Goal: Task Accomplishment & Management: Manage account settings

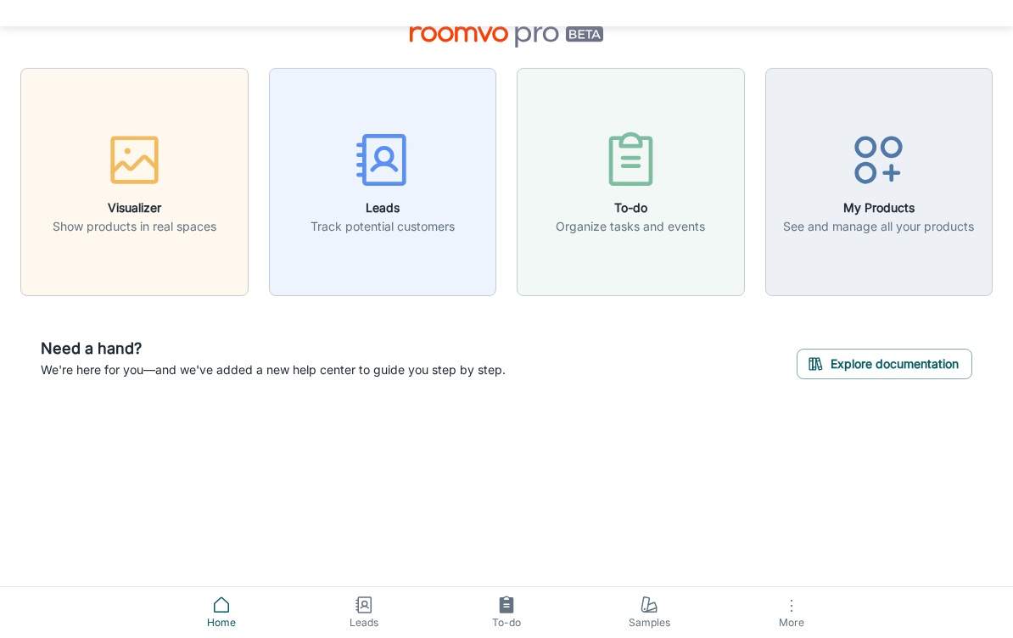
click at [788, 617] on span "More" at bounding box center [792, 623] width 122 height 13
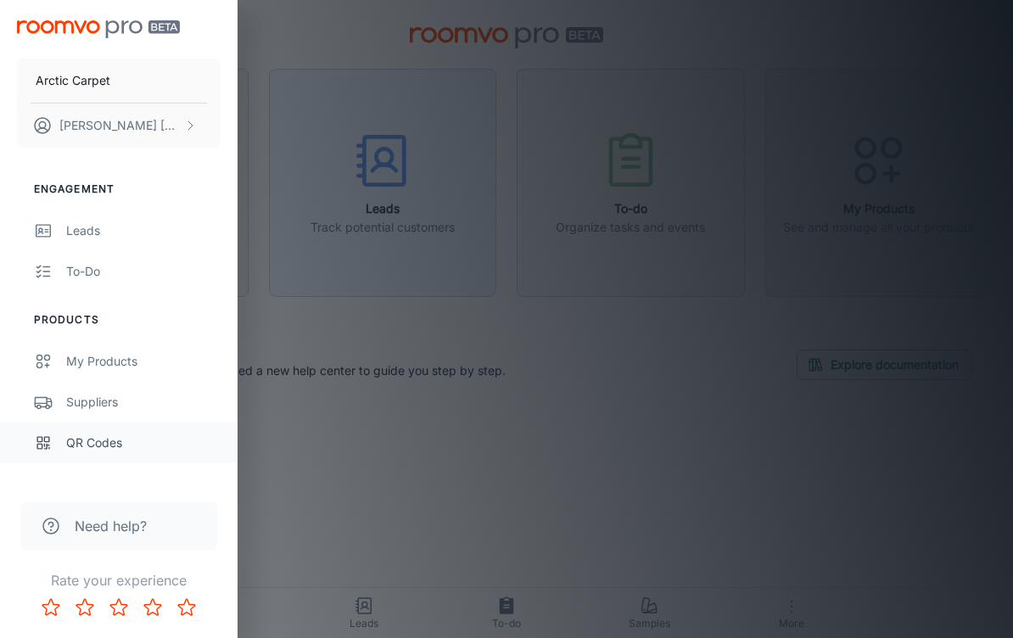
click at [45, 442] on rect at bounding box center [46, 439] width 5 height 5
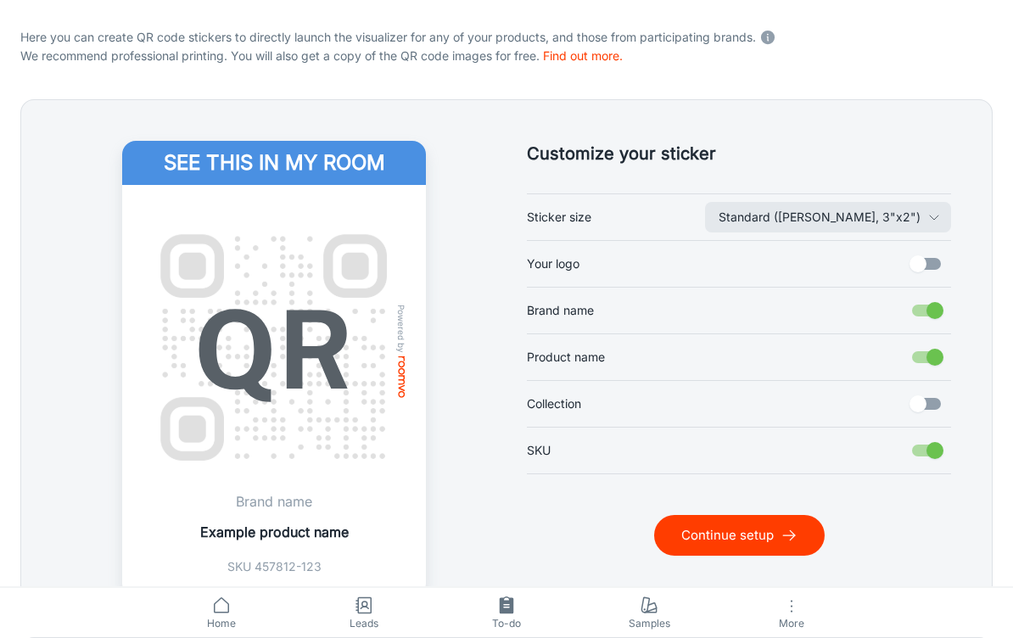
scroll to position [298, 0]
click at [923, 257] on input "Your logo" at bounding box center [918, 265] width 97 height 32
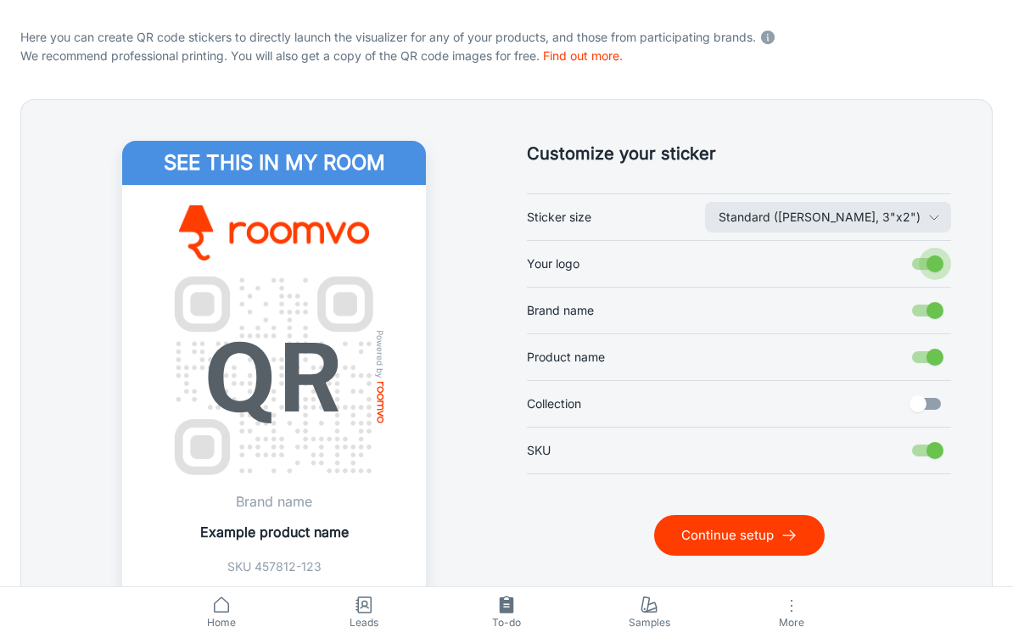
click at [942, 258] on input "Your logo" at bounding box center [935, 265] width 97 height 32
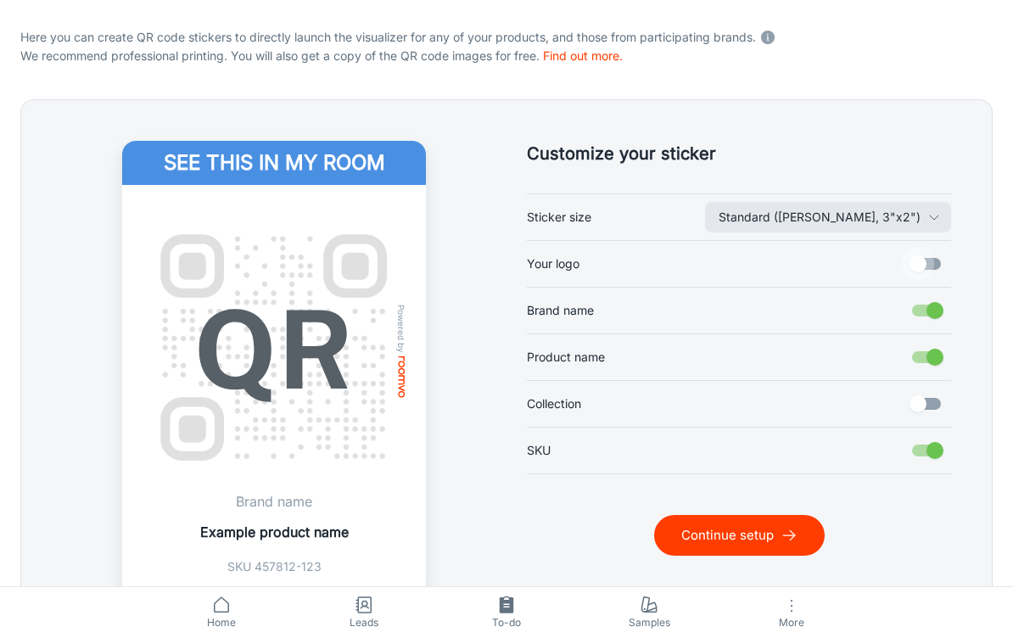
click at [945, 262] on input "Your logo" at bounding box center [918, 265] width 97 height 32
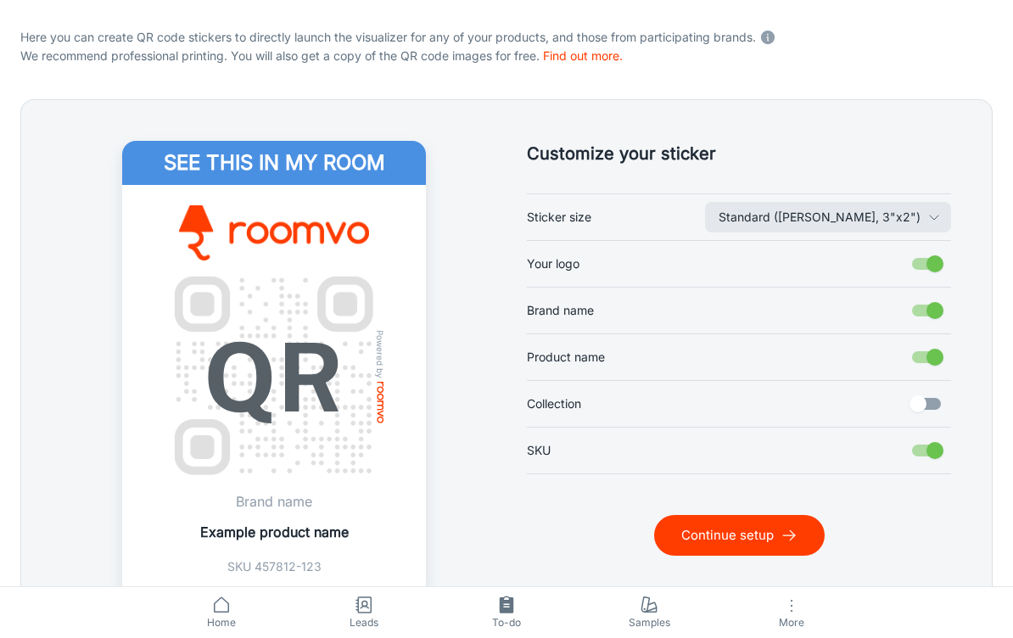
click at [949, 253] on input "Your logo" at bounding box center [935, 265] width 97 height 32
checkbox input "false"
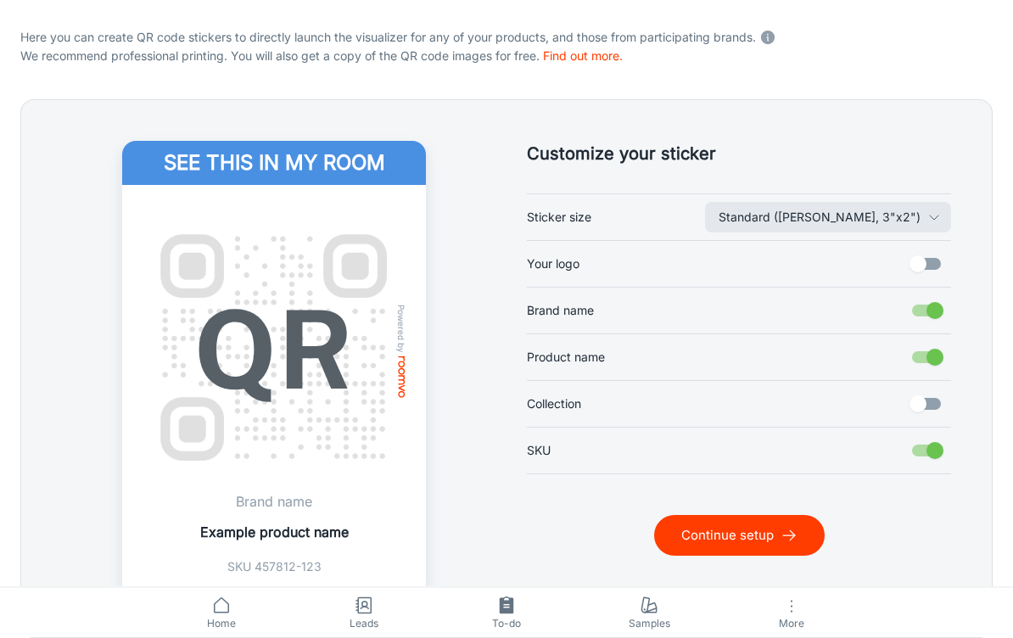
click at [791, 627] on span "More" at bounding box center [792, 623] width 122 height 13
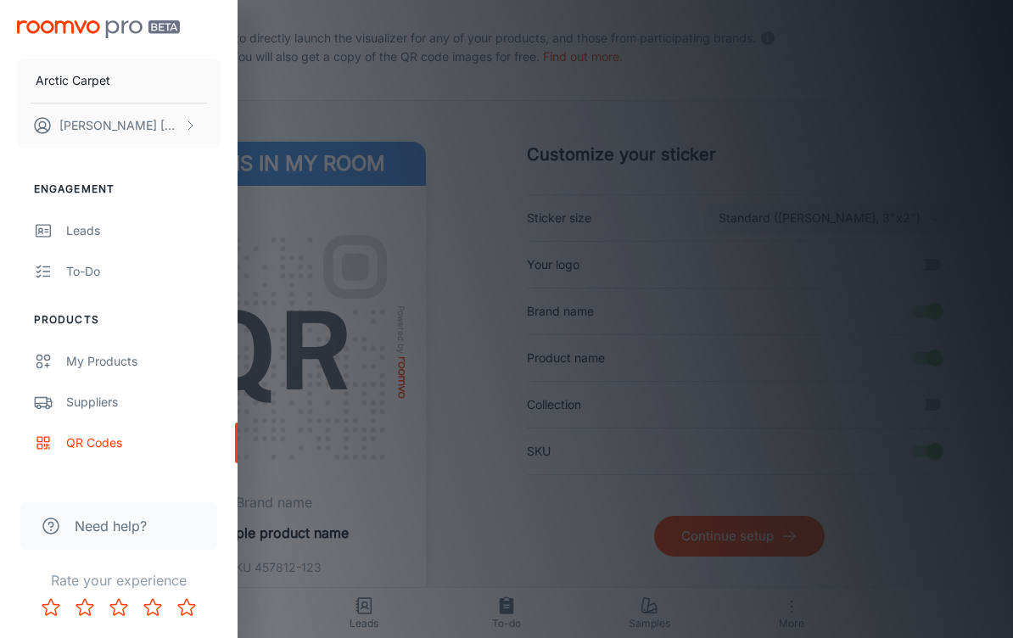
click at [804, 626] on div at bounding box center [506, 319] width 1013 height 638
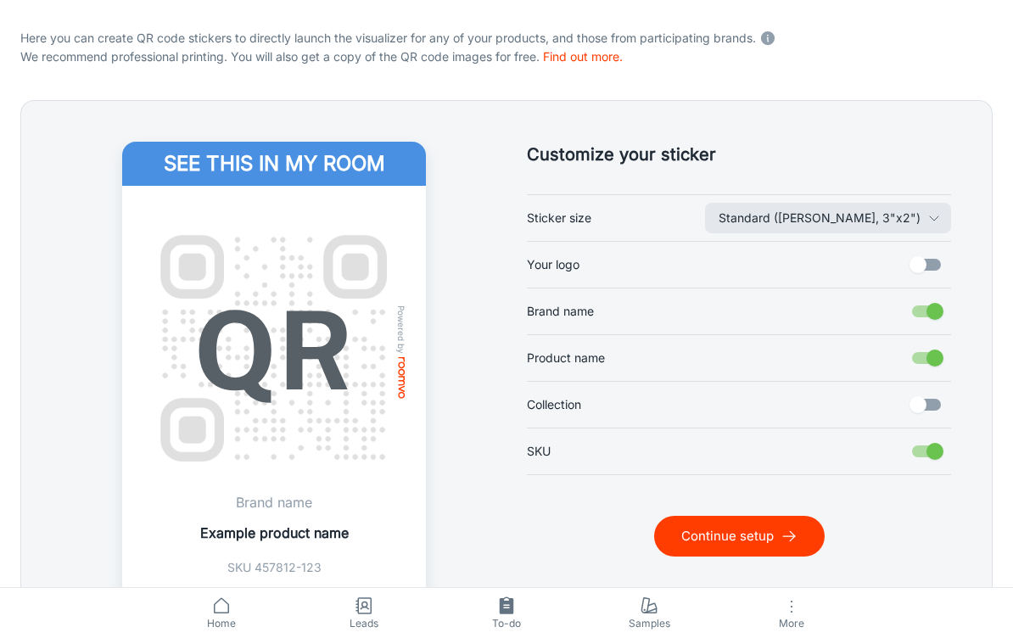
click at [671, 629] on span "Samples" at bounding box center [649, 623] width 122 height 15
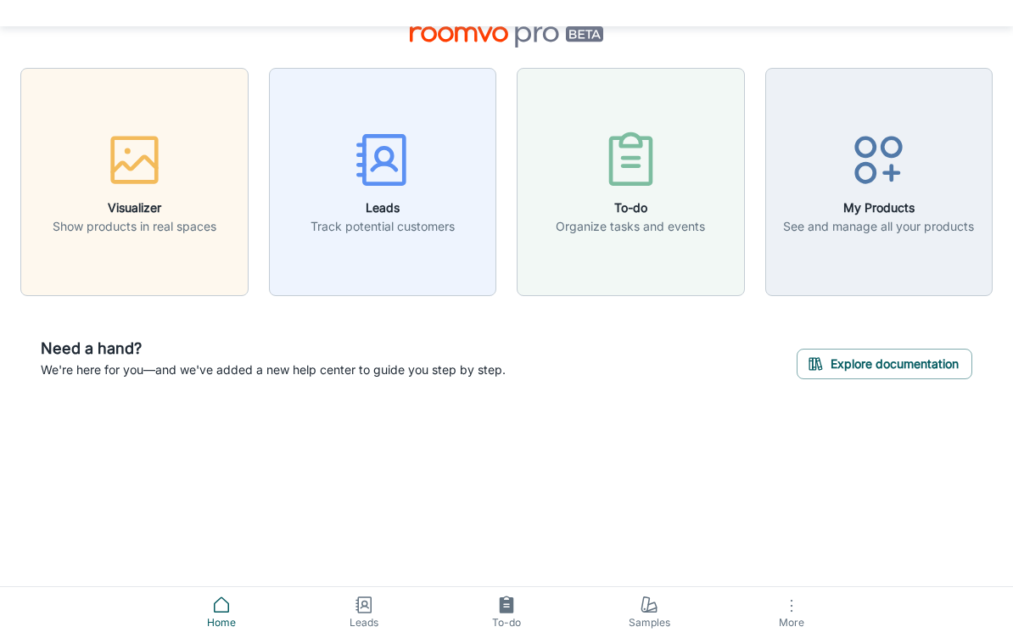
click at [654, 609] on icon at bounding box center [651, 611] width 12 height 4
click at [368, 616] on span "Leads" at bounding box center [364, 623] width 122 height 15
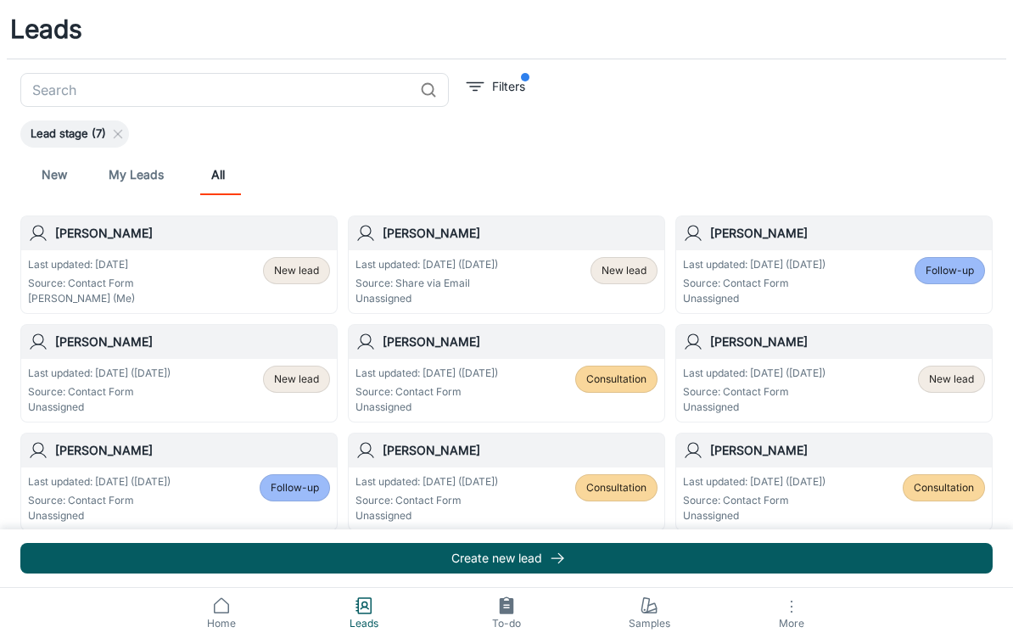
click at [133, 177] on link "My Leads" at bounding box center [136, 174] width 55 height 41
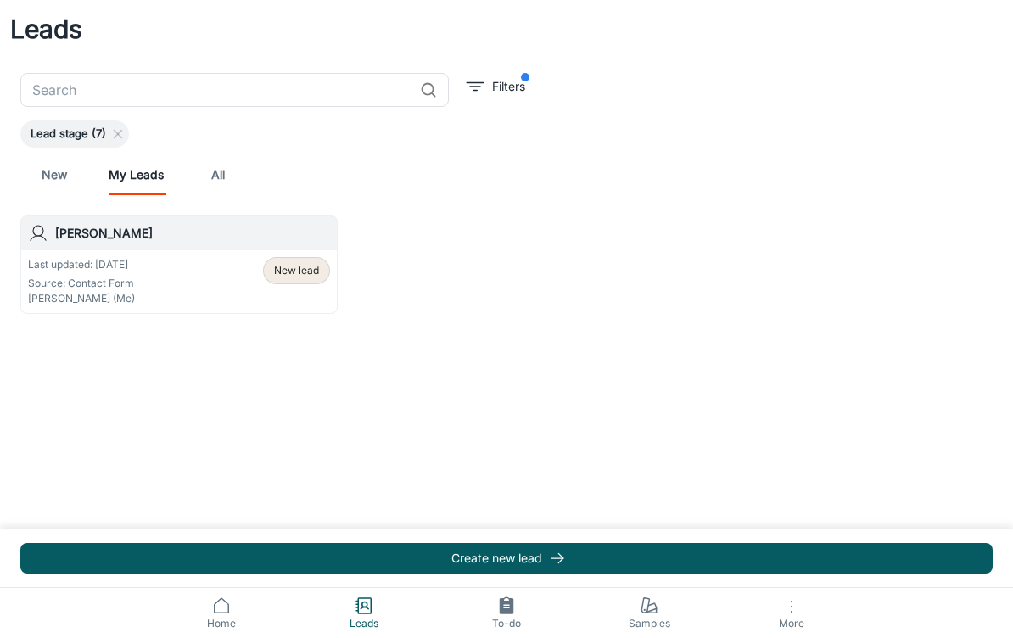
click at [48, 169] on link "New" at bounding box center [54, 174] width 41 height 41
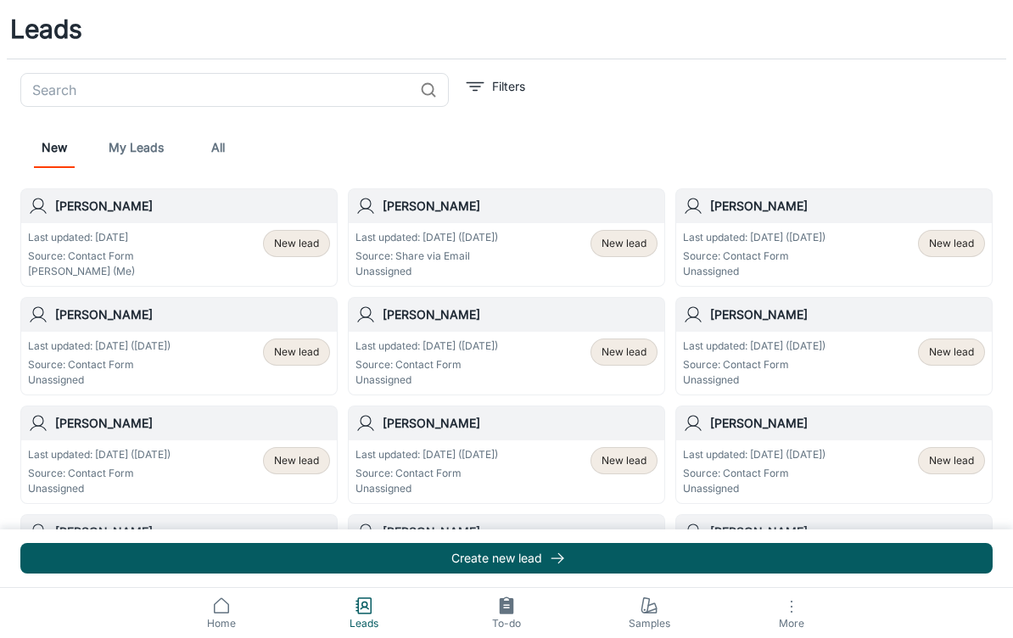
click at [361, 588] on link "Leads" at bounding box center [364, 613] width 143 height 50
click at [235, 588] on link "Home" at bounding box center [221, 613] width 143 height 50
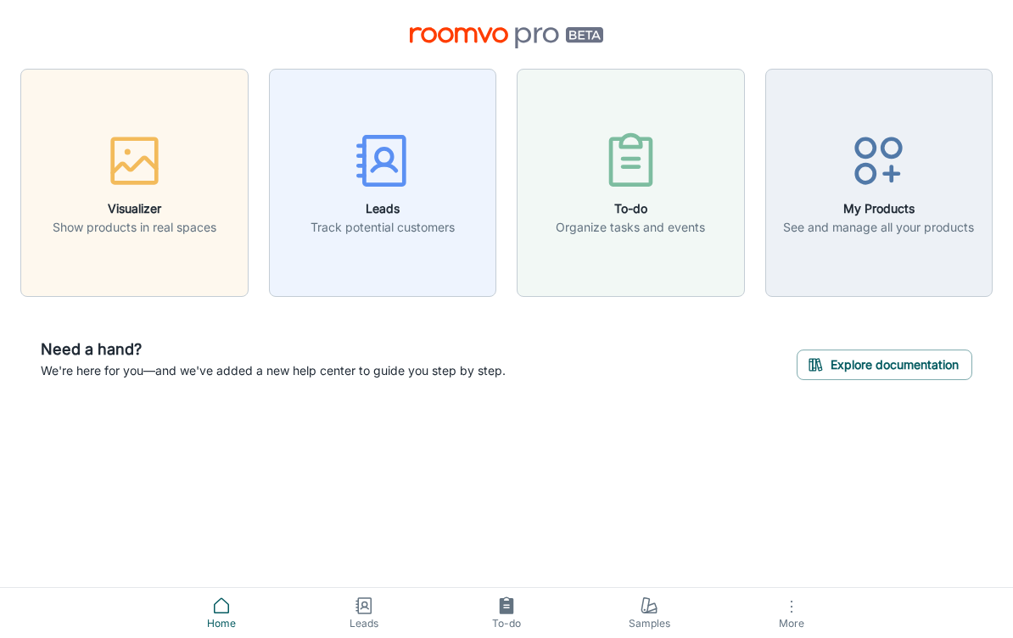
click at [790, 617] on span "More" at bounding box center [792, 623] width 122 height 13
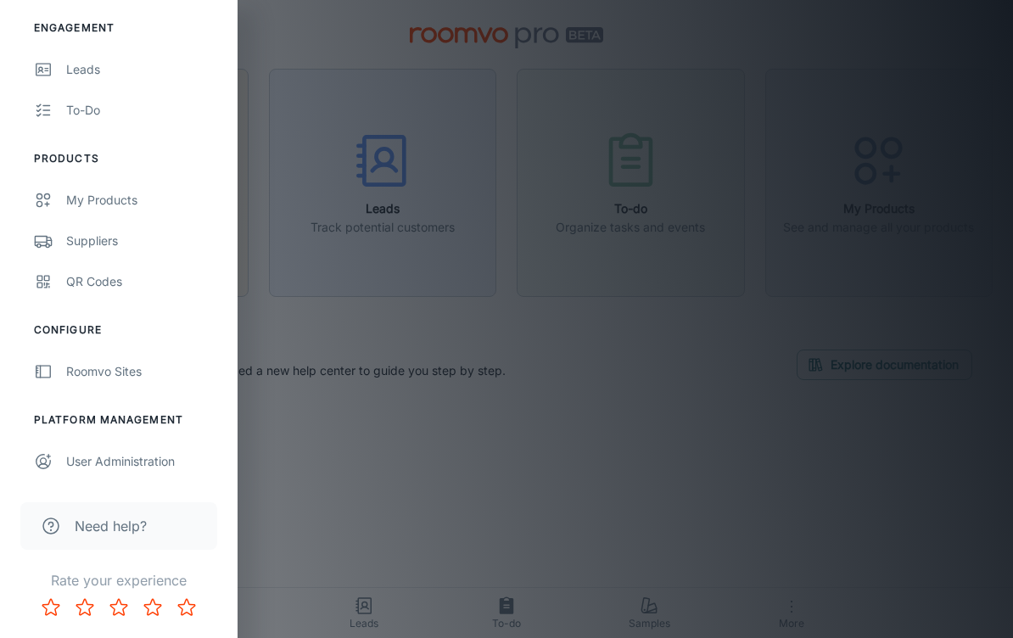
scroll to position [161, 0]
click at [59, 369] on link "Roomvo Sites" at bounding box center [119, 371] width 238 height 41
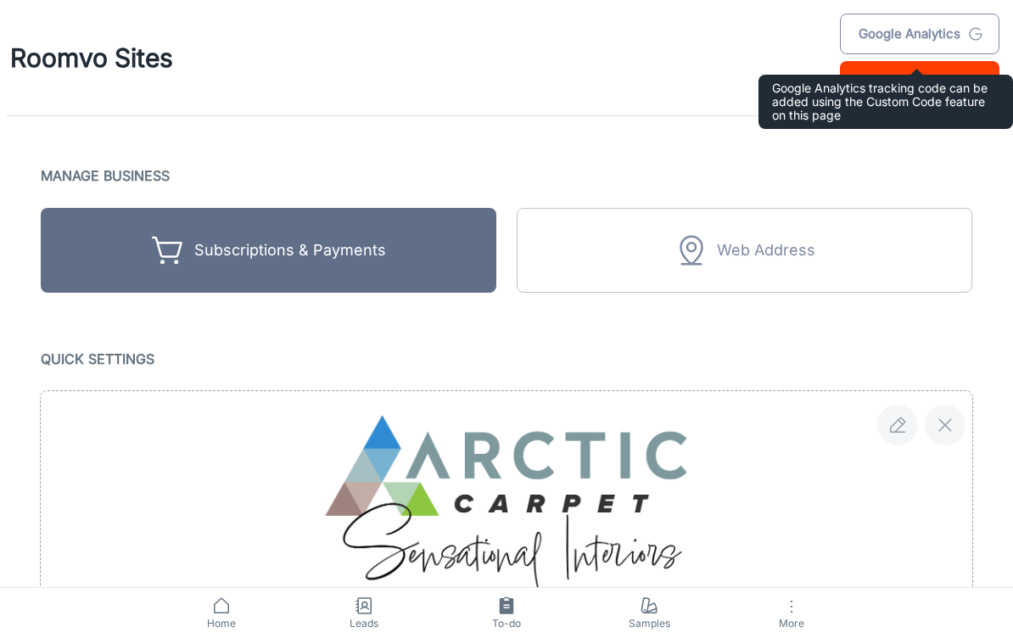
click at [926, 35] on link "Google Analytics" at bounding box center [920, 34] width 160 height 41
click at [929, 33] on link "Google Analytics" at bounding box center [920, 34] width 160 height 41
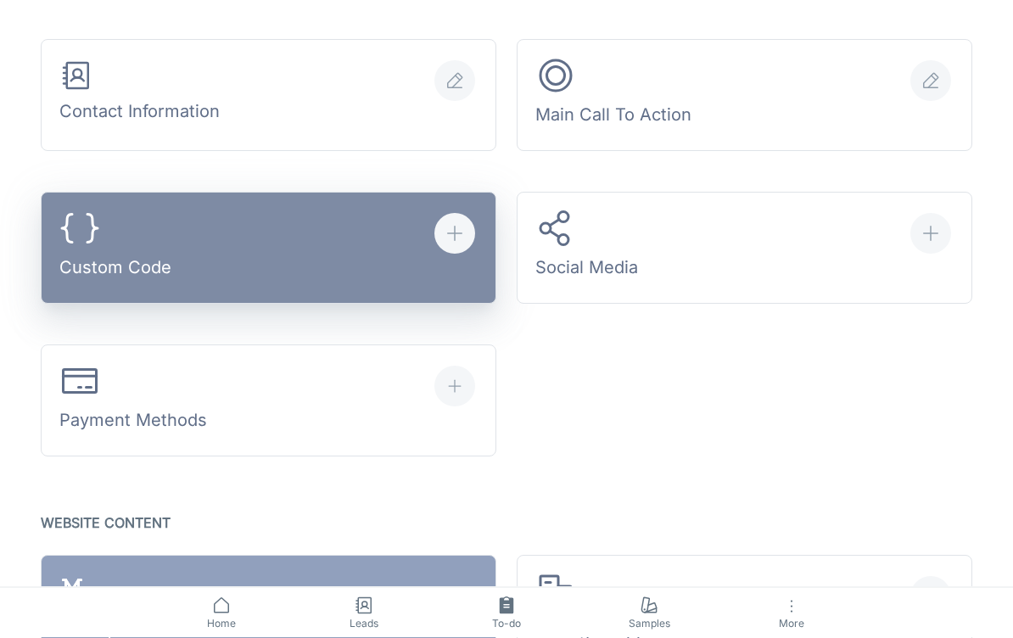
click at [89, 240] on icon "button" at bounding box center [79, 229] width 41 height 41
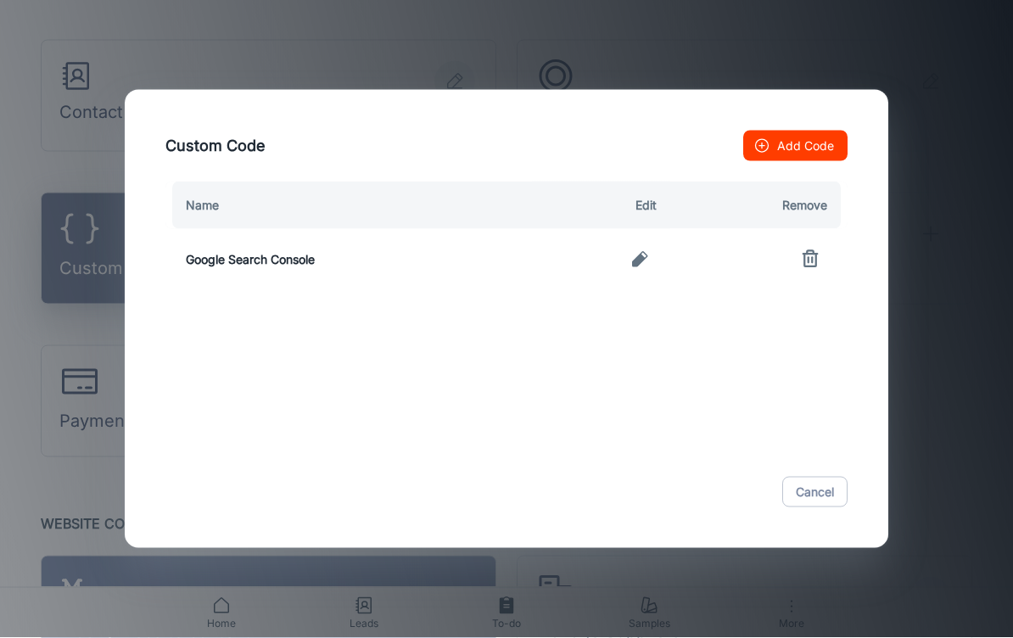
scroll to position [617, 0]
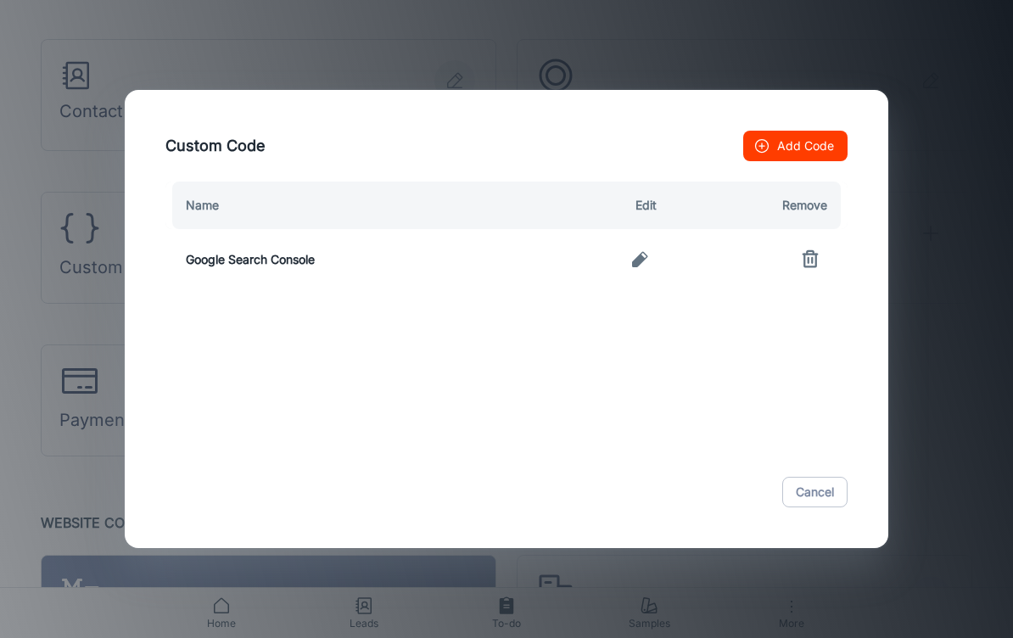
click at [644, 267] on icon "button" at bounding box center [639, 259] width 15 height 15
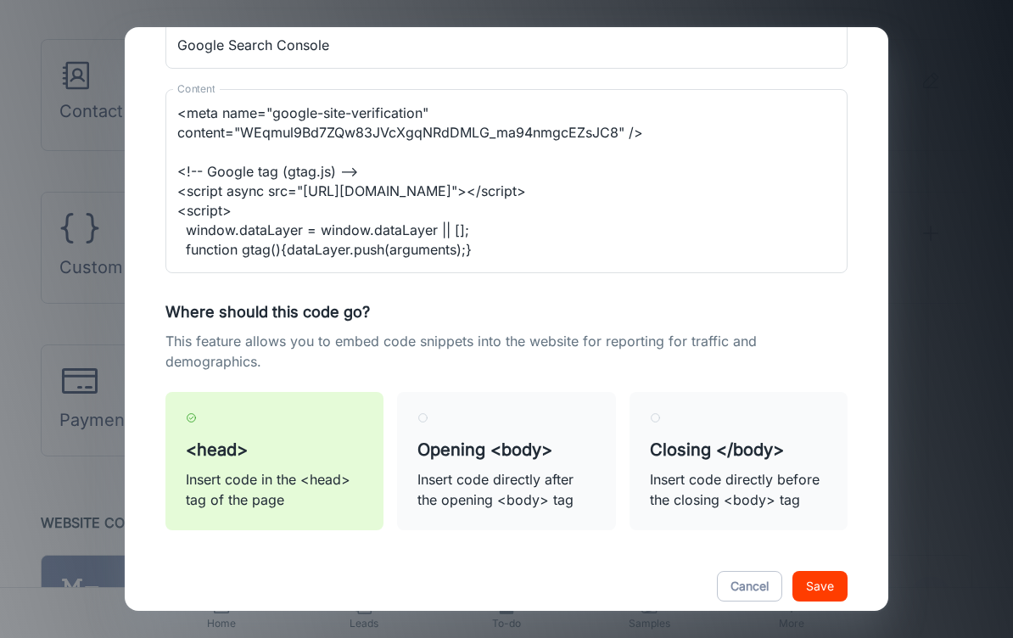
scroll to position [165, 0]
click at [508, 458] on h5 "Opening <body>" at bounding box center [506, 450] width 177 height 25
click at [429, 424] on input "Opening <body> Insert code directly after the opening <body> tag" at bounding box center [423, 418] width 11 height 11
radio input "true"
type textarea "<meta name="google-site-verification" content="WEqmul9Bd7ZQw83JVcXgqNRdDMLG_ma9…"
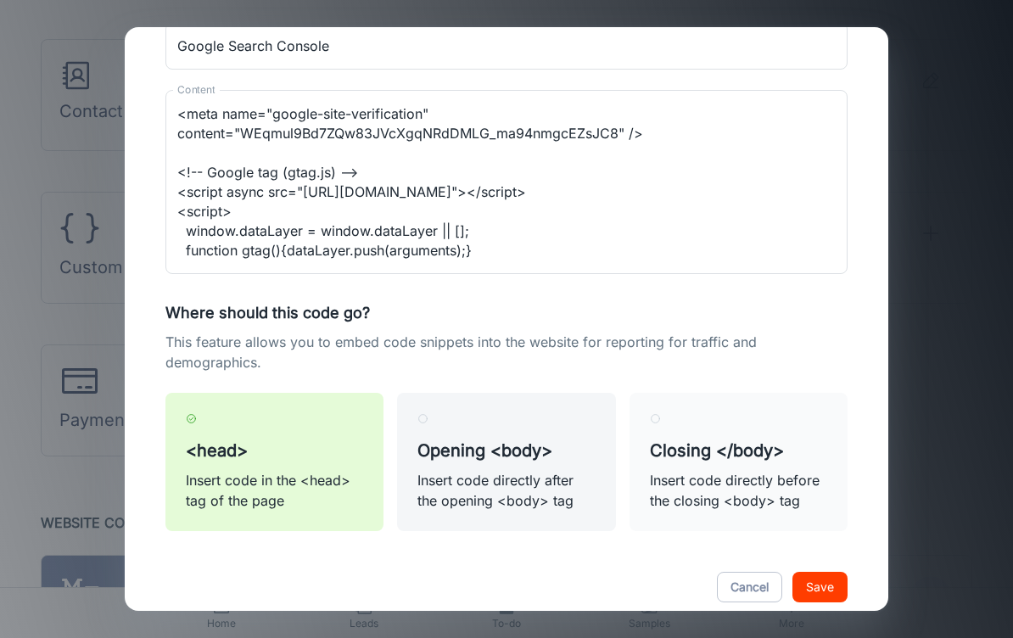
radio input "false"
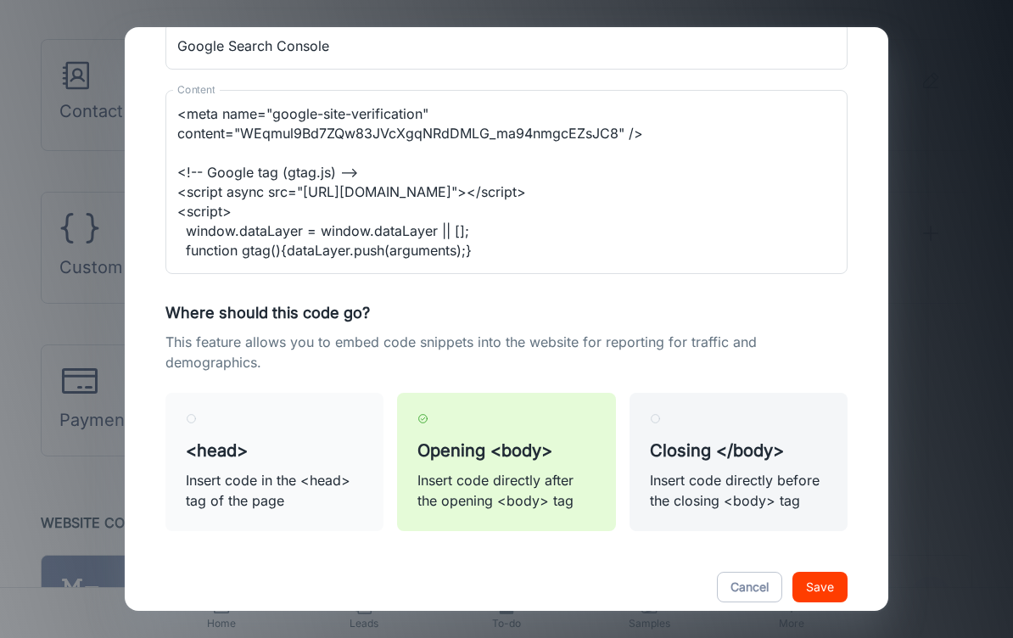
click at [724, 478] on p "Insert code directly before the closing <body> tag" at bounding box center [738, 490] width 177 height 41
click at [661, 424] on input "Closing </body> Insert code directly before the closing <body> tag" at bounding box center [655, 418] width 11 height 11
radio input "true"
type textarea "<meta name="google-site-verification" content="WEqmul9Bd7ZQw83JVcXgqNRdDMLG_ma9…"
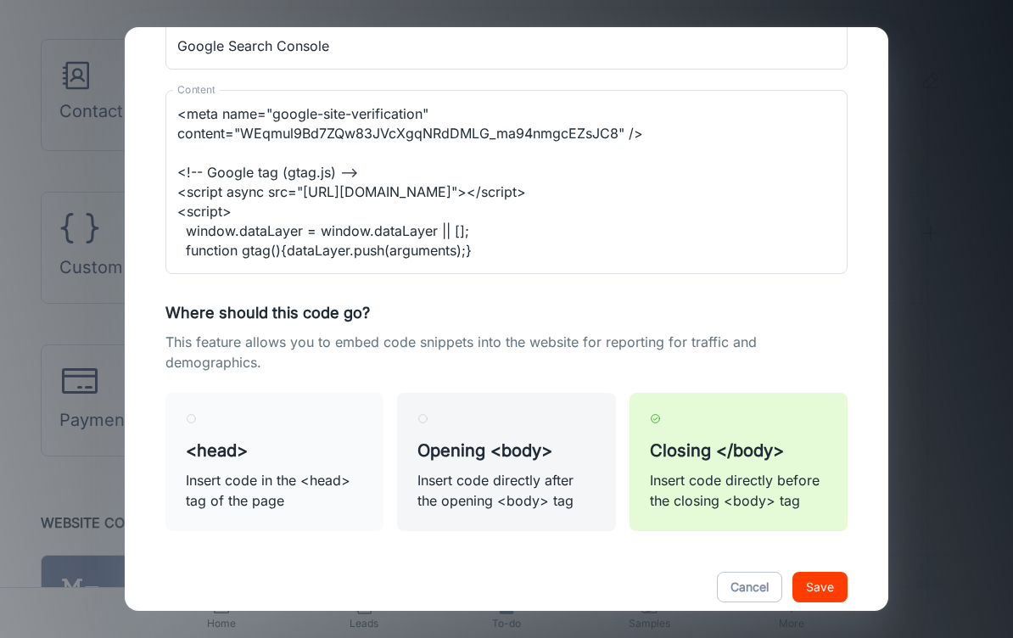
click at [530, 488] on p "Insert code directly after the opening <body> tag" at bounding box center [506, 490] width 177 height 41
click at [429, 424] on input "Opening <body> Insert code directly after the opening <body> tag" at bounding box center [423, 418] width 11 height 11
radio input "true"
type textarea "<meta name="google-site-verification" content="WEqmul9Bd7ZQw83JVcXgqNRdDMLG_ma9…"
radio input "false"
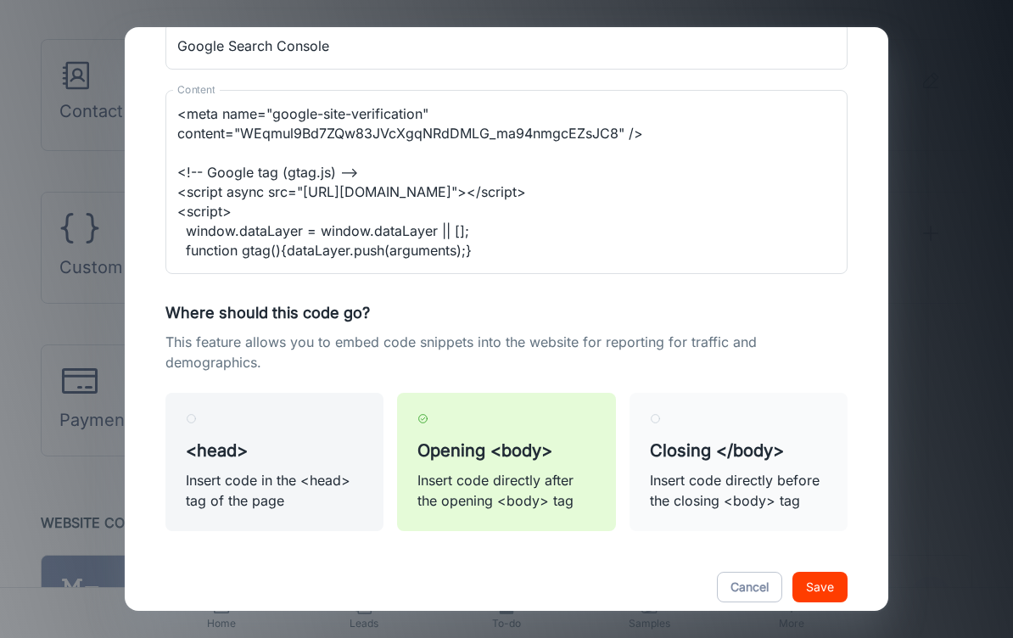
click at [215, 489] on p "Insert code in the <head> tag of the page" at bounding box center [274, 490] width 177 height 41
click at [197, 424] on input "<head> Insert code in the <head> tag of the page" at bounding box center [191, 418] width 11 height 11
radio input "true"
type textarea "<meta name="google-site-verification" content="WEqmul9Bd7ZQw83JVcXgqNRdDMLG_ma9…"
radio input "false"
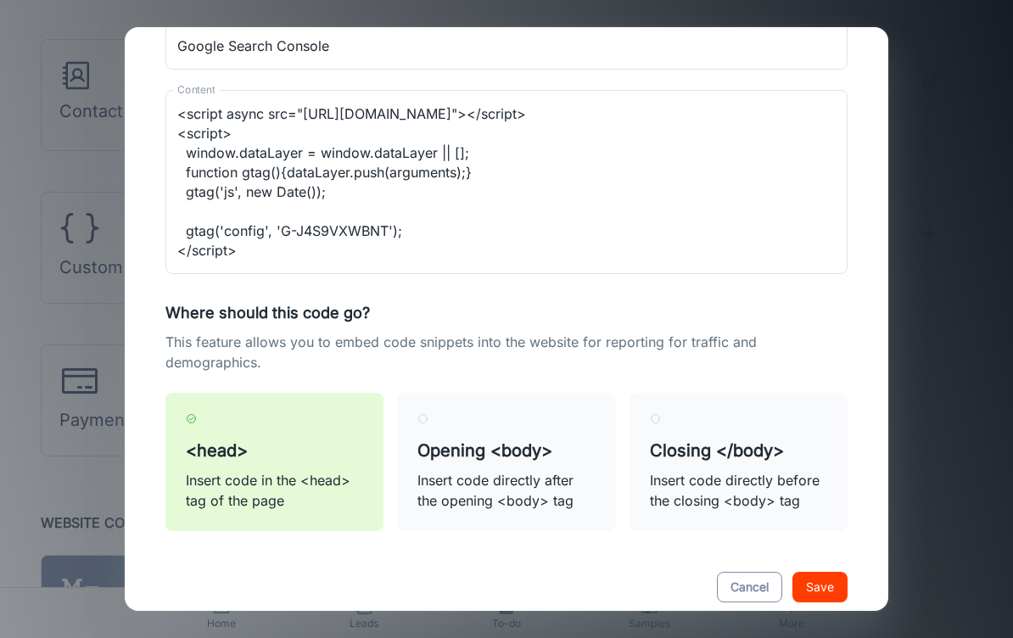
click at [758, 589] on button "Cancel" at bounding box center [749, 587] width 65 height 31
type textarea "<meta name="google-site-verification" content="WEqmul9Bd7ZQw83JVcXgqNRdDMLG_ma9…"
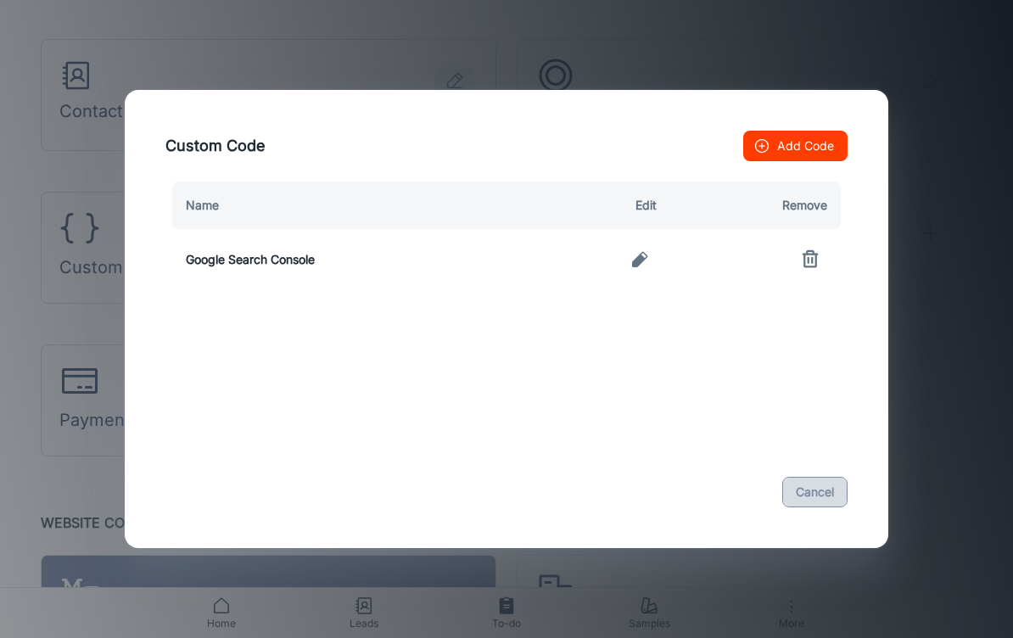
click at [827, 508] on button "Cancel" at bounding box center [815, 492] width 65 height 31
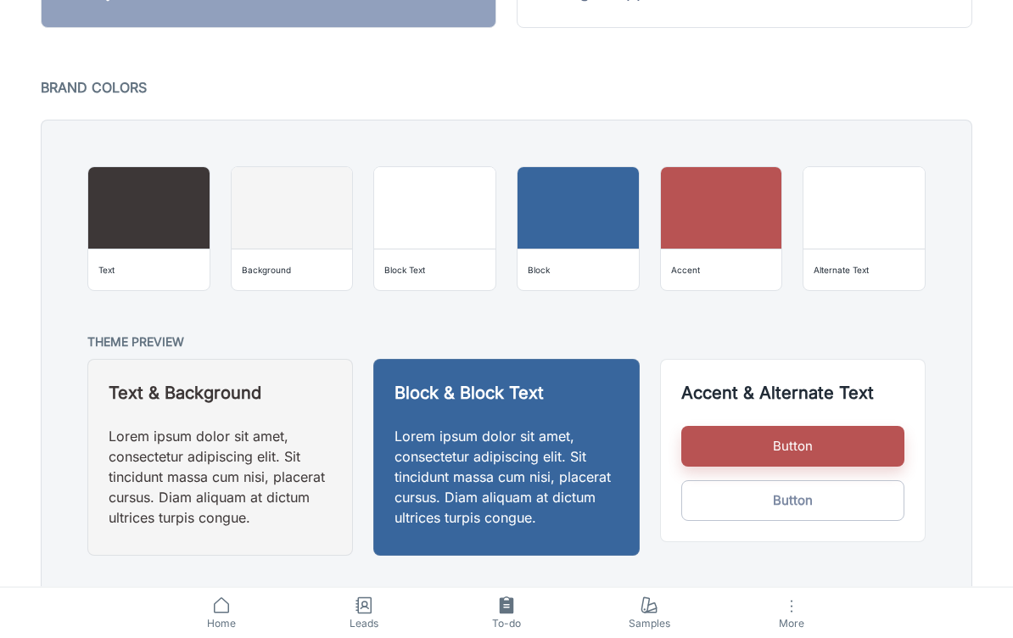
scroll to position [1260, 0]
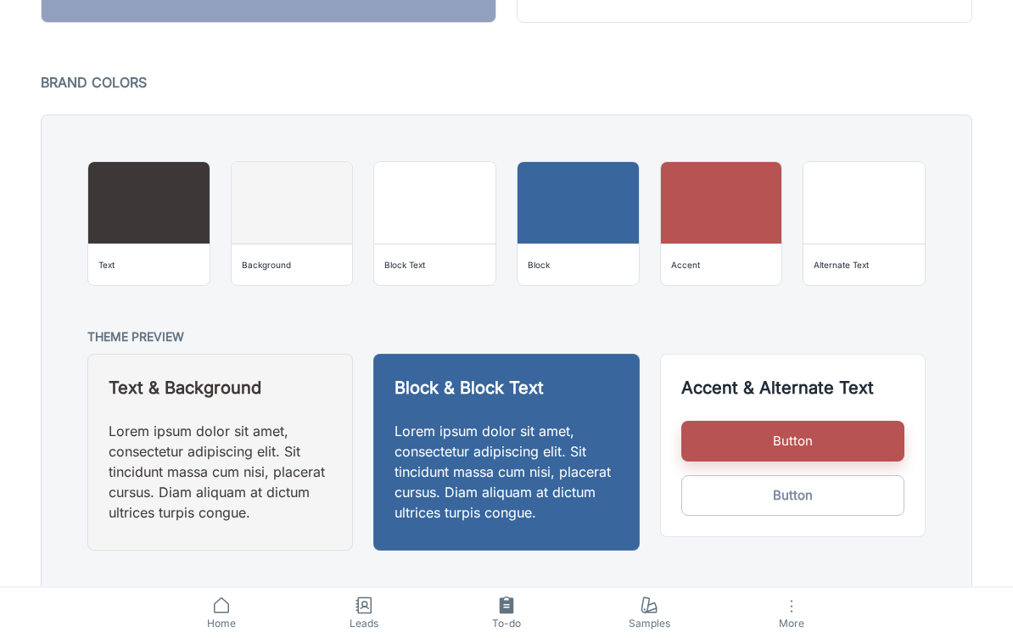
click at [129, 469] on p "Lorem ipsum dolor sit amet, consectetur adipiscing elit. Sit tincidunt massa cu…" at bounding box center [220, 473] width 223 height 102
click at [157, 425] on p "Lorem ipsum dolor sit amet, consectetur adipiscing elit. Sit tincidunt massa cu…" at bounding box center [220, 473] width 223 height 102
click at [135, 377] on h5 "Text & Background" at bounding box center [220, 388] width 223 height 25
click at [146, 379] on h5 "Text & Background" at bounding box center [220, 388] width 223 height 25
click at [141, 464] on p "Lorem ipsum dolor sit amet, consectetur adipiscing elit. Sit tincidunt massa cu…" at bounding box center [220, 473] width 223 height 102
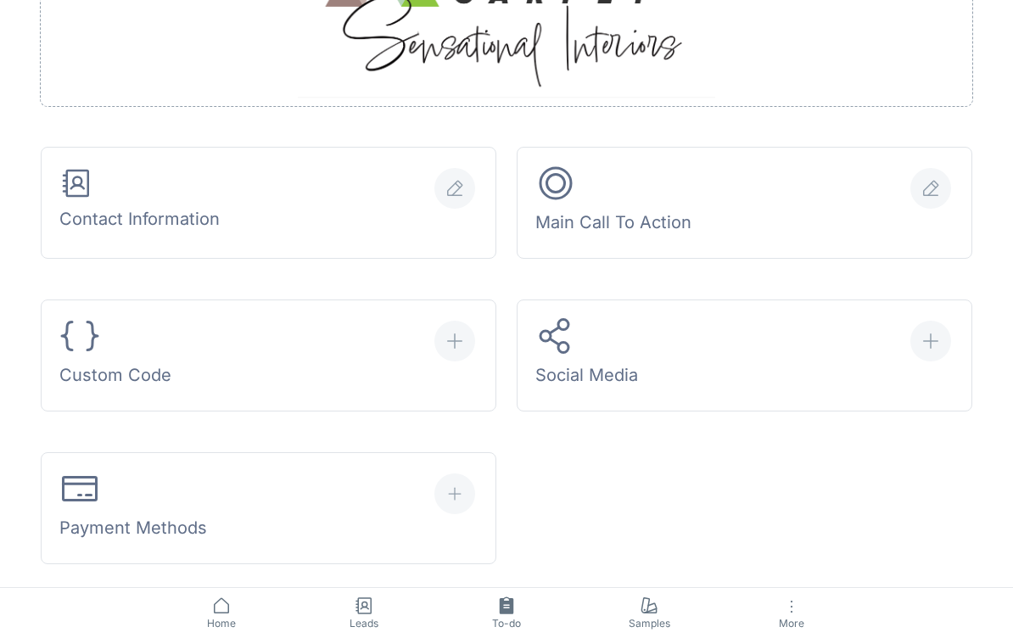
scroll to position [507, 0]
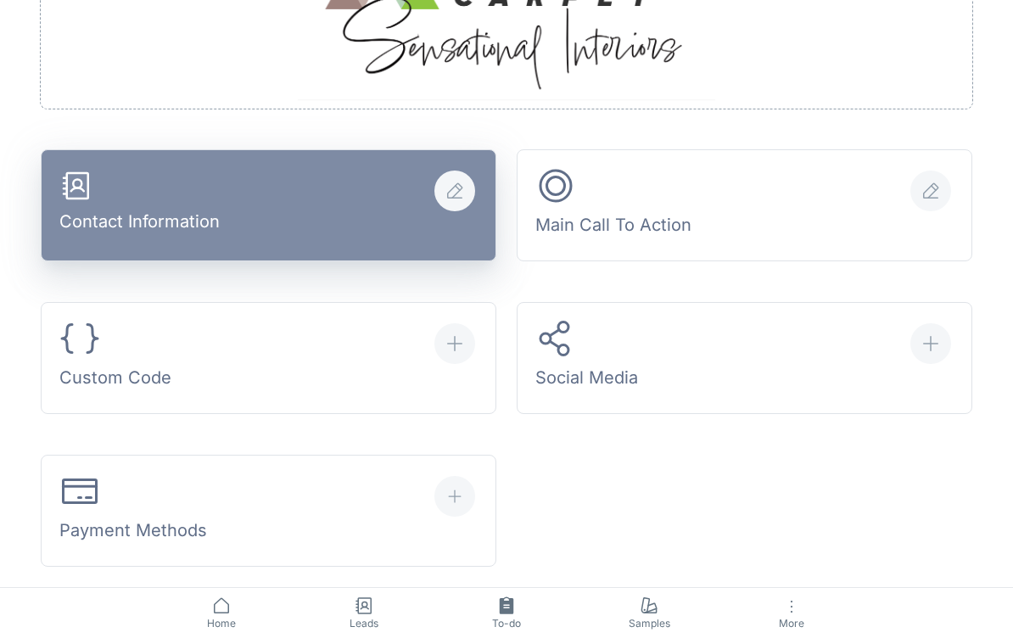
click at [111, 202] on div "Contact Information" at bounding box center [139, 205] width 160 height 72
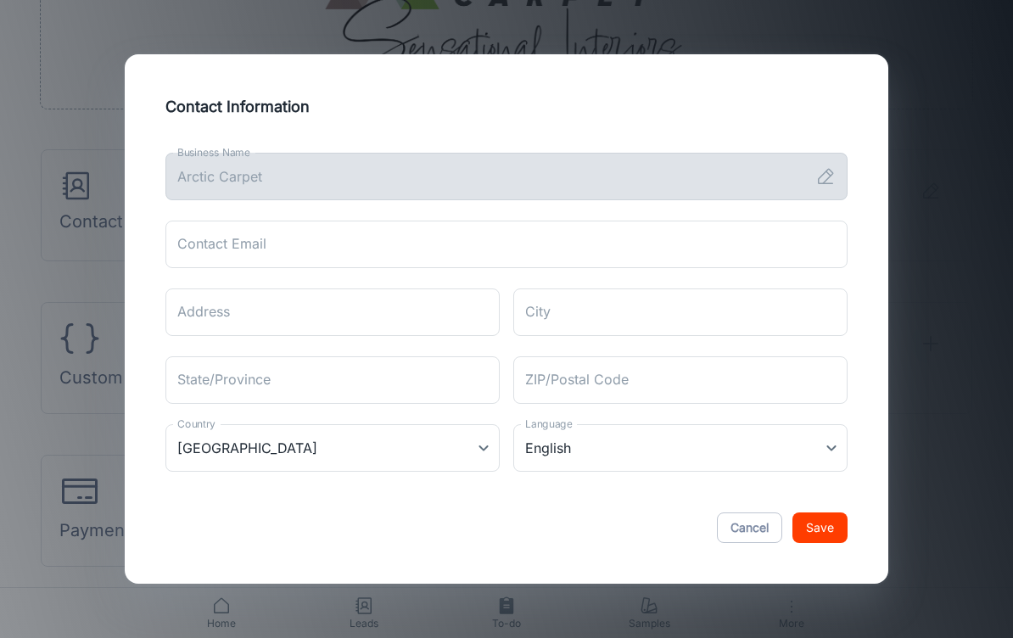
click at [833, 178] on icon at bounding box center [826, 176] width 20 height 20
click at [833, 180] on icon at bounding box center [826, 176] width 20 height 20
click at [833, 173] on icon at bounding box center [826, 176] width 14 height 14
click at [872, 324] on div "Contact Information Business Name Arctic Carpet Business Name Contact Email Con…" at bounding box center [507, 319] width 764 height 530
click at [200, 243] on div "Contact Email Contact Email" at bounding box center [507, 245] width 682 height 48
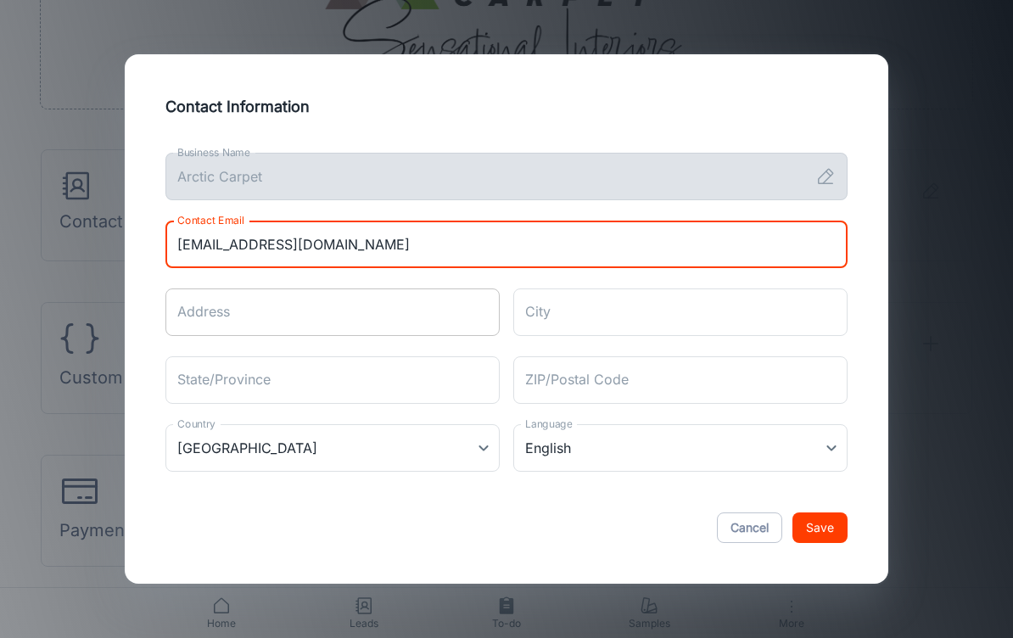
type input "sales@arcticcarpet.com"
click at [458, 310] on input "Address" at bounding box center [333, 313] width 334 height 48
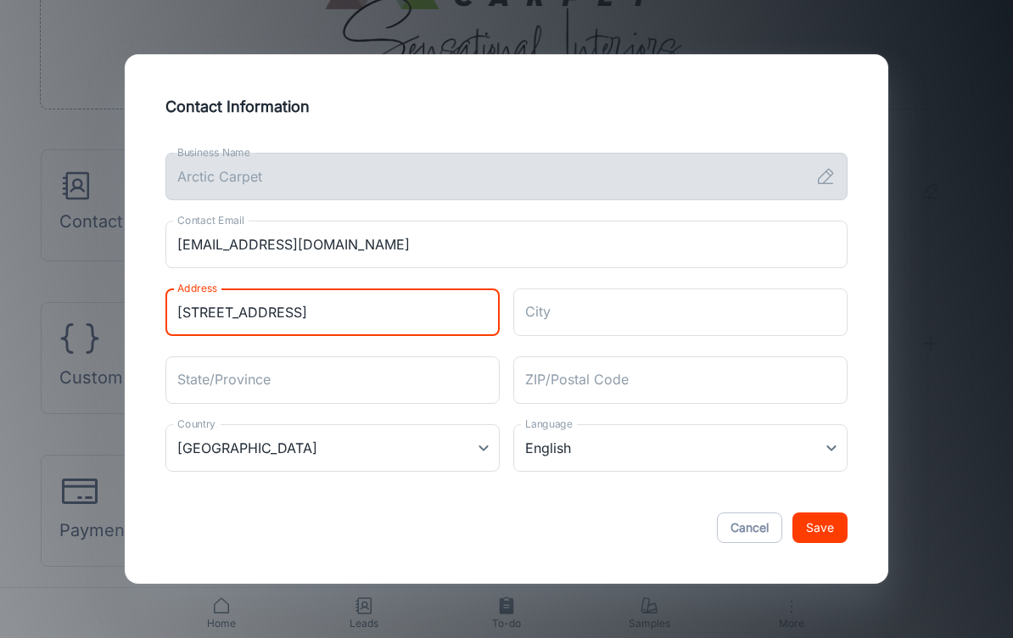
type input "8355 Old Dairy Rd"
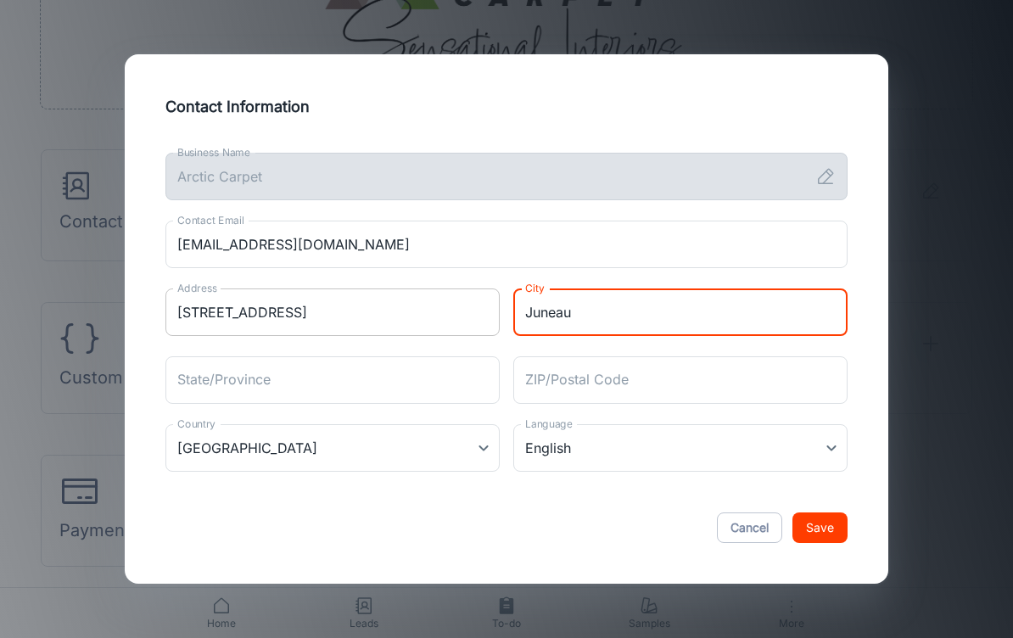
type input "Juneau"
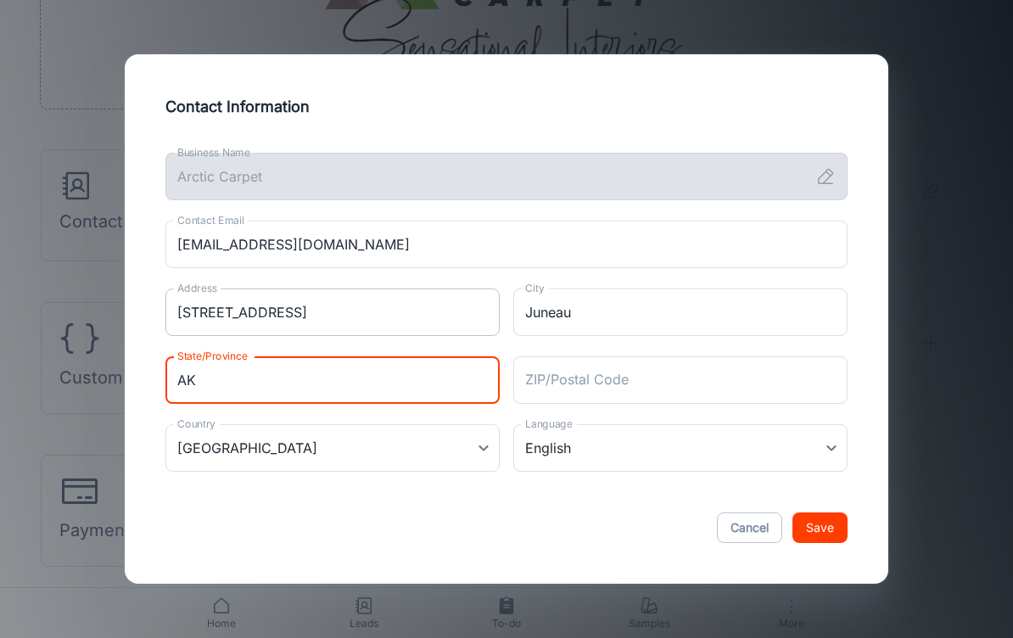
type input "AK"
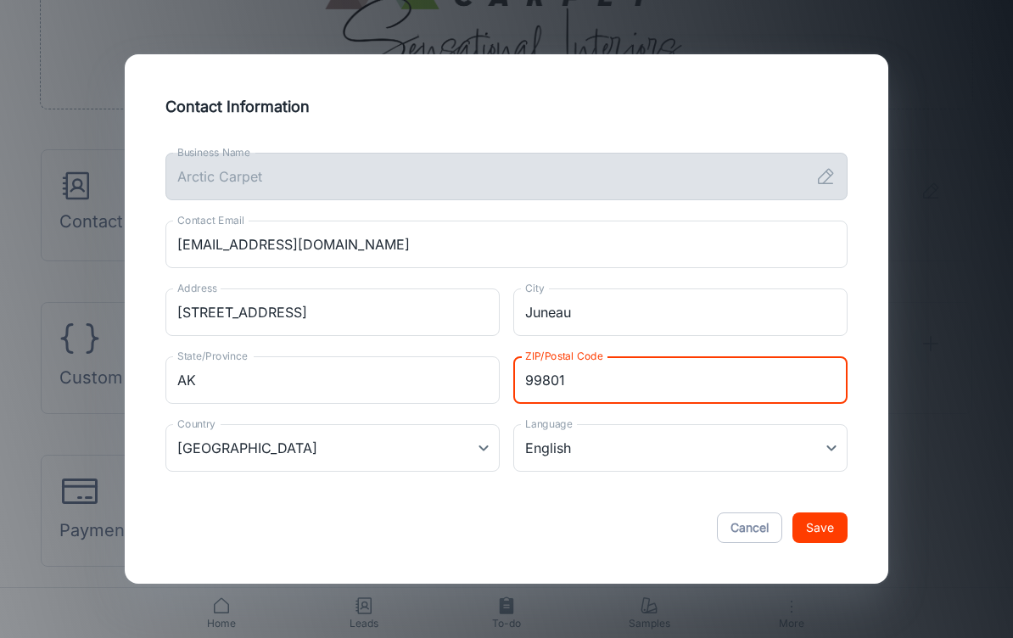
type input "99801"
click at [816, 530] on button "Save" at bounding box center [820, 528] width 55 height 31
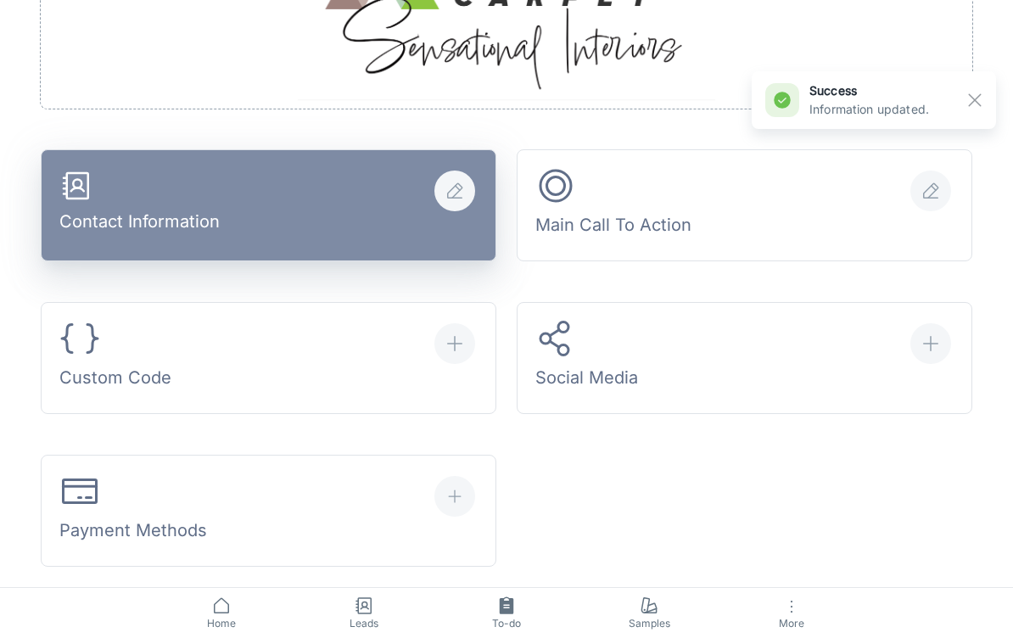
click at [103, 182] on div "Contact Information" at bounding box center [139, 205] width 160 height 72
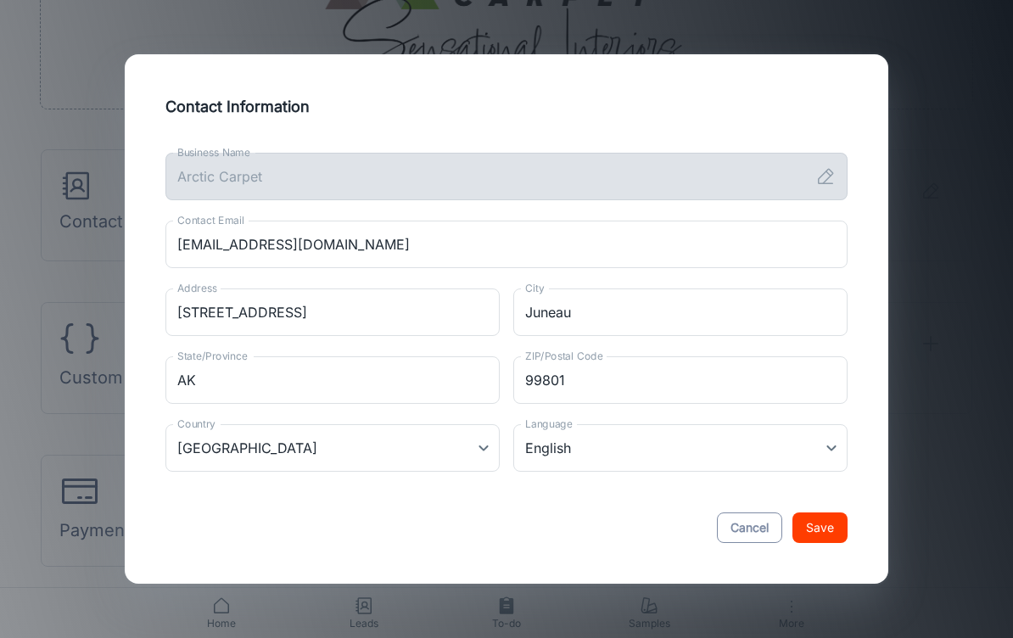
click at [754, 516] on button "Cancel" at bounding box center [749, 528] width 65 height 31
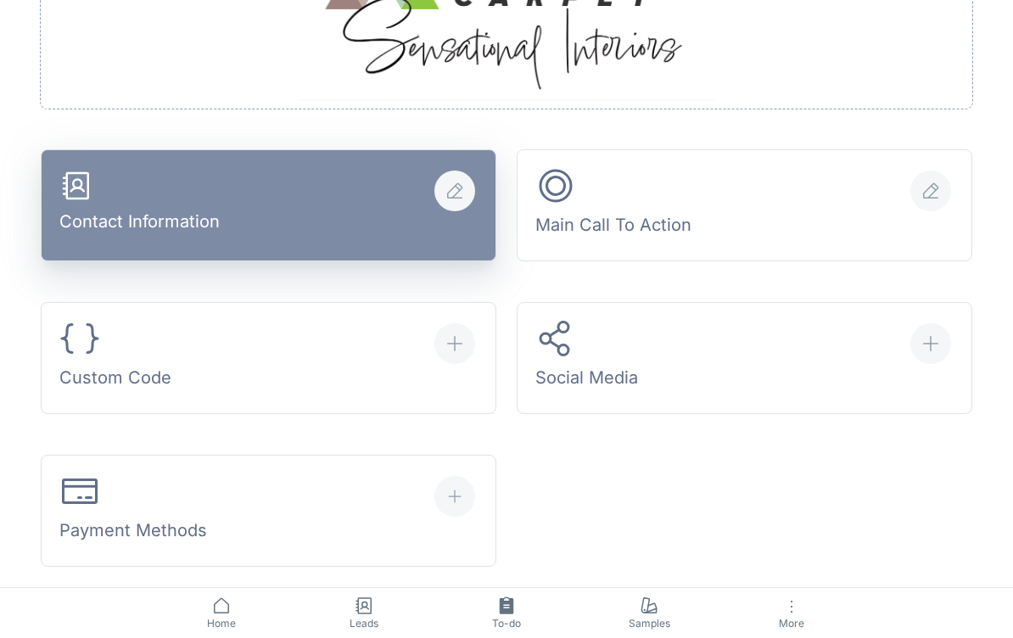
click at [91, 219] on div "Contact Information" at bounding box center [139, 205] width 160 height 72
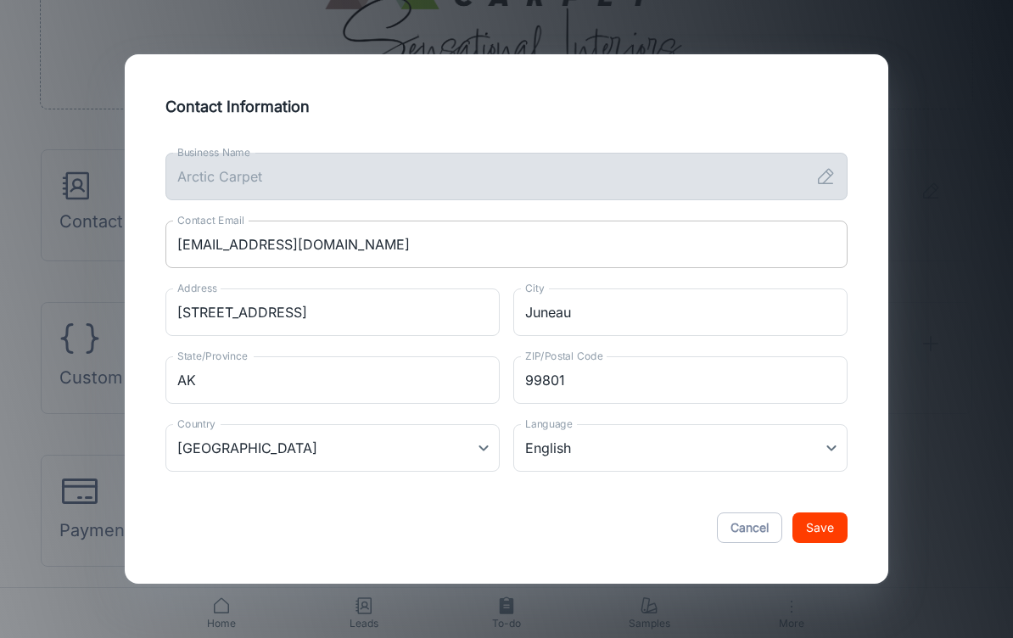
click at [360, 243] on input "sales@arcticcarpet.com" at bounding box center [507, 245] width 682 height 48
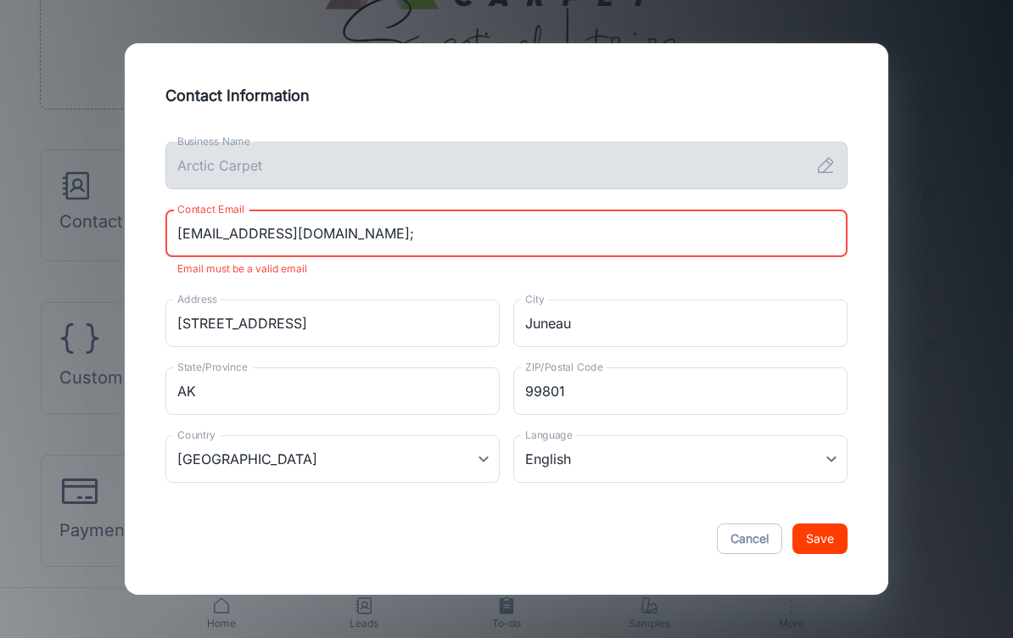
type input "sales@arcticcarpet.com"
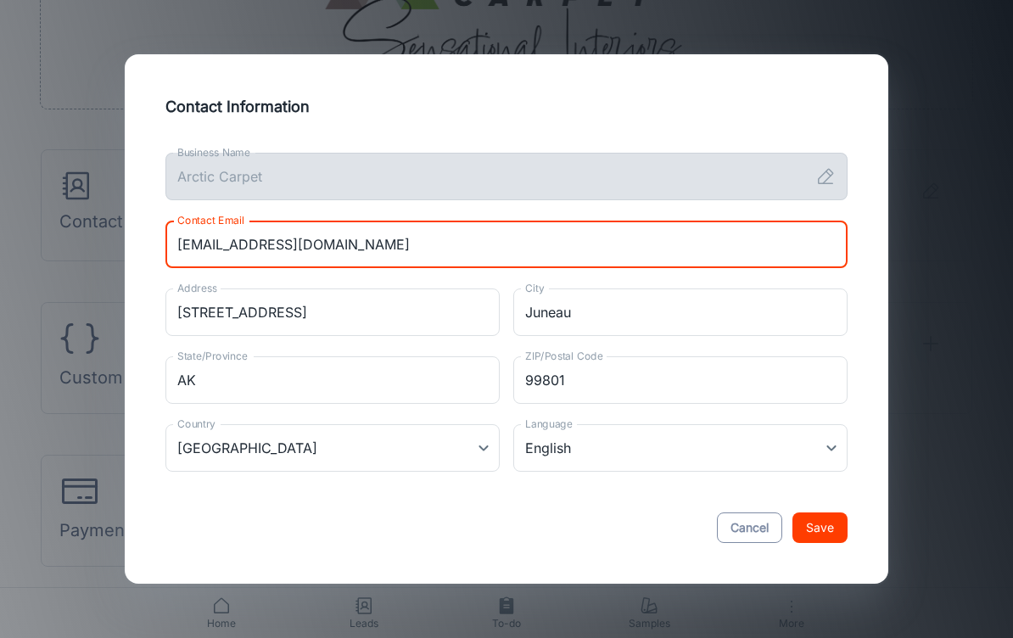
click at [755, 541] on button "Cancel" at bounding box center [749, 528] width 65 height 31
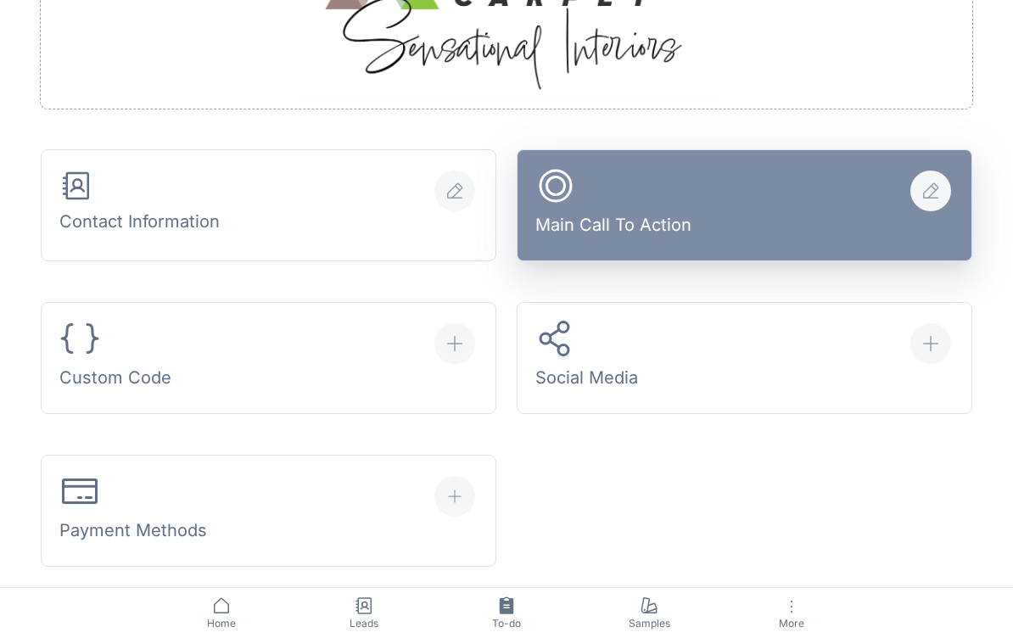
click at [802, 225] on button "Main Call To Action" at bounding box center [745, 205] width 456 height 112
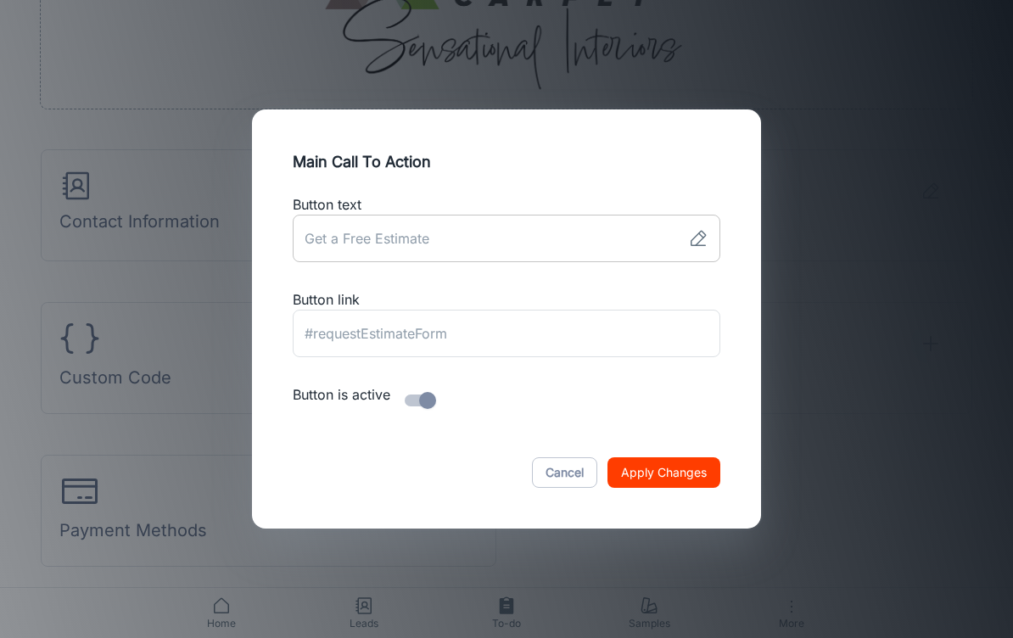
click at [486, 236] on input "link" at bounding box center [487, 239] width 389 height 48
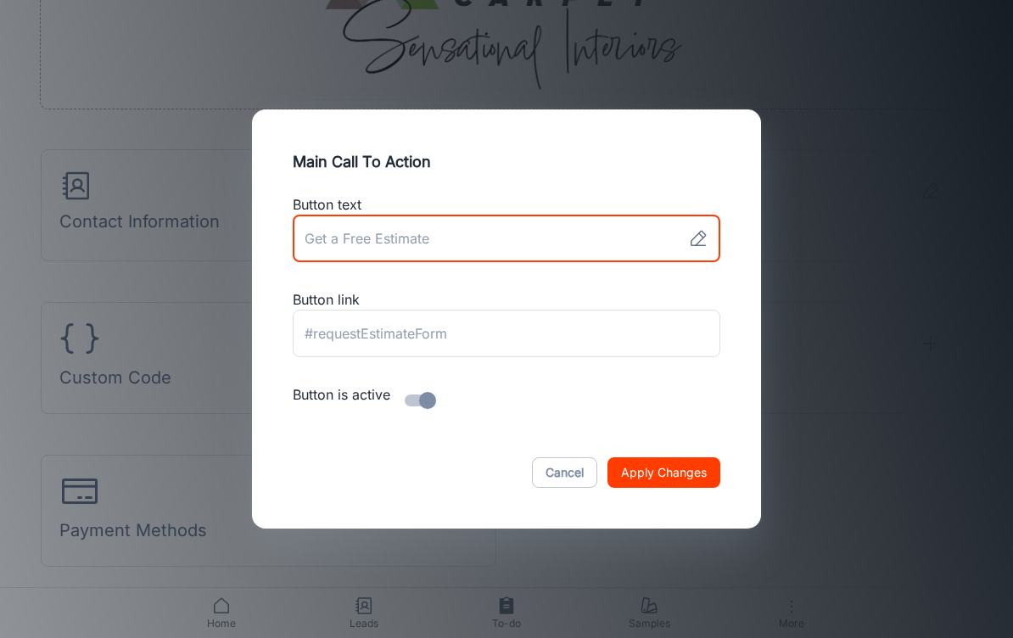
click at [419, 395] on input "checkbox" at bounding box center [427, 400] width 97 height 32
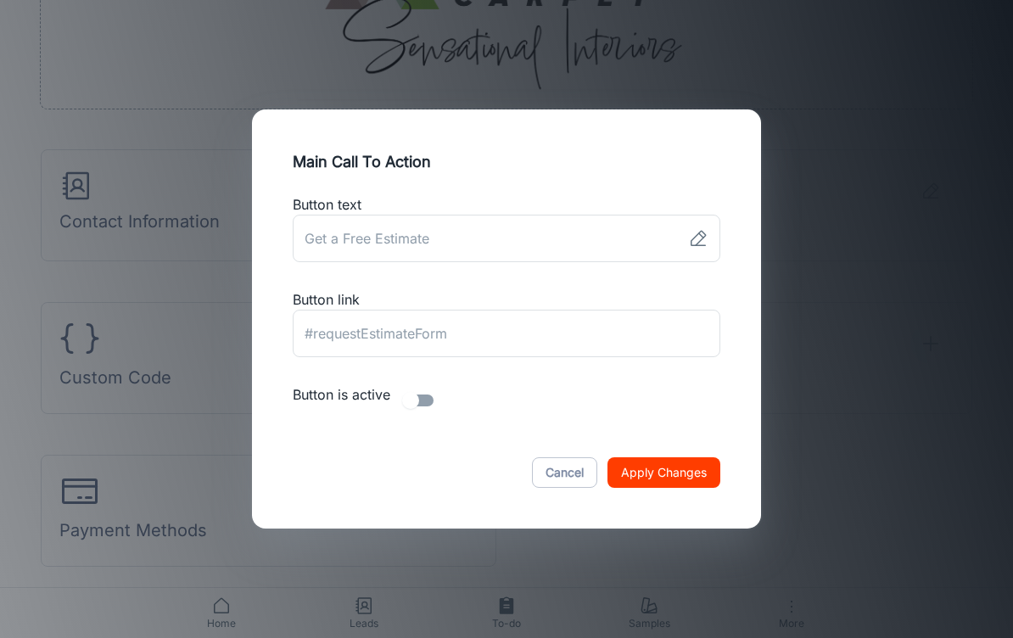
click at [416, 404] on input "checkbox" at bounding box center [410, 400] width 97 height 32
checkbox input "true"
click at [567, 475] on button "Cancel" at bounding box center [564, 472] width 65 height 31
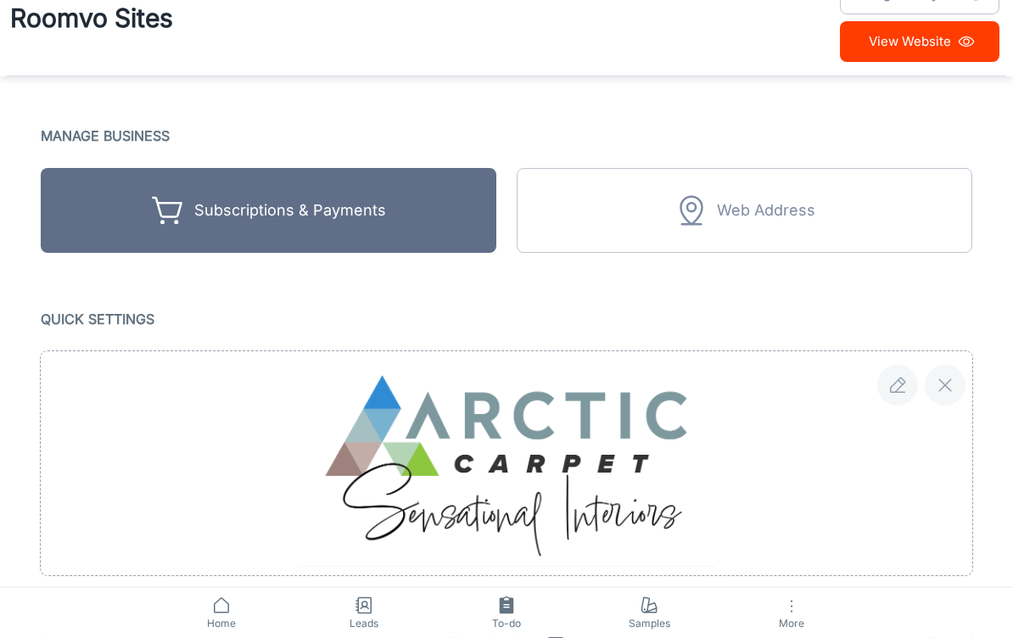
scroll to position [40, 0]
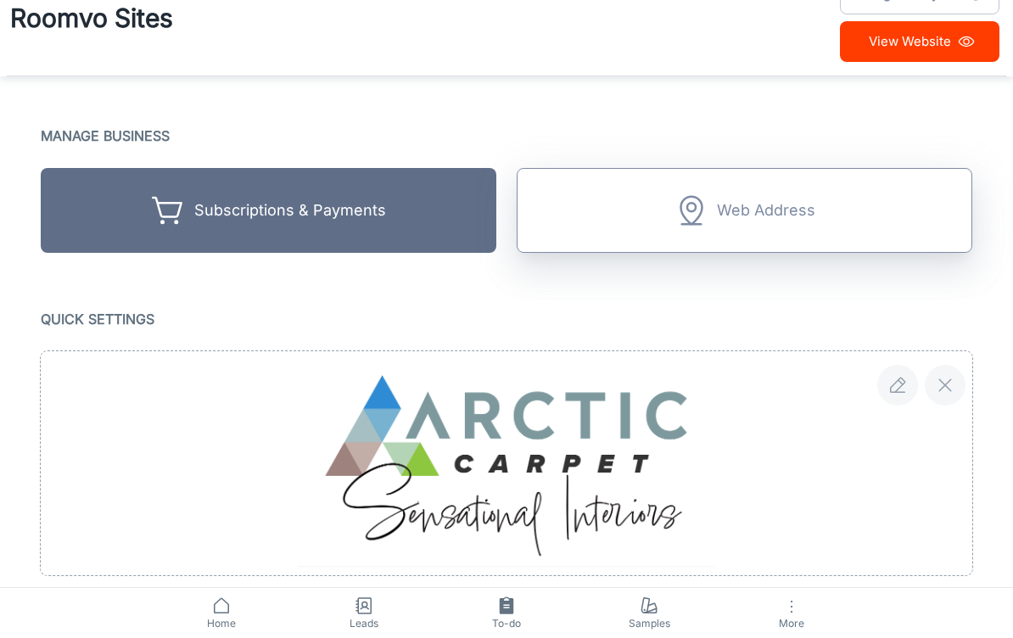
click at [800, 202] on div "Web Address" at bounding box center [766, 211] width 98 height 26
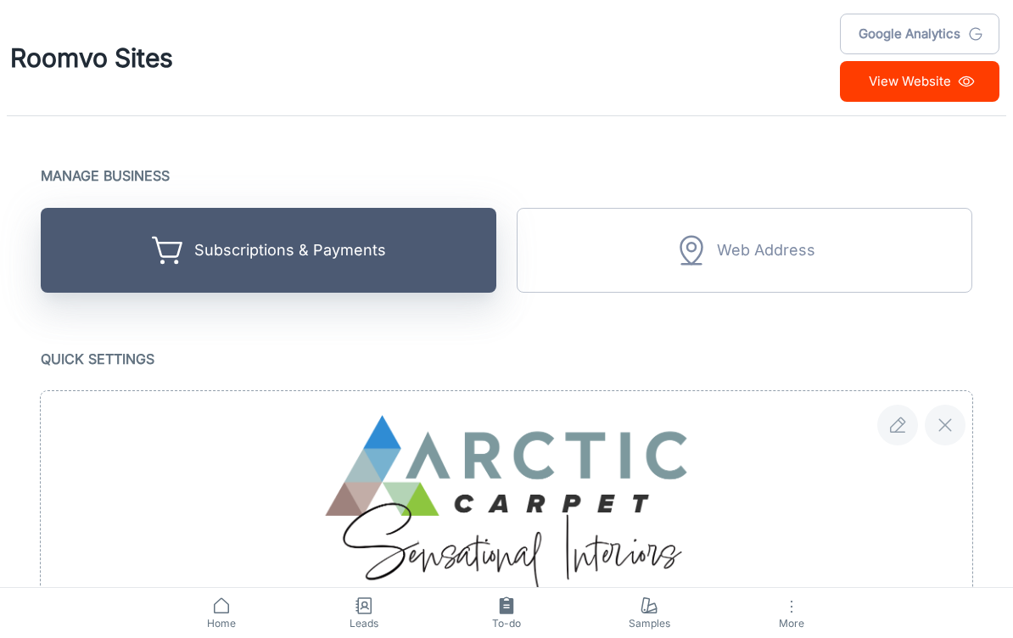
click at [156, 248] on icon "button" at bounding box center [169, 250] width 34 height 34
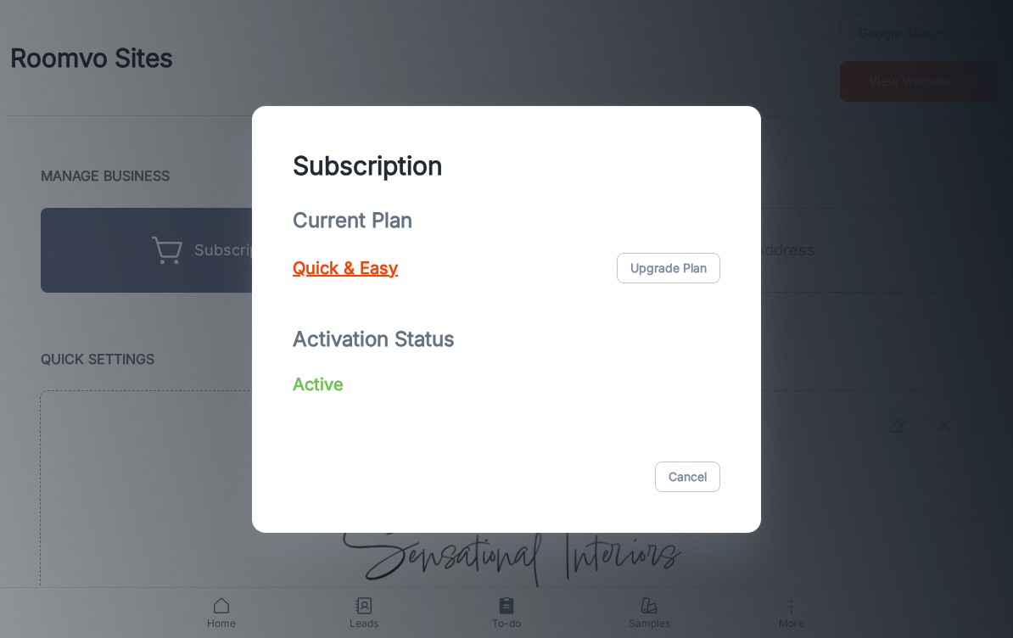
click at [333, 267] on p "Quick & Easy" at bounding box center [345, 267] width 105 height 25
click at [317, 260] on p "Quick & Easy" at bounding box center [345, 267] width 105 height 25
click at [306, 388] on p "Active" at bounding box center [318, 384] width 51 height 25
click at [301, 234] on p "Current Plan" at bounding box center [507, 220] width 428 height 31
click at [301, 397] on div "Current Plan Quick & Easy Upgrade Plan Activation Status Active" at bounding box center [506, 323] width 469 height 236
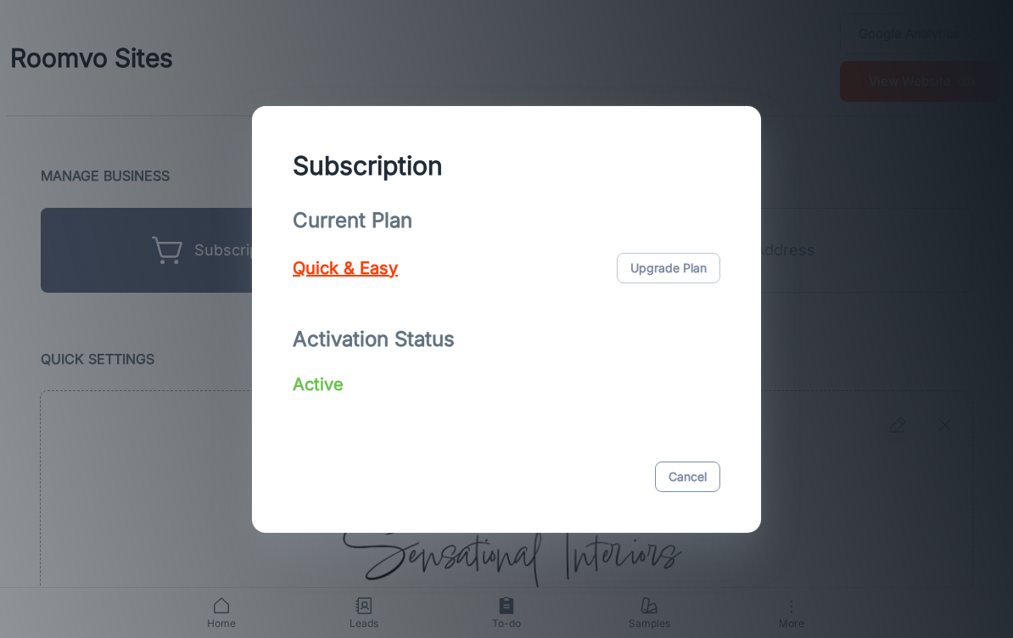
click at [700, 476] on button "Cancel" at bounding box center [687, 477] width 65 height 31
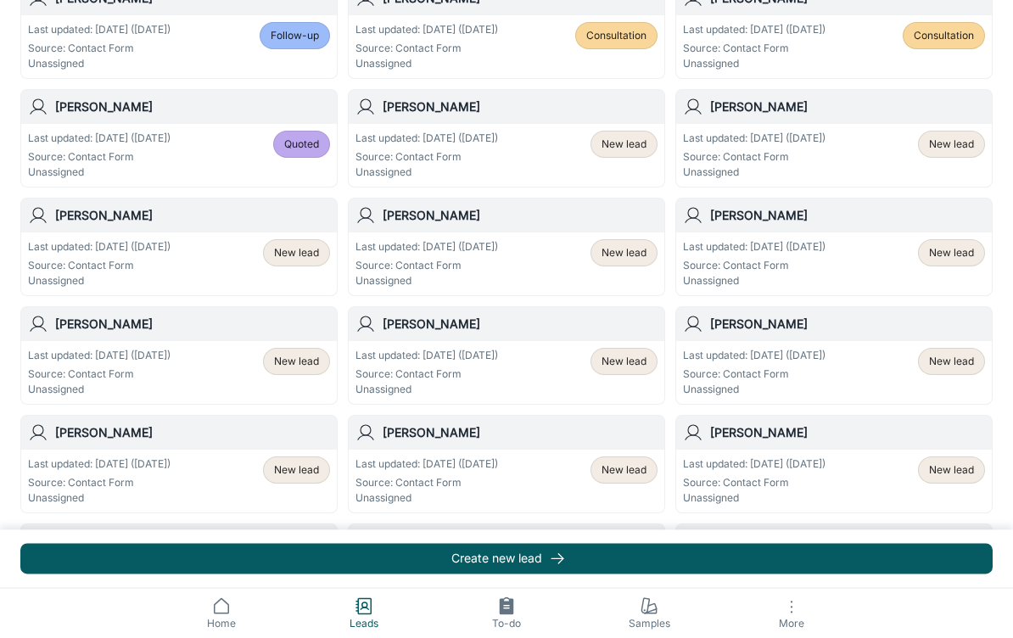
click at [783, 627] on span "More" at bounding box center [792, 623] width 122 height 13
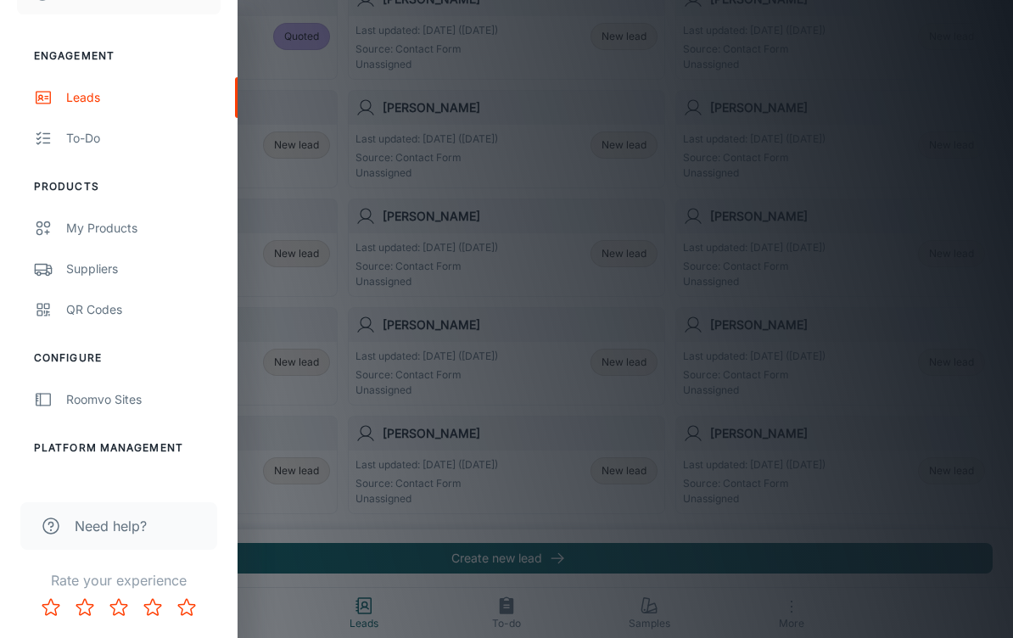
scroll to position [130, 0]
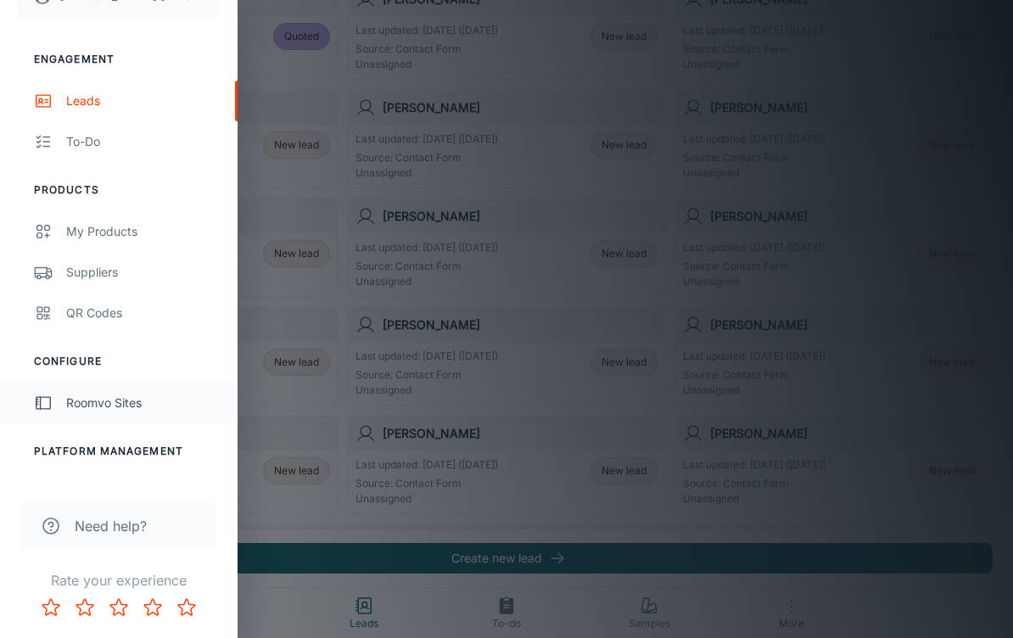
click at [70, 399] on div "Roomvo Sites" at bounding box center [143, 403] width 154 height 19
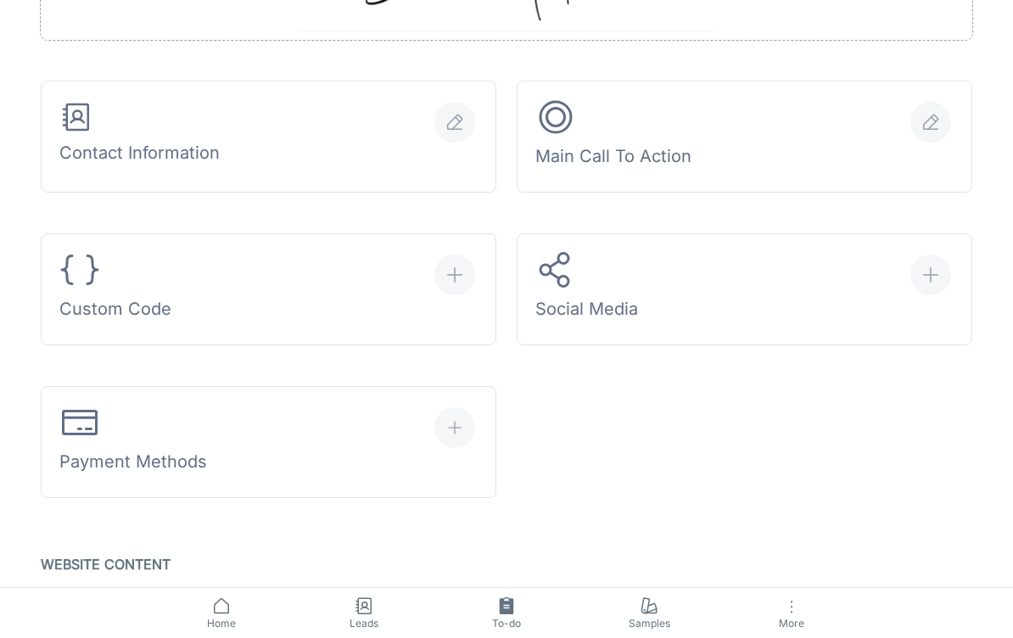
scroll to position [575, 0]
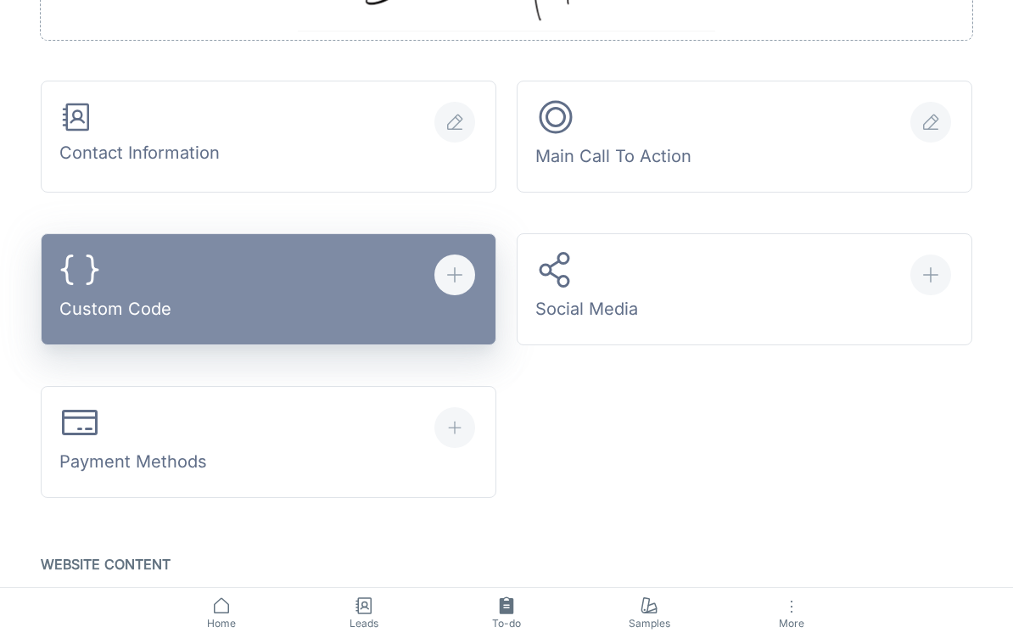
click at [88, 278] on icon "button" at bounding box center [79, 270] width 41 height 41
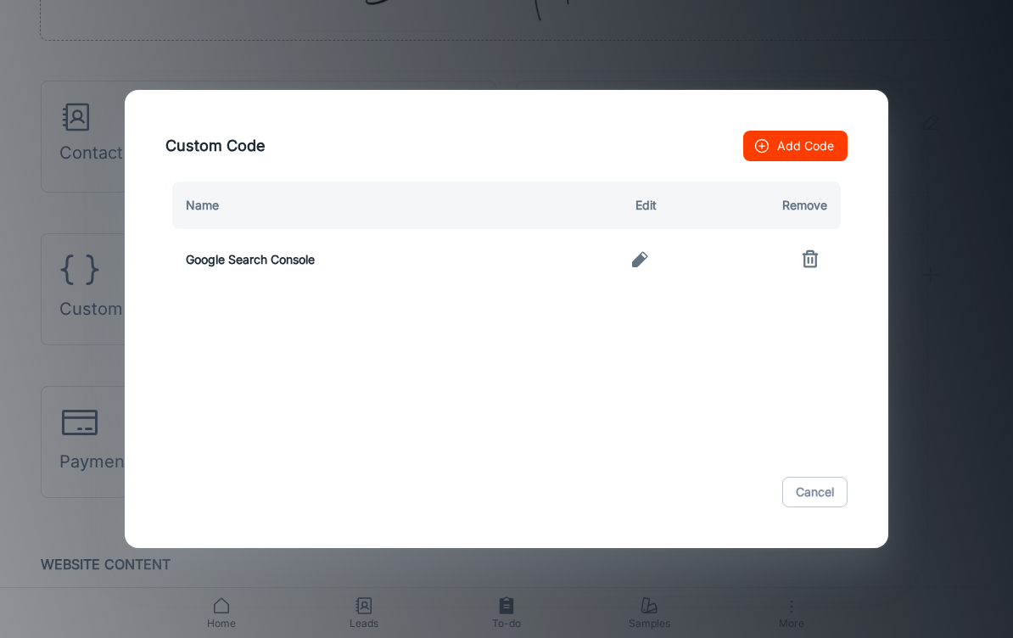
click at [648, 267] on icon "button" at bounding box center [640, 260] width 20 height 20
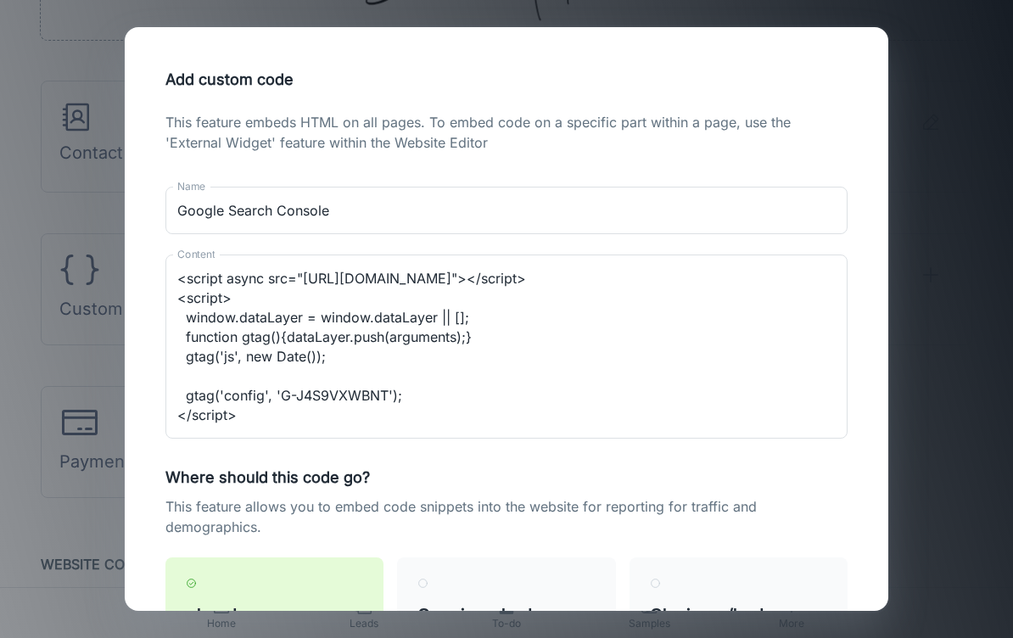
scroll to position [78, 0]
click at [278, 396] on textarea "<meta name="google-site-verification" content="WEqmul9Bd7ZQw83JVcXgqNRdDMLG_ma9…" at bounding box center [506, 347] width 659 height 156
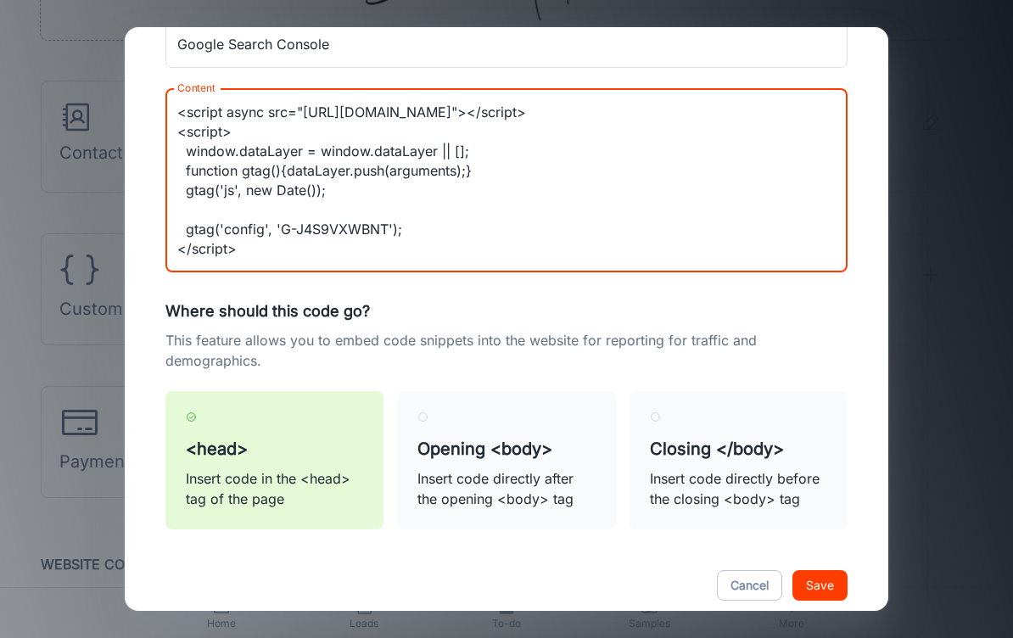
scroll to position [166, 0]
click at [756, 593] on button "Cancel" at bounding box center [749, 586] width 65 height 31
type textarea "<meta name="google-site-verification" content="WEqmul9Bd7ZQw83JVcXgqNRdDMLG_ma9…"
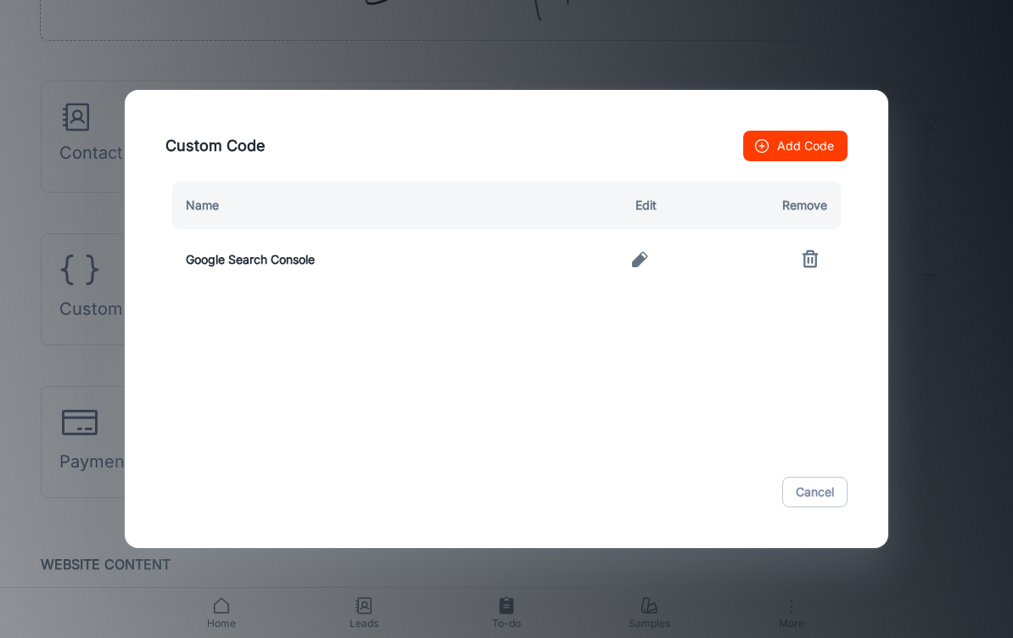
click at [955, 314] on div "Custom Code Add Code Name Edit Remove Google Search Console Cancel" at bounding box center [506, 319] width 1013 height 638
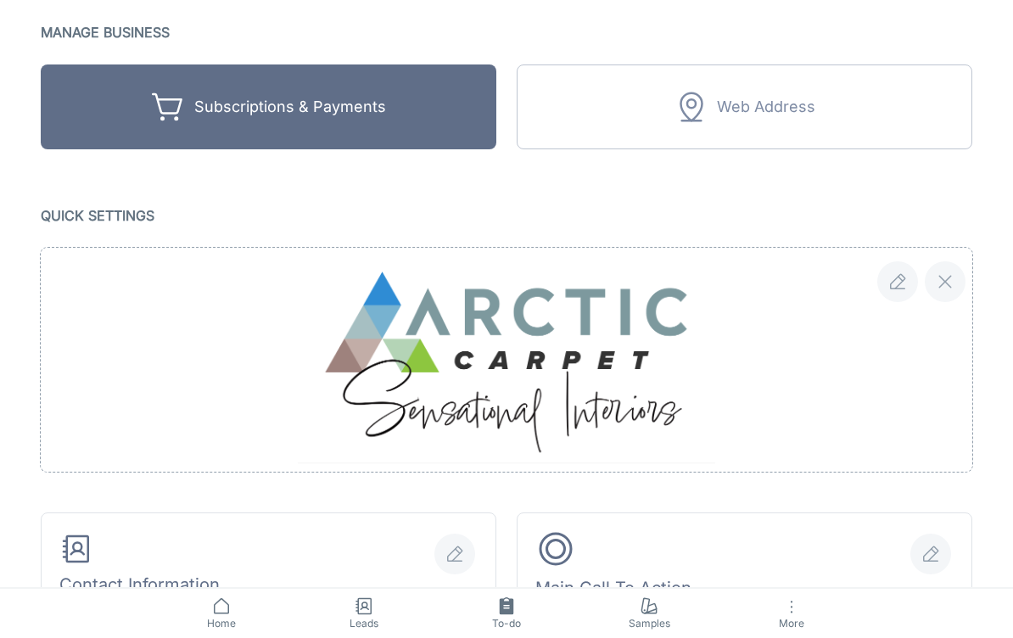
scroll to position [143, 0]
click at [67, 211] on div at bounding box center [496, 340] width 952 height 265
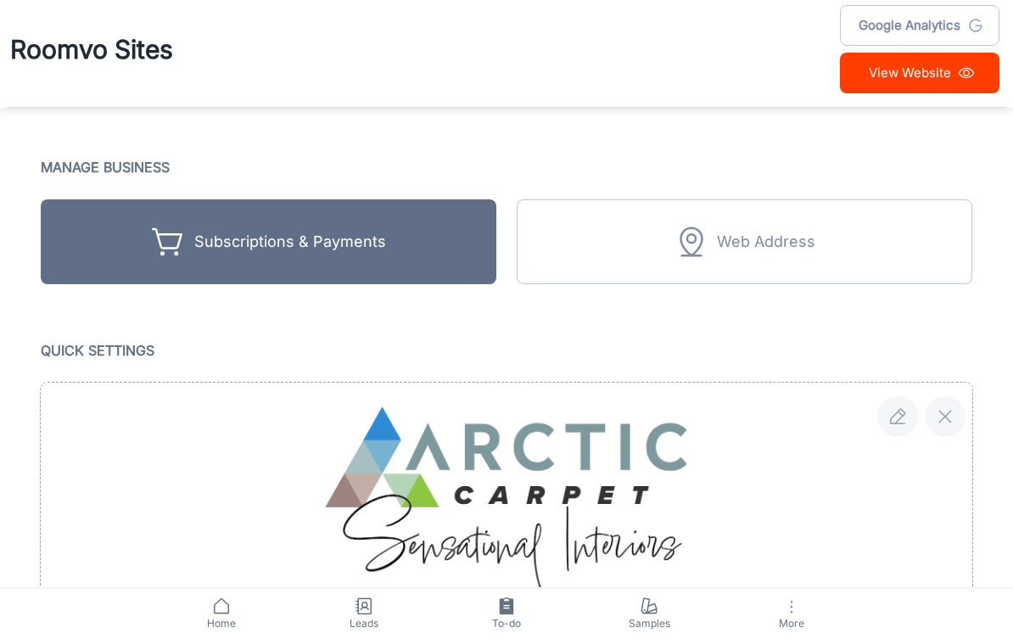
scroll to position [0, 0]
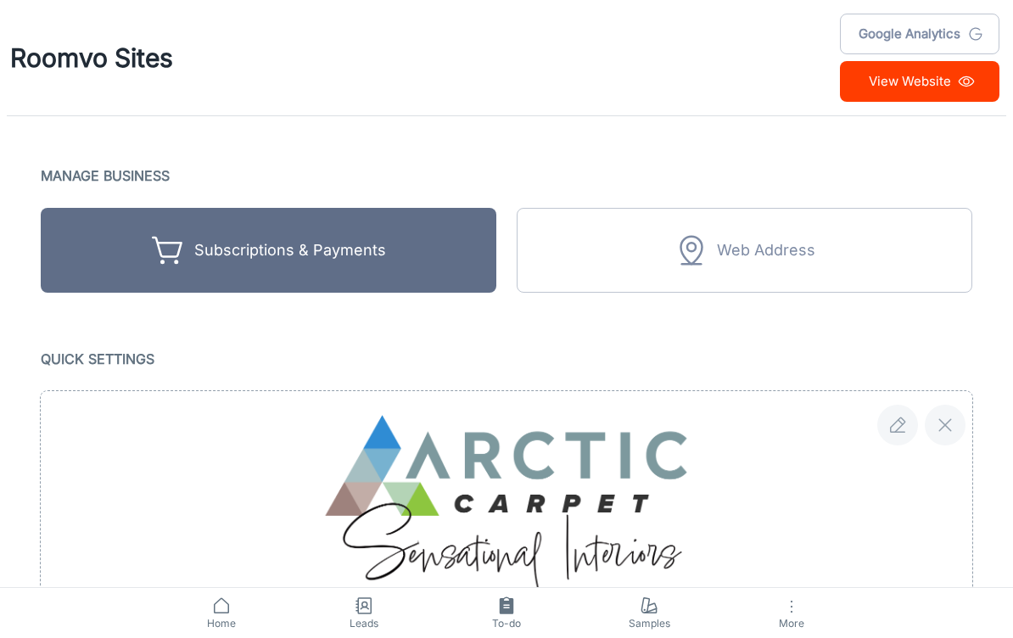
click at [798, 597] on icon "button" at bounding box center [792, 607] width 20 height 20
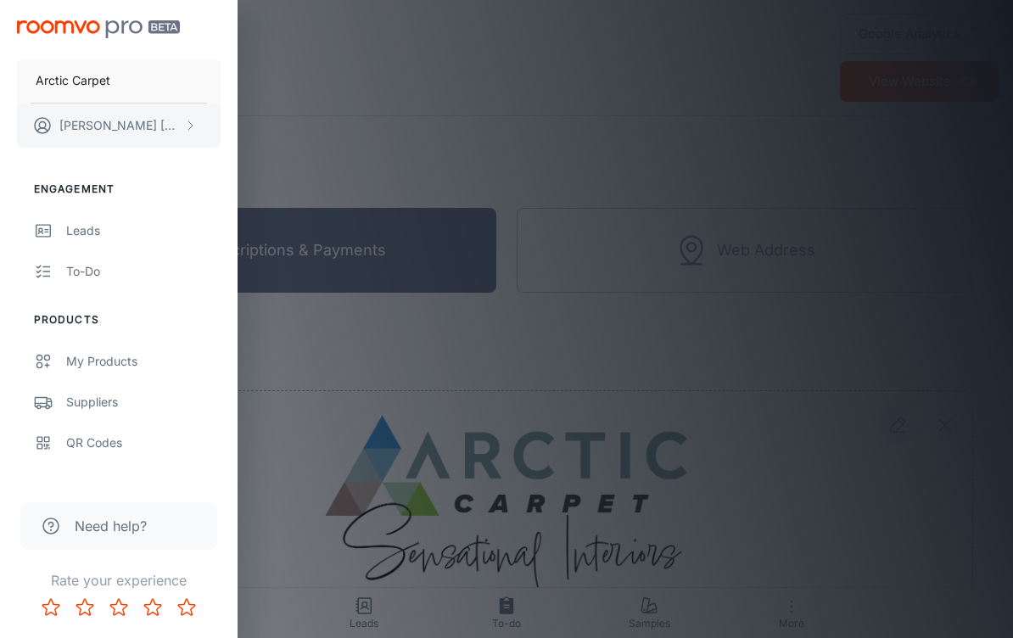
click at [65, 124] on p "Shawn Mauldin" at bounding box center [119, 125] width 121 height 19
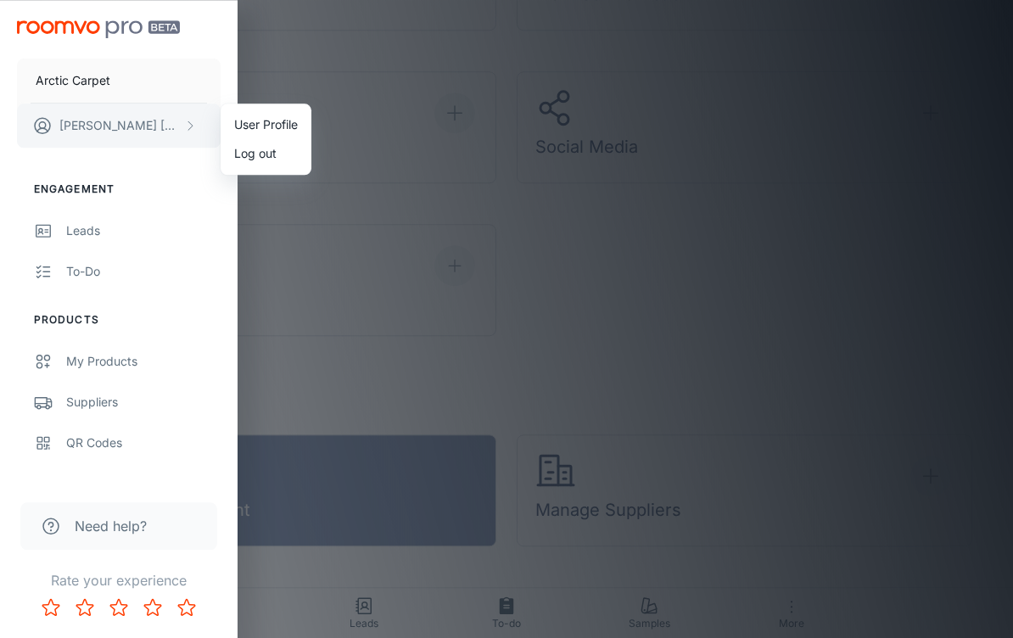
scroll to position [736, 0]
click at [29, 134] on div at bounding box center [506, 319] width 1013 height 638
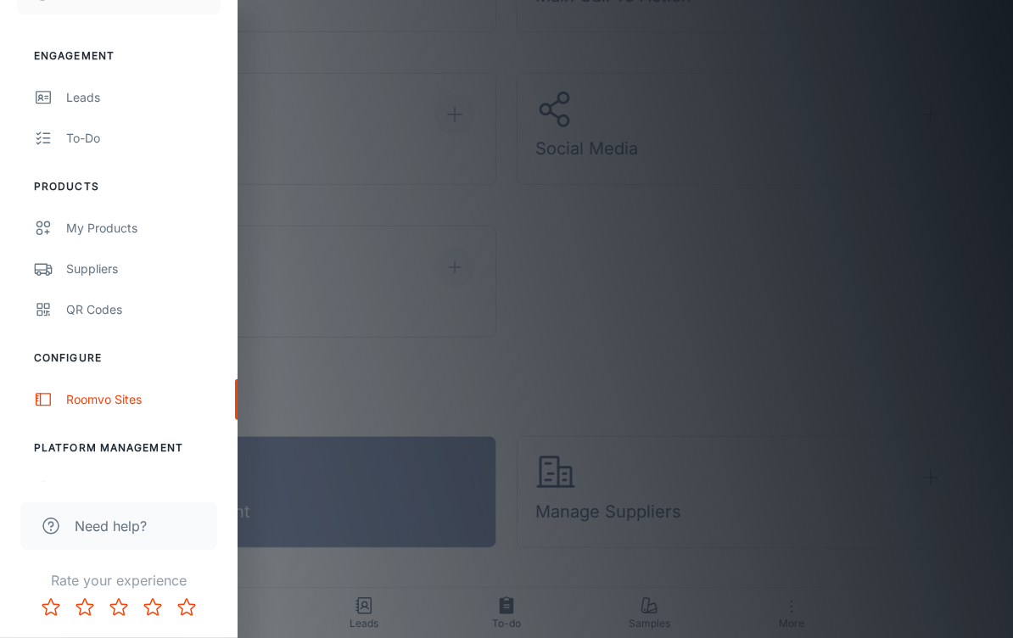
scroll to position [130, 0]
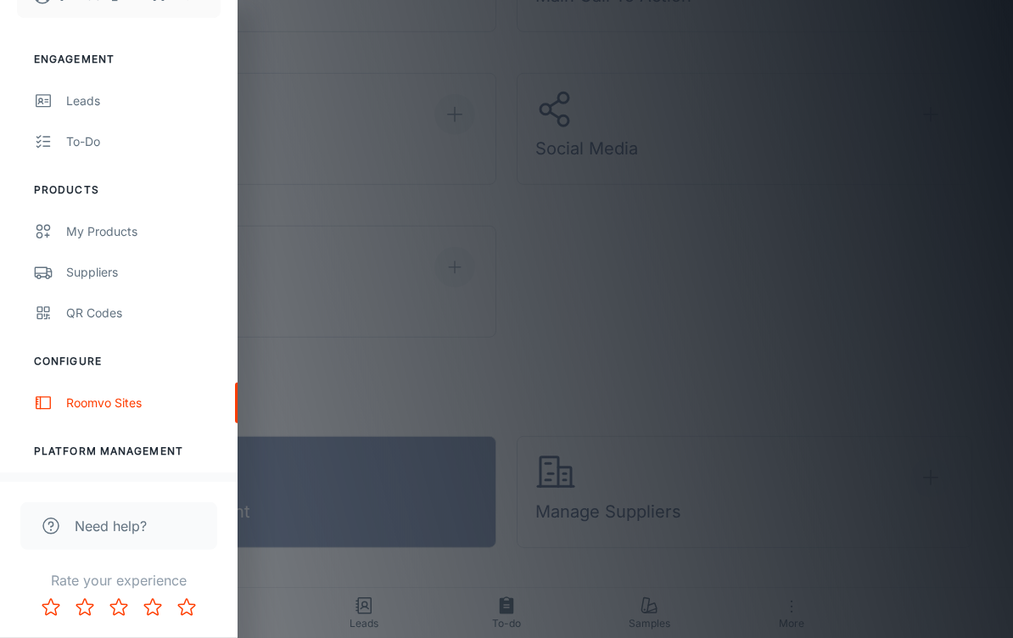
click at [78, 495] on div "User Administration" at bounding box center [143, 493] width 154 height 19
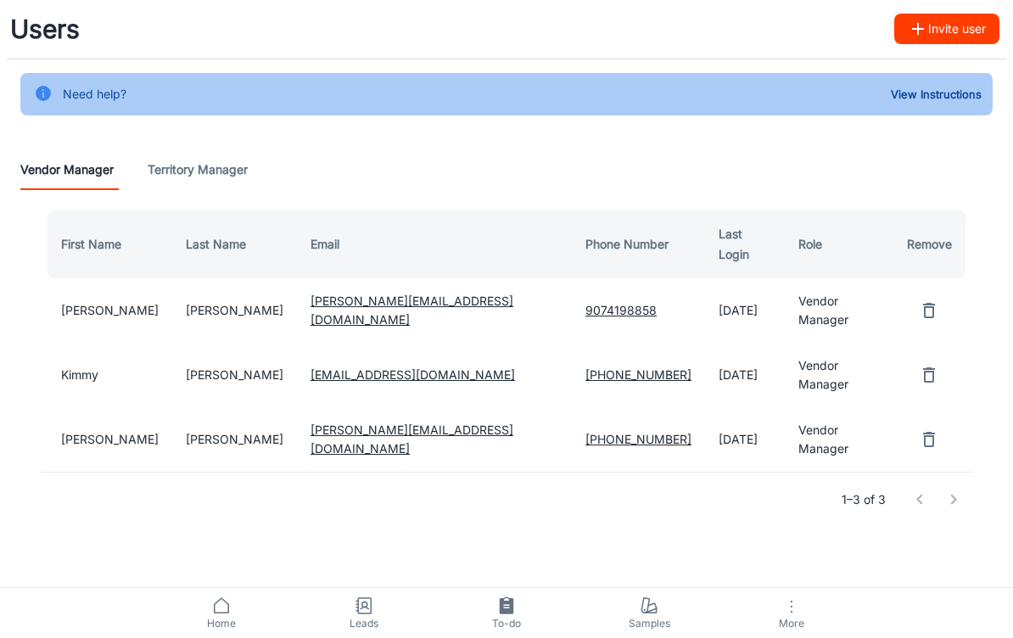
click at [923, 365] on icon "remove user" at bounding box center [929, 375] width 20 height 20
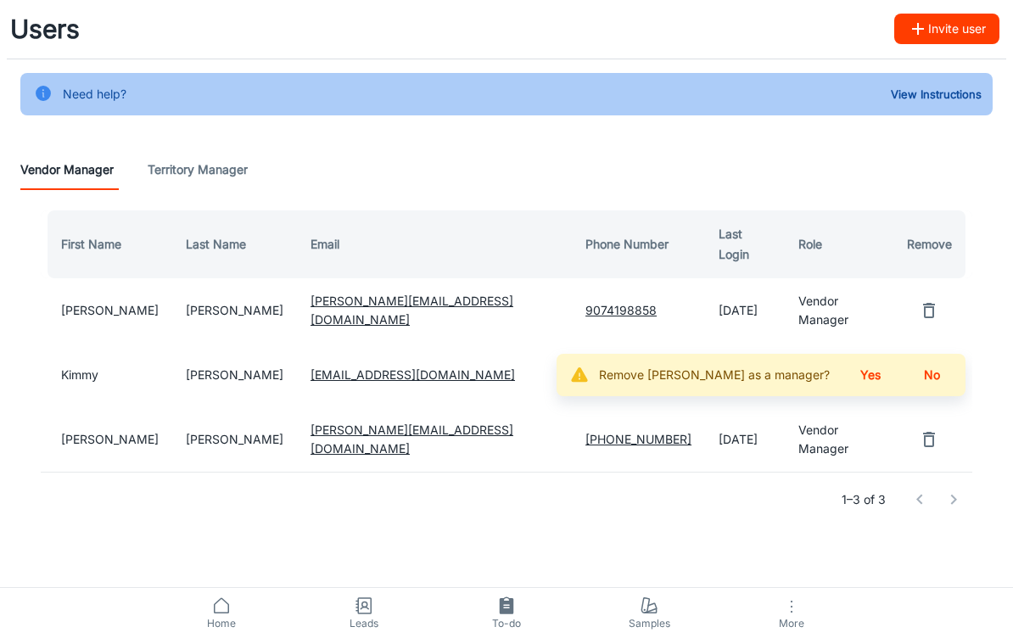
click at [898, 360] on button "Yes" at bounding box center [871, 375] width 54 height 31
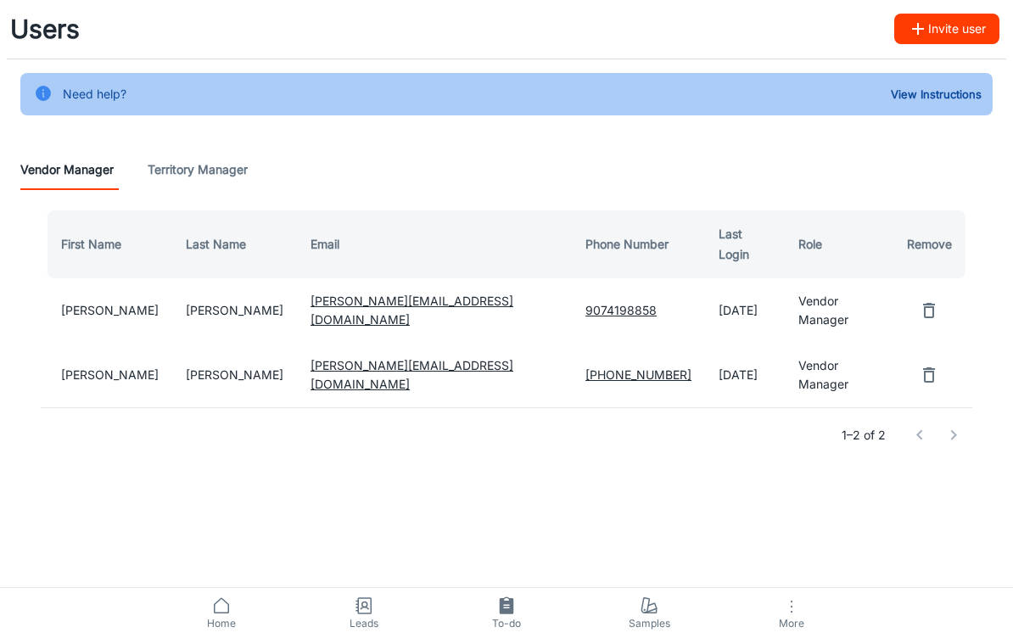
click at [790, 286] on td "Vendor Manager" at bounding box center [839, 310] width 109 height 65
click at [79, 290] on td "Shawn" at bounding box center [107, 310] width 132 height 65
click at [815, 300] on td "Vendor Manager" at bounding box center [839, 310] width 109 height 65
click at [188, 171] on Manager "Territory Manager" at bounding box center [198, 169] width 100 height 41
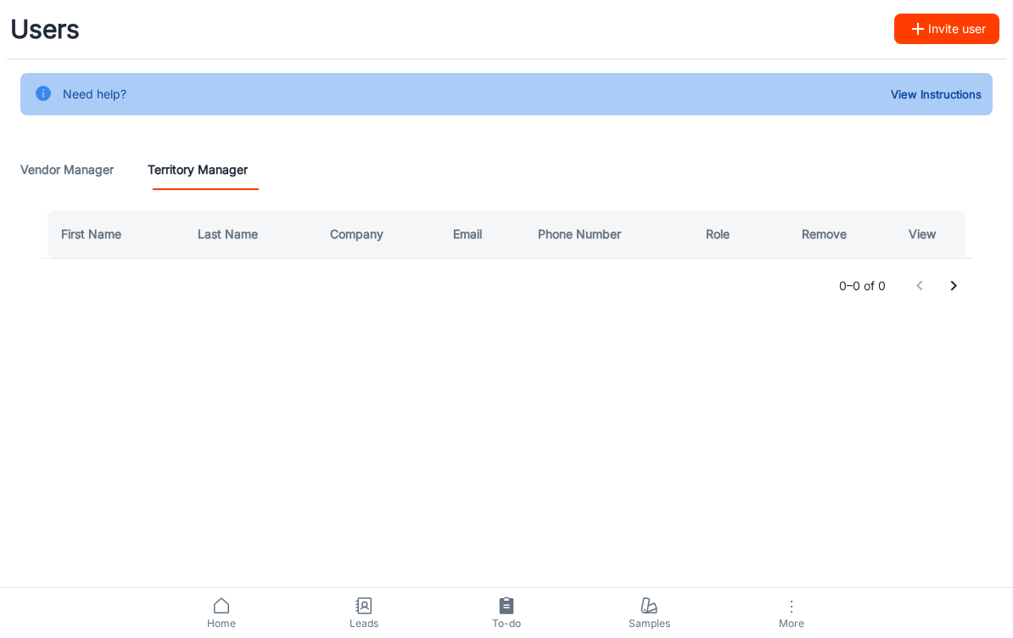
click at [53, 173] on Manager "Vendor Manager" at bounding box center [66, 169] width 93 height 41
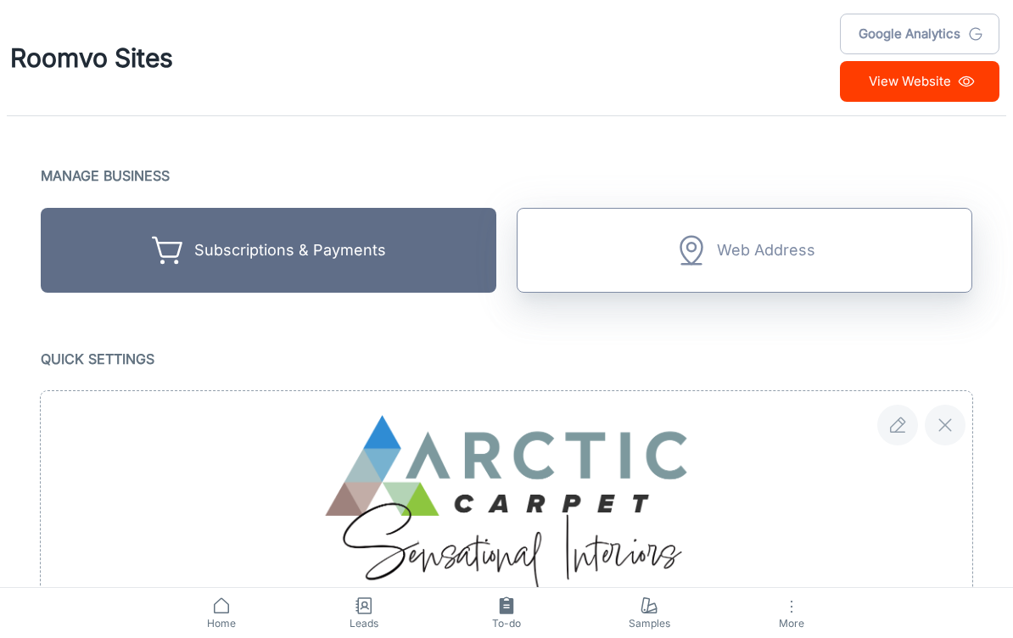
click at [845, 255] on button "Web Address" at bounding box center [745, 250] width 456 height 85
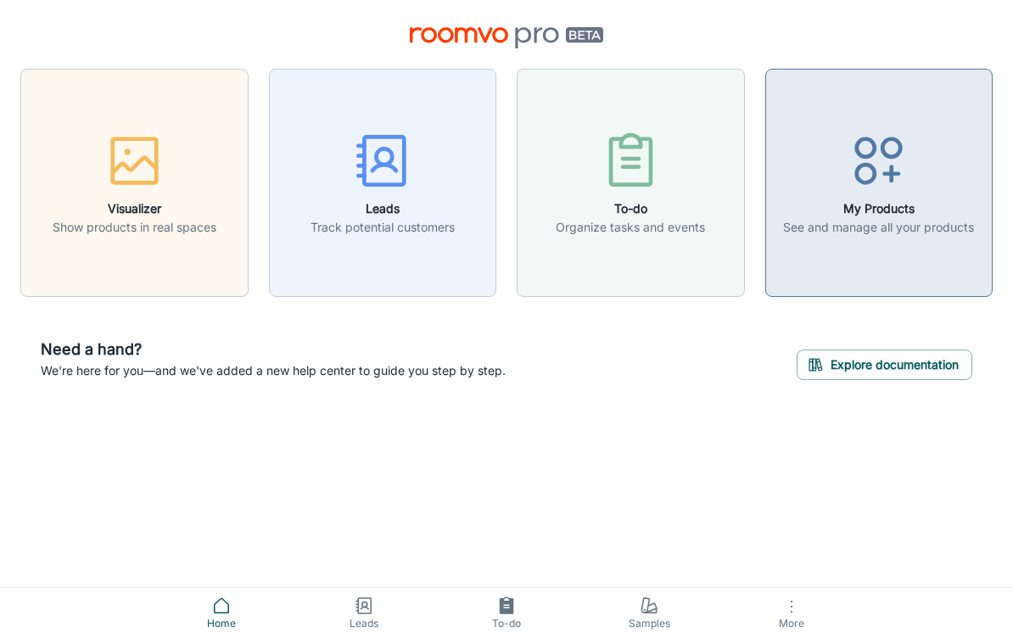
click at [895, 170] on icon "button" at bounding box center [879, 161] width 64 height 64
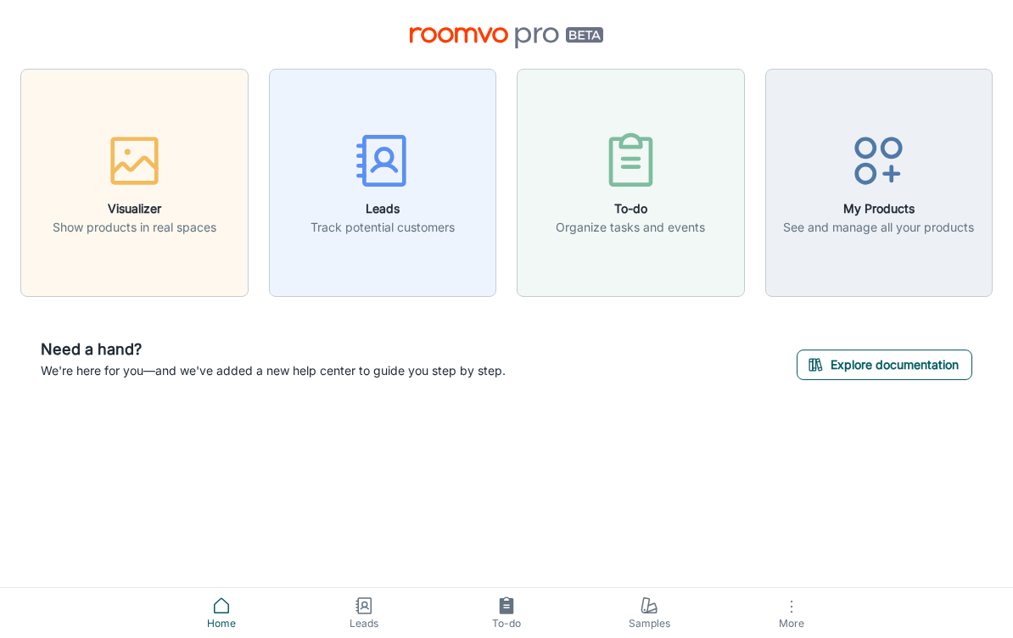
click at [917, 370] on button "Explore documentation" at bounding box center [885, 365] width 176 height 31
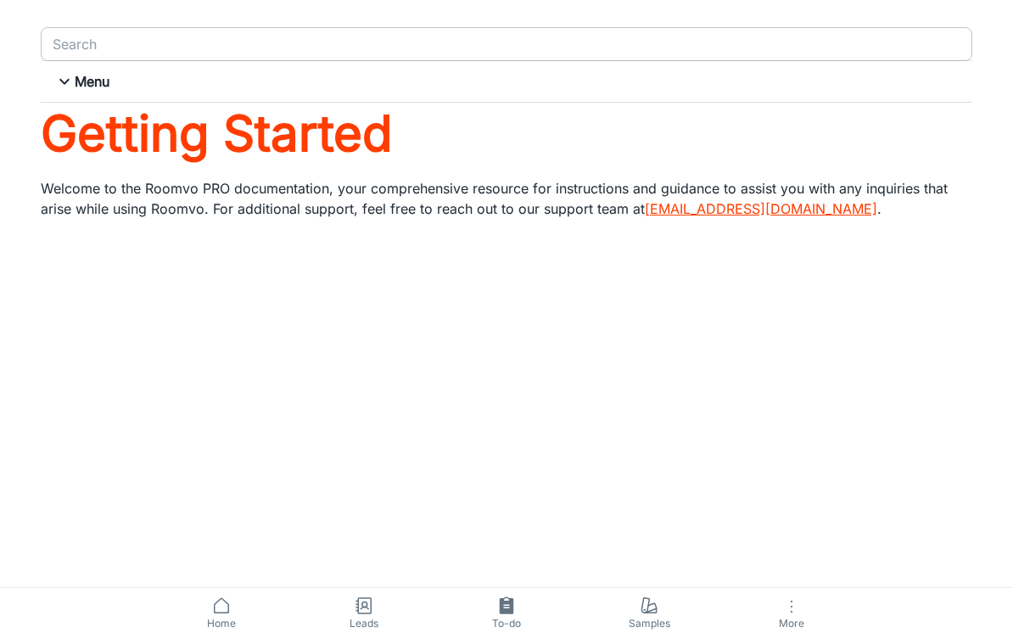
click at [107, 42] on input "Search" at bounding box center [493, 44] width 894 height 24
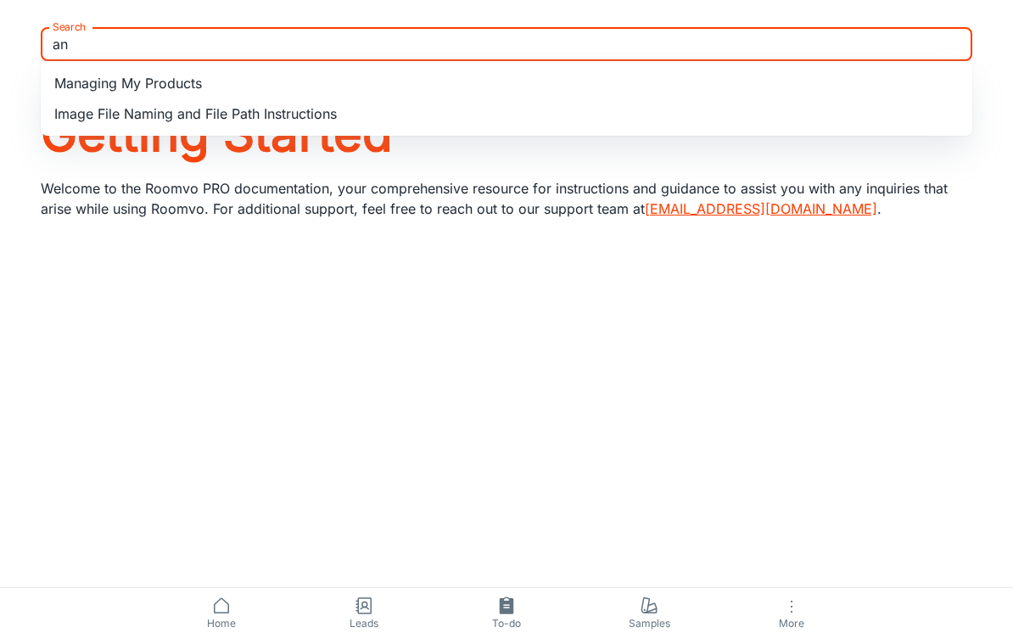
type input "a"
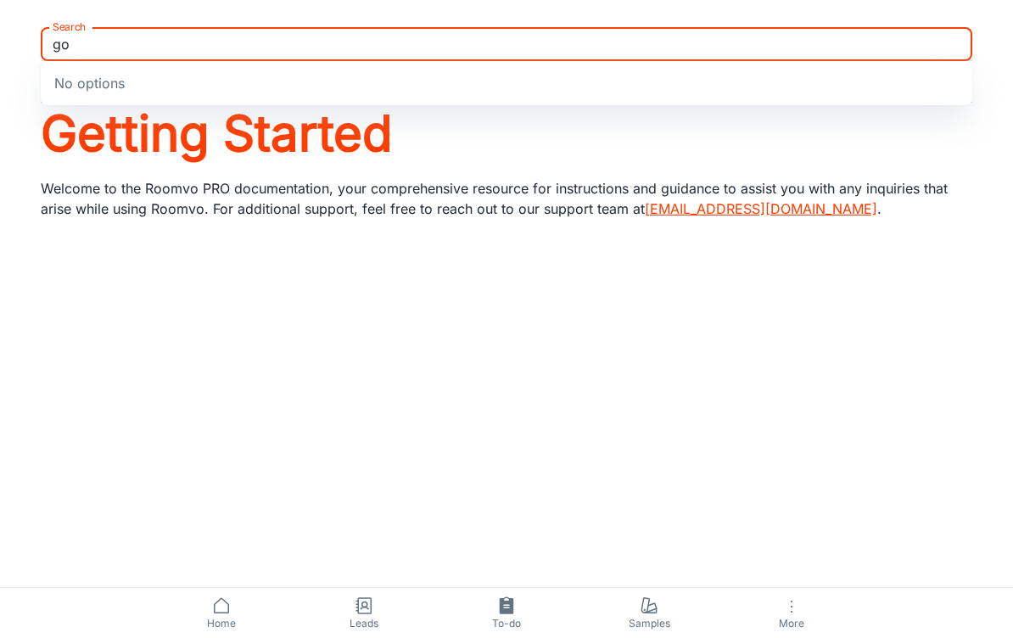
type input "g"
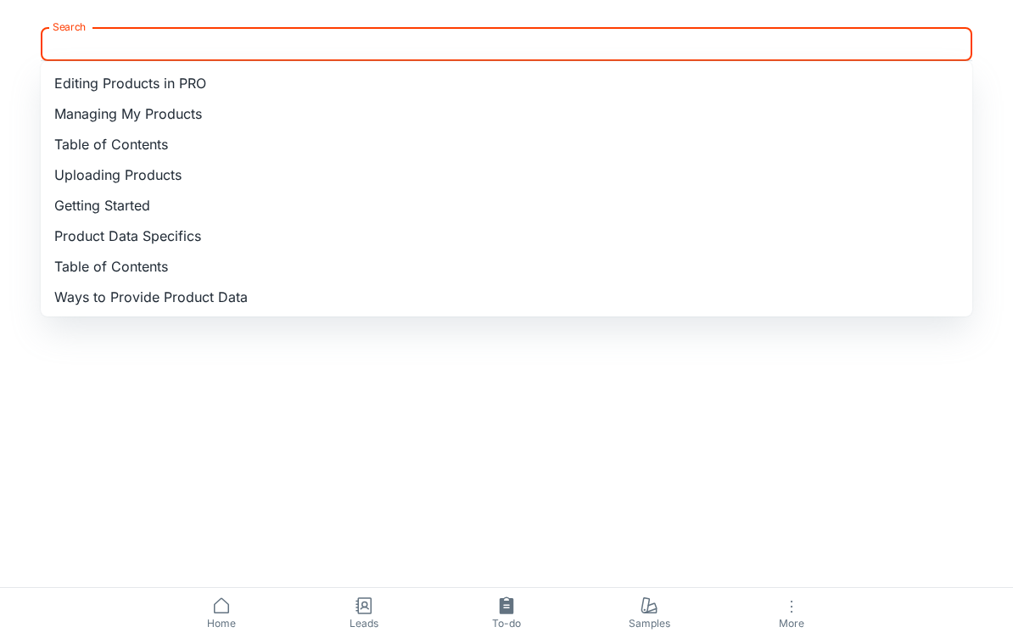
click at [766, 242] on li "Product Data Specifics" at bounding box center [507, 236] width 932 height 31
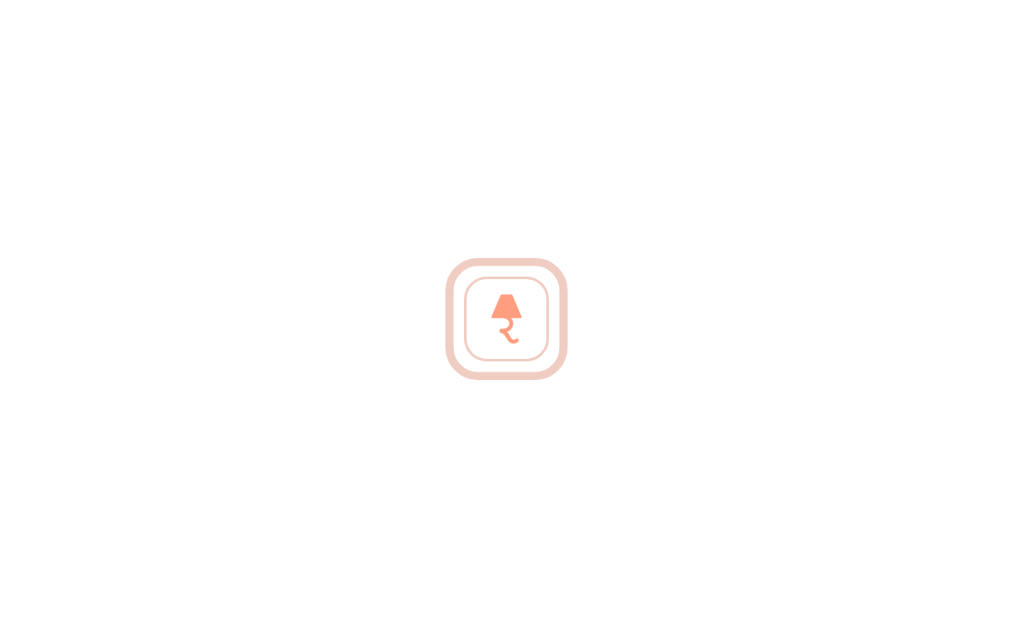
scroll to position [76, 0]
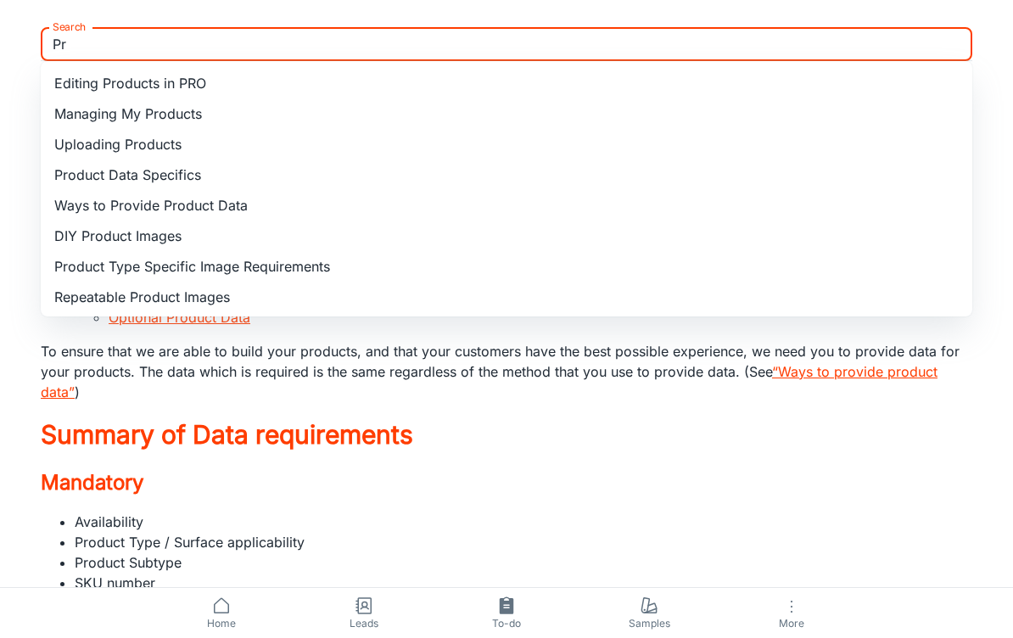
type input "P"
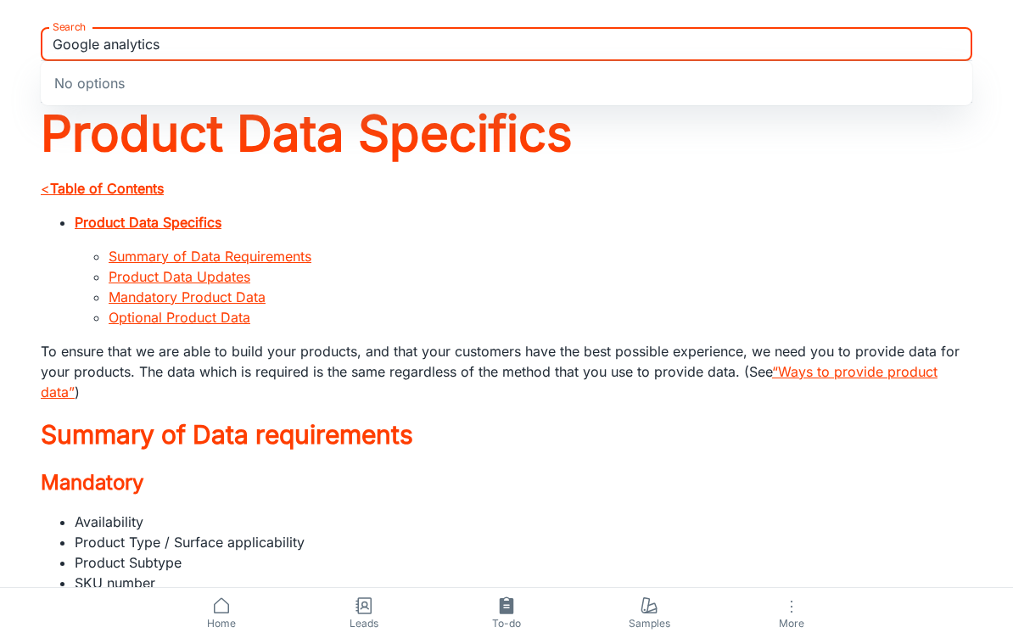
type input "Google analytics"
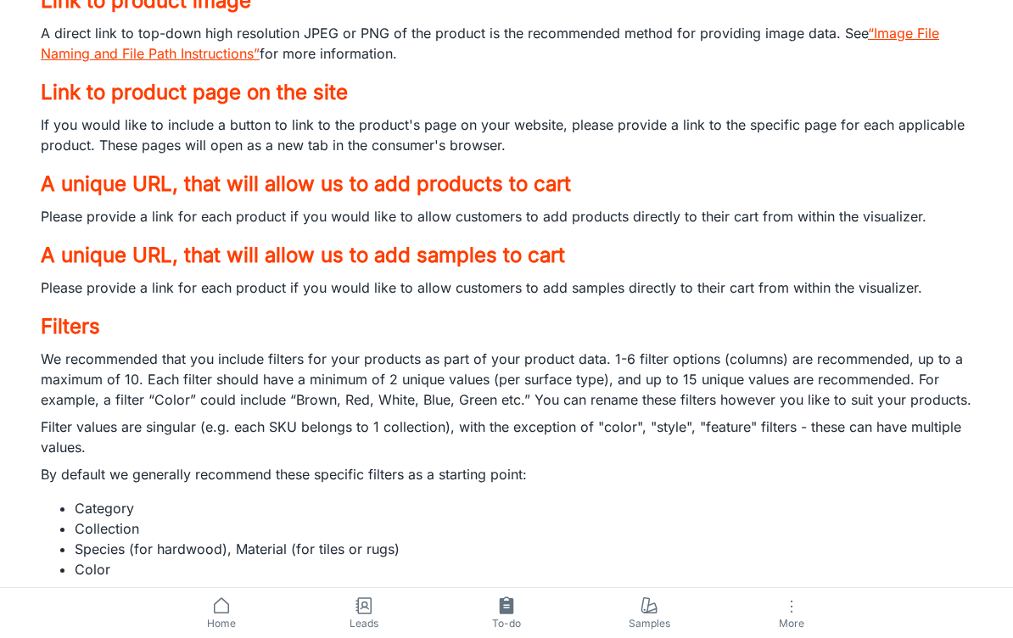
scroll to position [9856, 0]
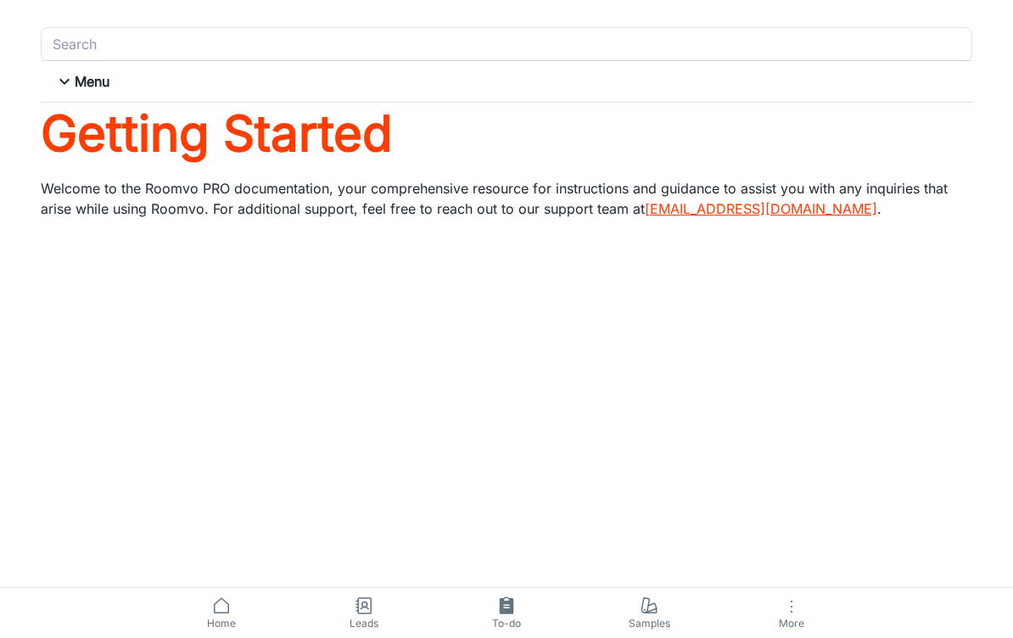
click at [81, 76] on h6 "Menu" at bounding box center [92, 81] width 35 height 20
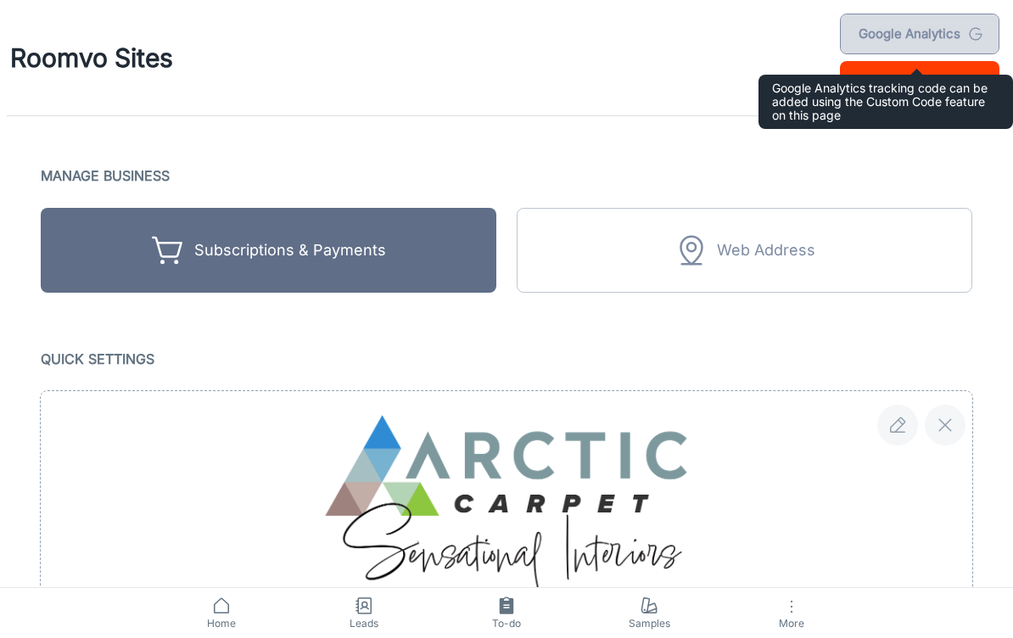
click at [956, 25] on link "Google Analytics" at bounding box center [920, 34] width 160 height 41
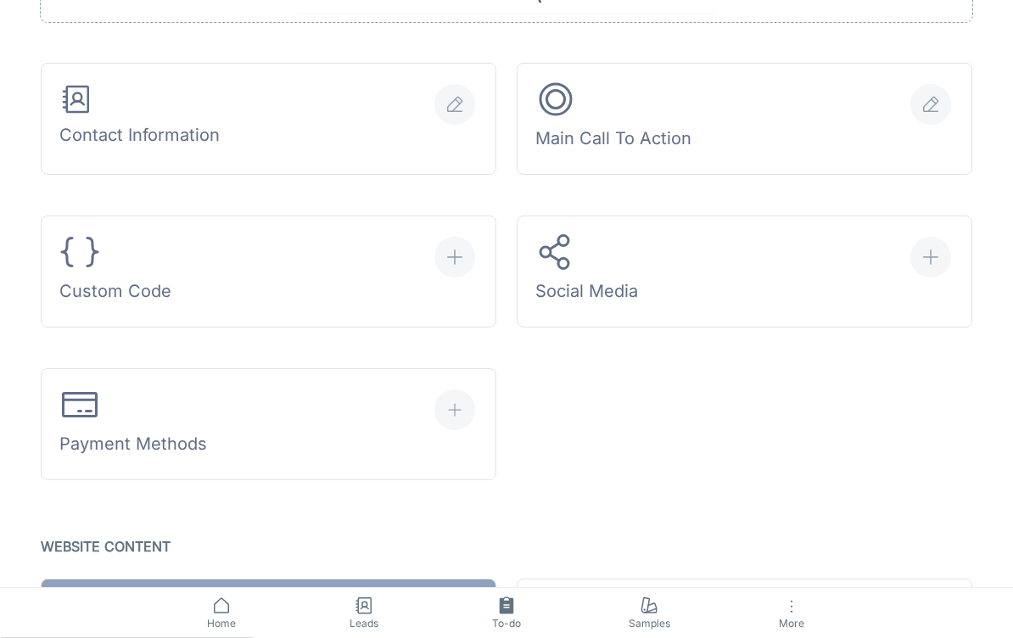
scroll to position [596, 0]
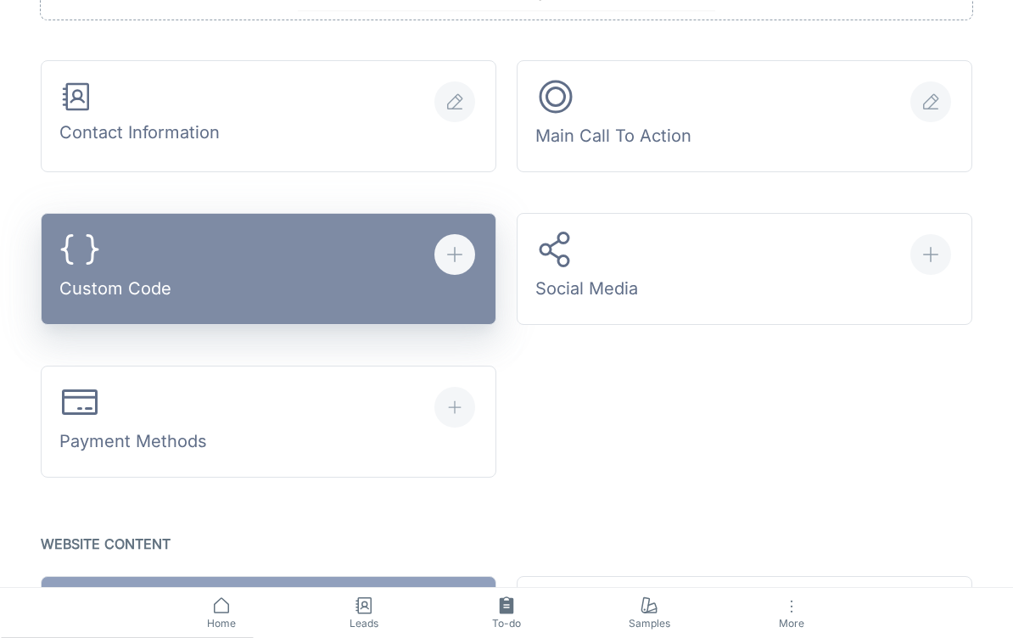
click at [77, 256] on icon "button" at bounding box center [79, 249] width 41 height 41
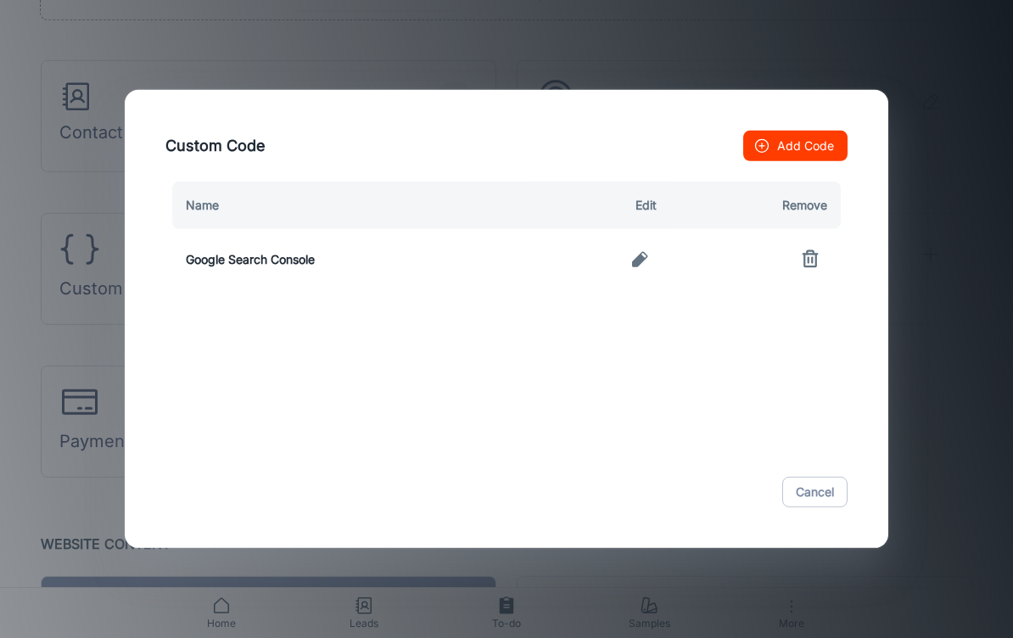
click at [652, 264] on button "button" at bounding box center [640, 260] width 34 height 34
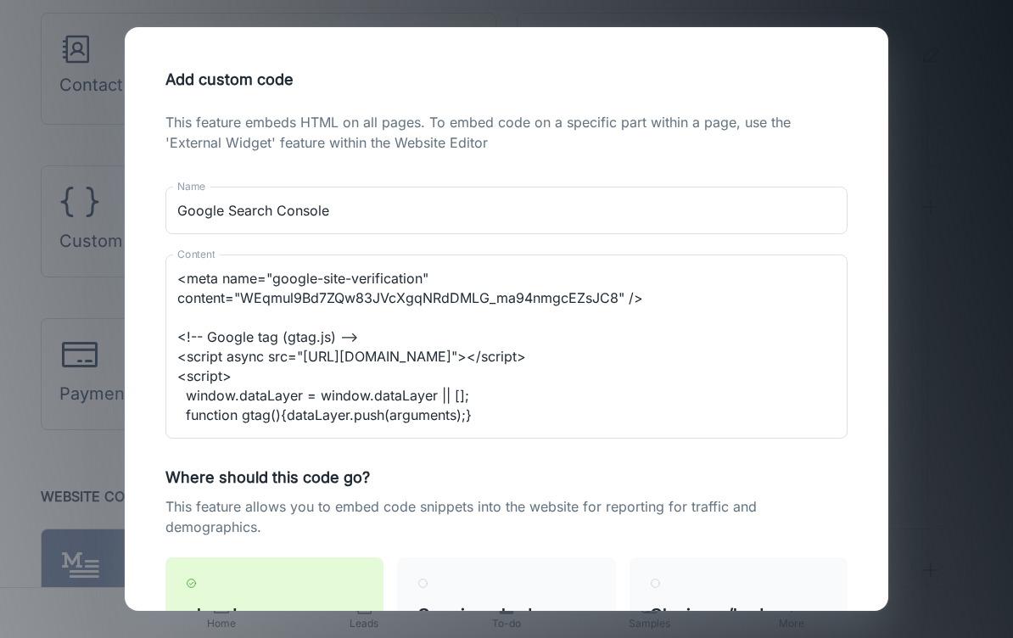
scroll to position [1, 0]
click at [184, 317] on textarea "<meta name="google-site-verification" content="WEqmul9Bd7ZQw83JVcXgqNRdDMLG_ma9…" at bounding box center [506, 347] width 659 height 156
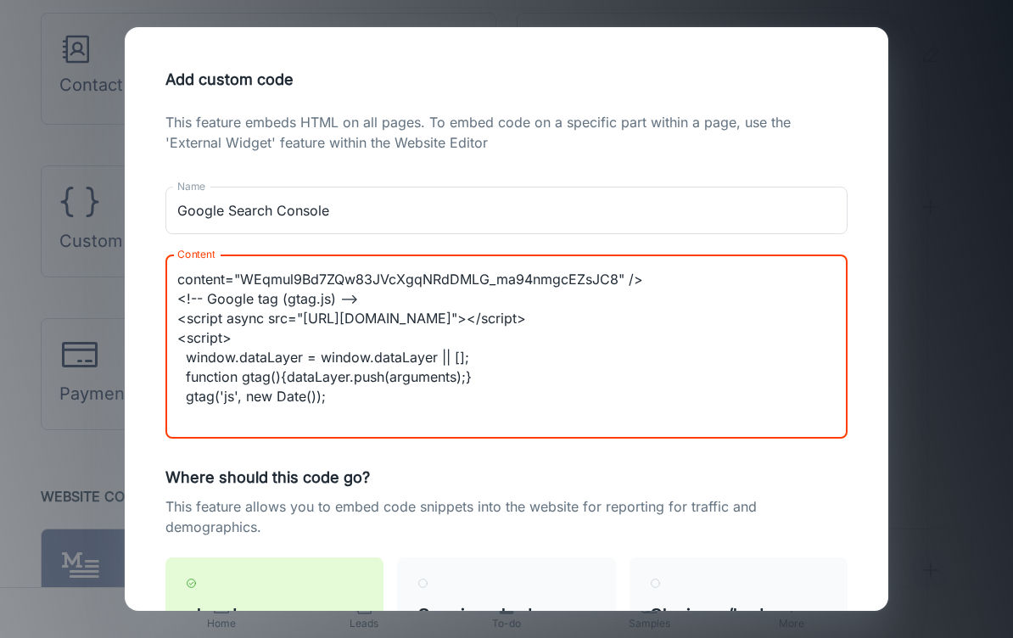
scroll to position [38, 0]
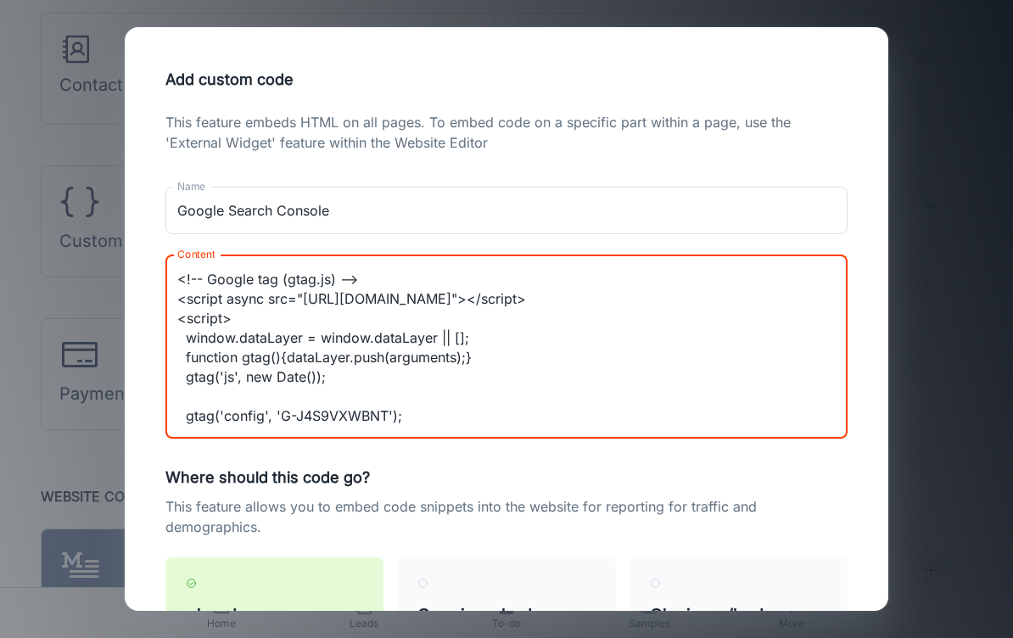
type textarea "<meta name="google-site-verification" content="WEqmul9Bd7ZQw83JVcXgqNRdDMLG_ma9…"
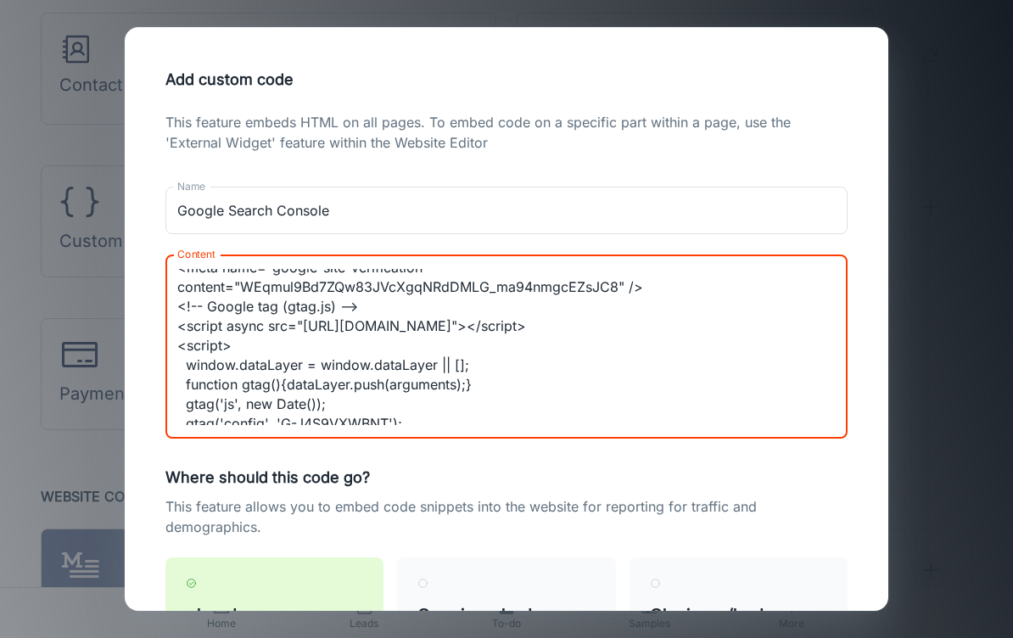
scroll to position [10, 0]
click at [827, 347] on textarea "<meta name="google-site-verification" content="WEqmul9Bd7ZQw83JVcXgqNRdDMLG_ma9…" at bounding box center [506, 347] width 659 height 156
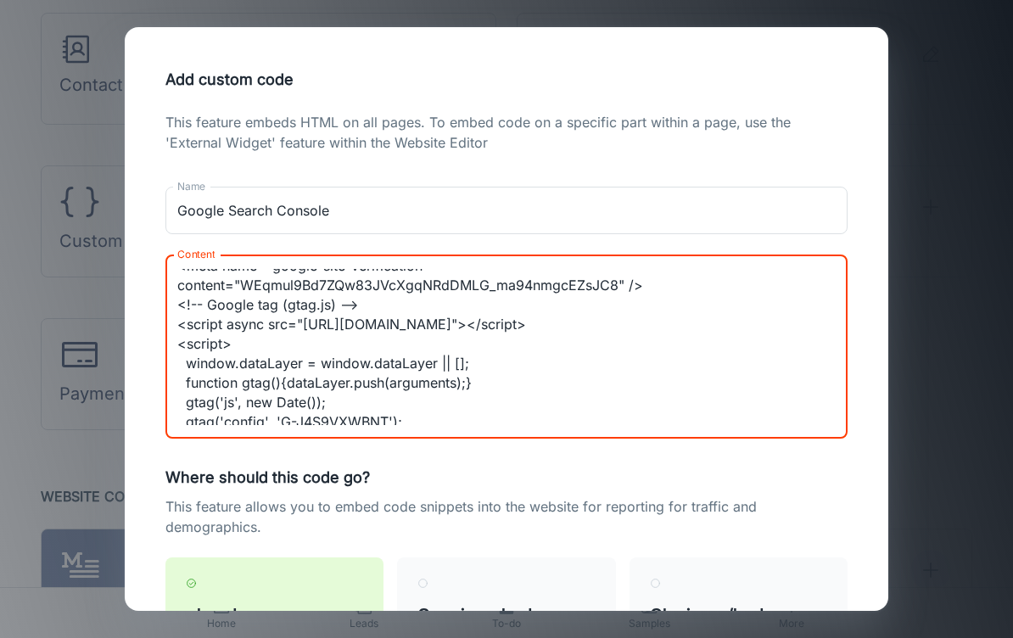
click at [649, 322] on textarea "<meta name="google-site-verification" content="WEqmul9Bd7ZQw83JVcXgqNRdDMLG_ma9…" at bounding box center [506, 347] width 659 height 156
click at [649, 321] on textarea "<meta name="google-site-verification" content="WEqmul9Bd7ZQw83JVcXgqNRdDMLG_ma9…" at bounding box center [506, 347] width 659 height 156
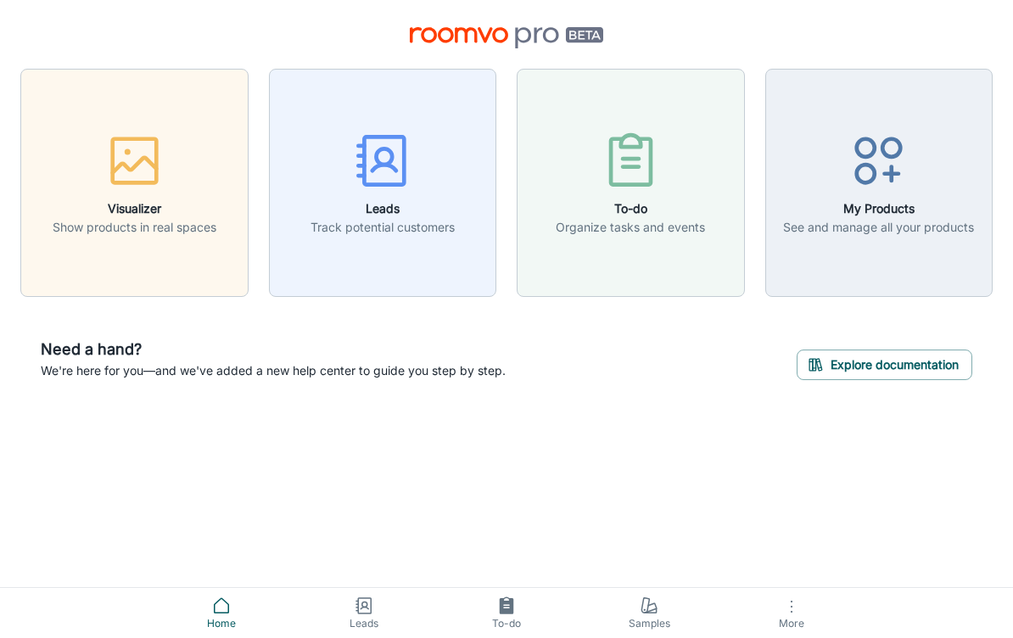
click at [795, 597] on icon "button" at bounding box center [792, 607] width 20 height 20
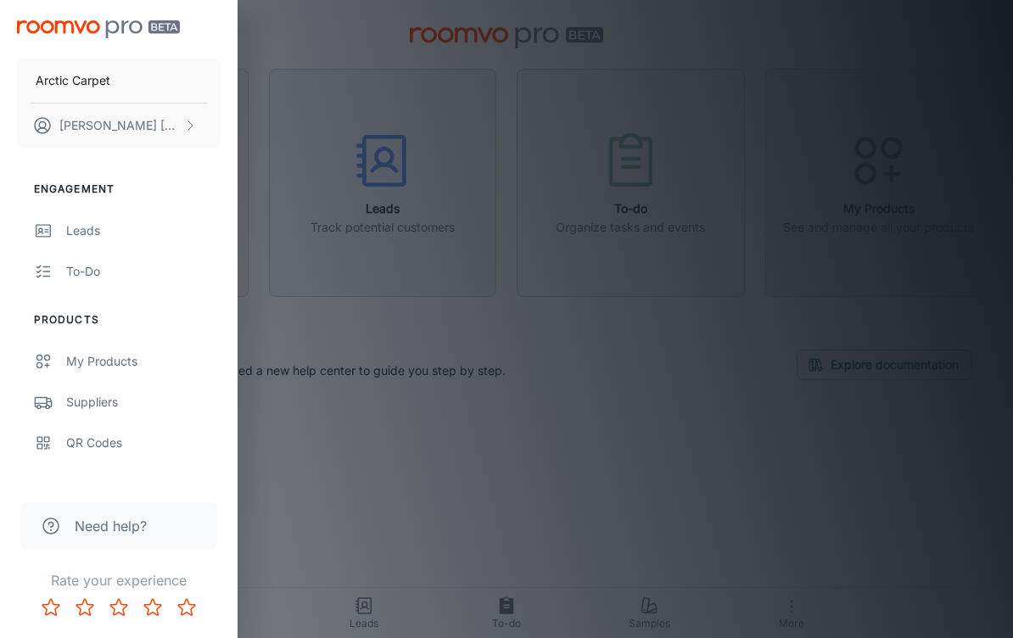
click at [866, 196] on div at bounding box center [506, 319] width 1013 height 638
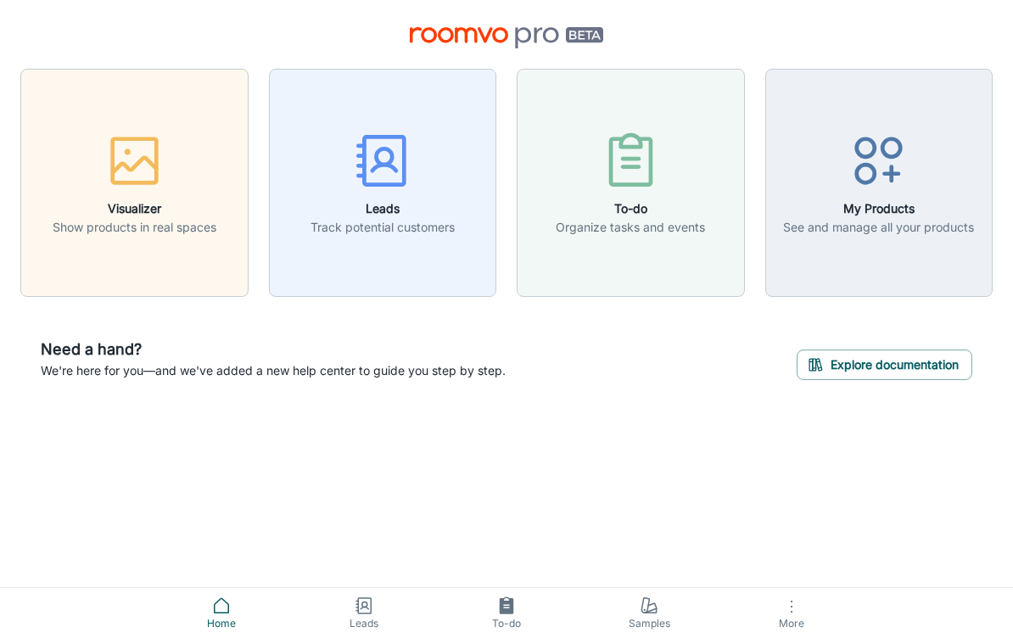
click at [770, 609] on button "More" at bounding box center [792, 613] width 143 height 50
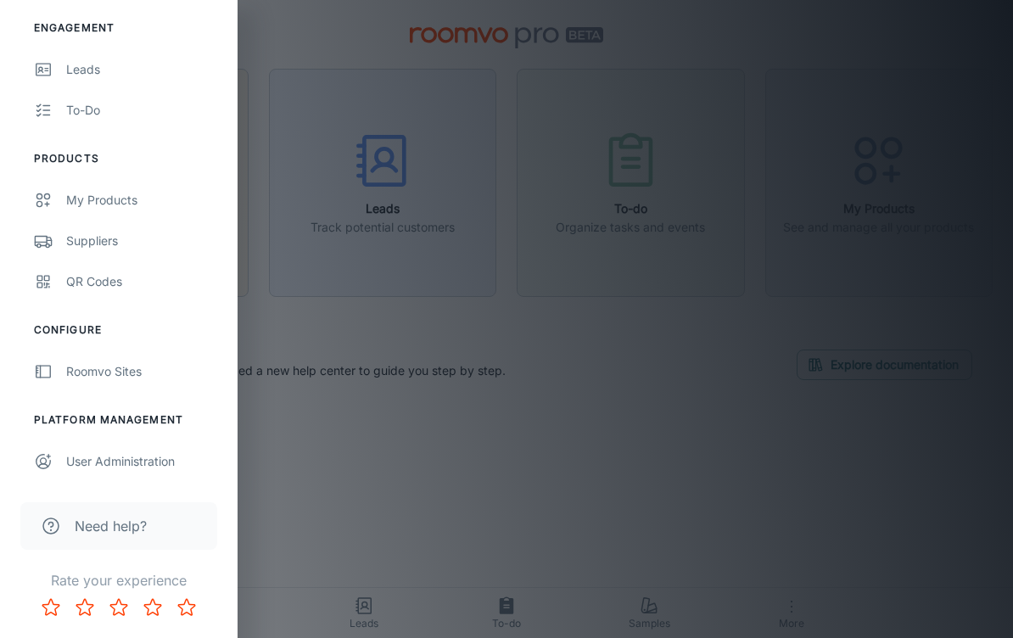
scroll to position [161, 0]
click at [62, 365] on link "Roomvo Sites" at bounding box center [119, 371] width 238 height 41
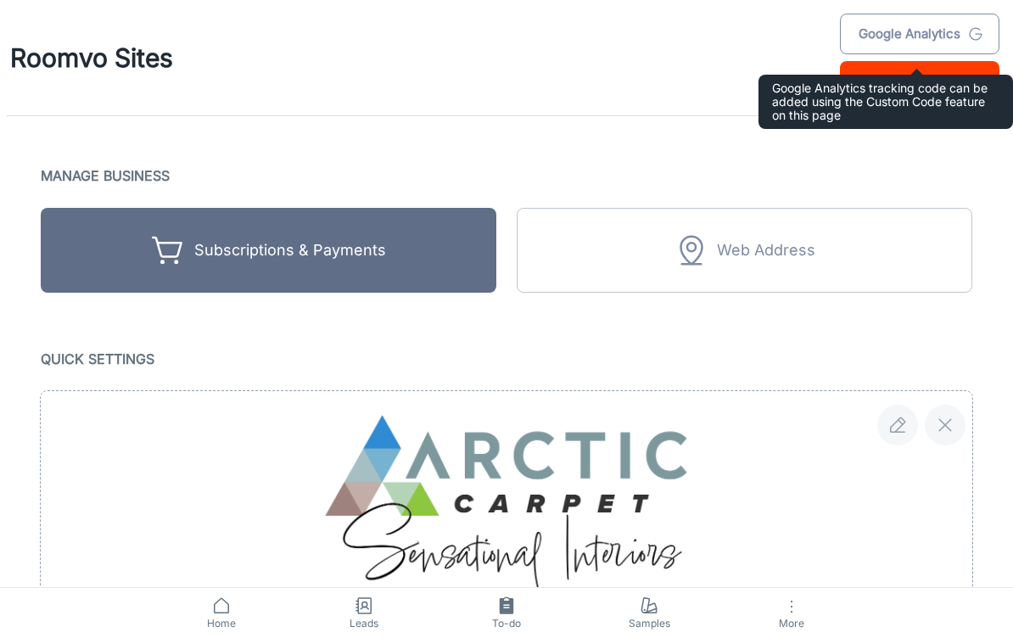
click at [943, 35] on link "Google Analytics" at bounding box center [920, 34] width 160 height 41
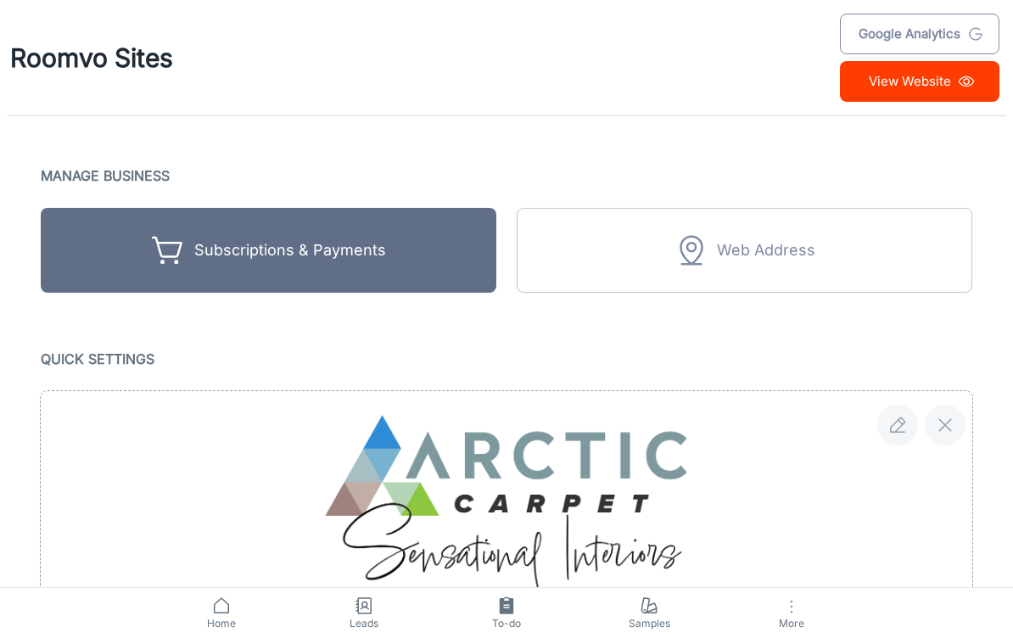
click at [940, 27] on link "Google Analytics" at bounding box center [920, 34] width 160 height 41
click at [951, 26] on link "Google Analytics" at bounding box center [920, 34] width 160 height 41
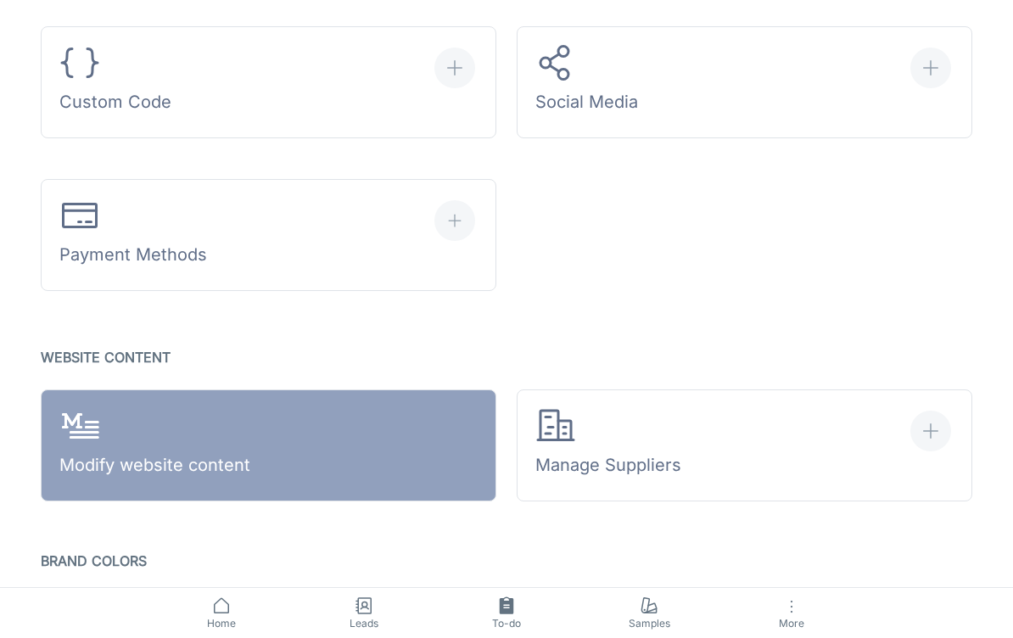
scroll to position [743, 0]
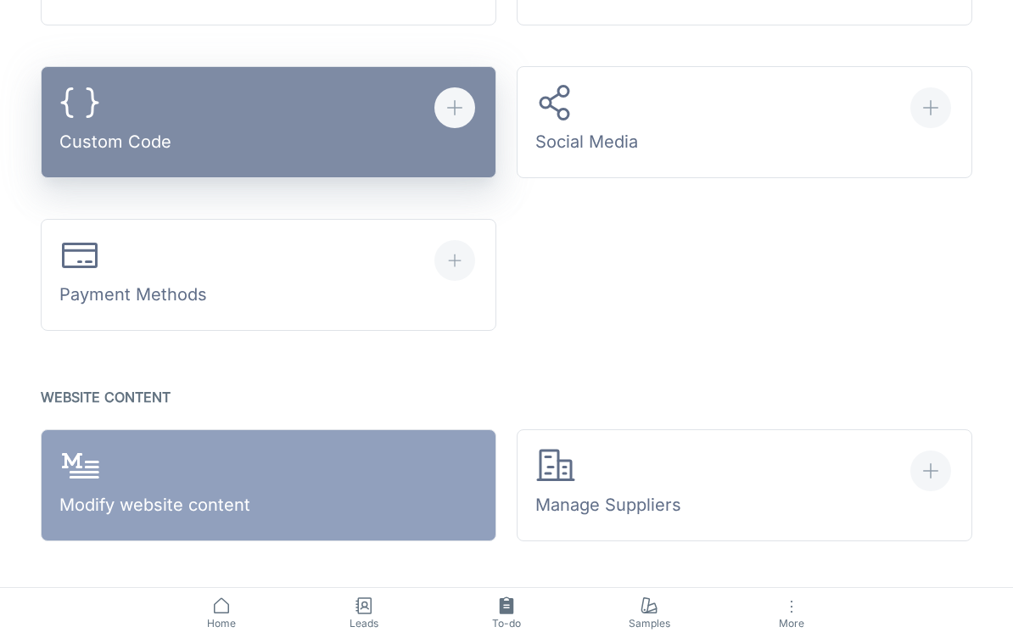
click at [109, 109] on div "Custom Code" at bounding box center [115, 121] width 112 height 79
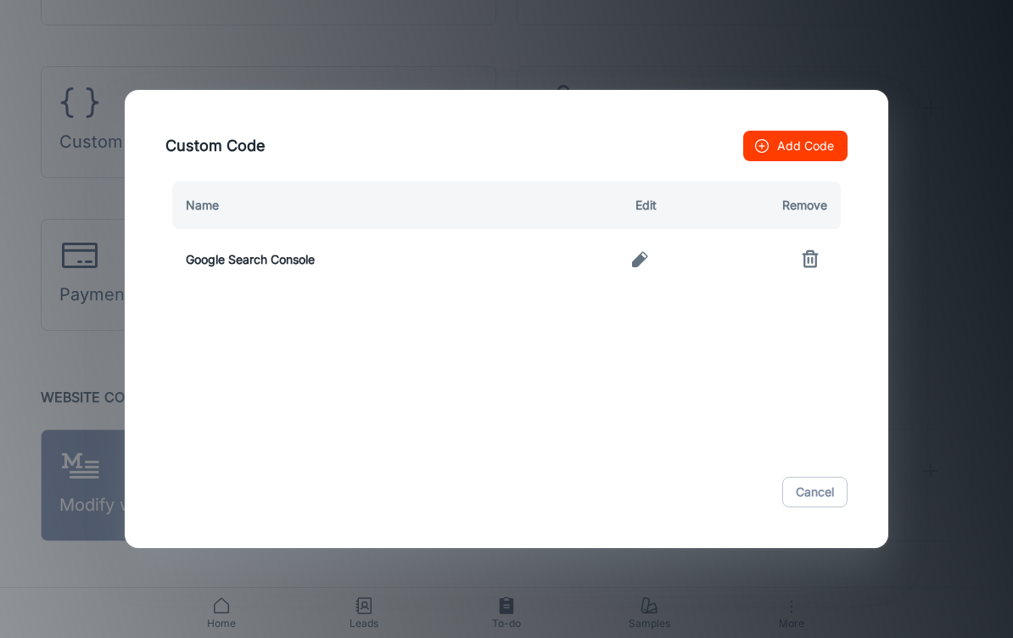
click at [646, 270] on icon "button" at bounding box center [640, 260] width 20 height 20
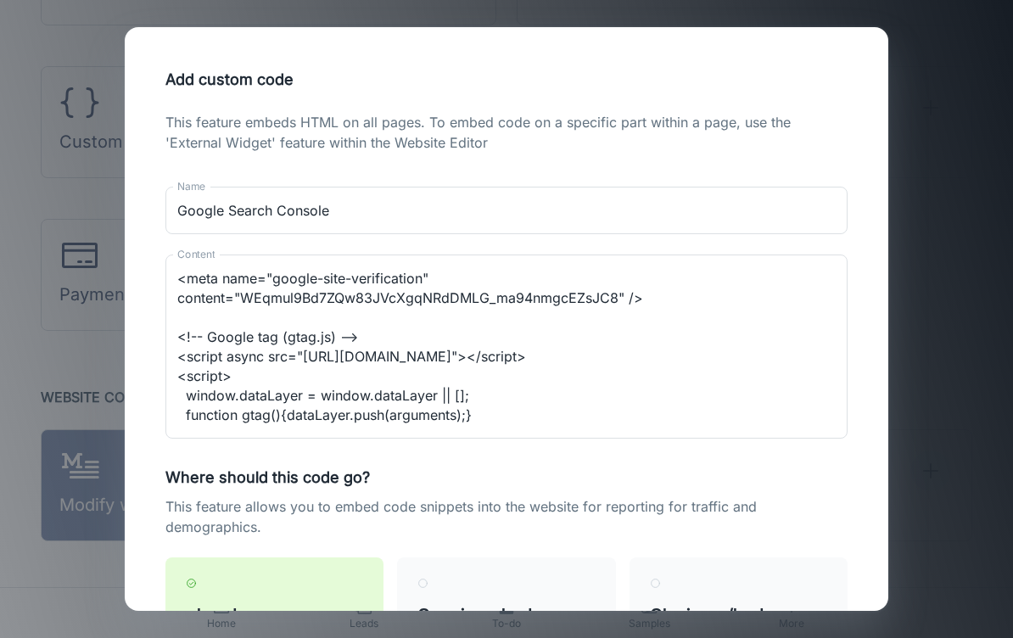
scroll to position [0, 0]
click at [653, 352] on textarea "<meta name="google-site-verification" content="WEqmul9Bd7ZQw83JVcXgqNRdDMLG_ma9…" at bounding box center [506, 347] width 659 height 156
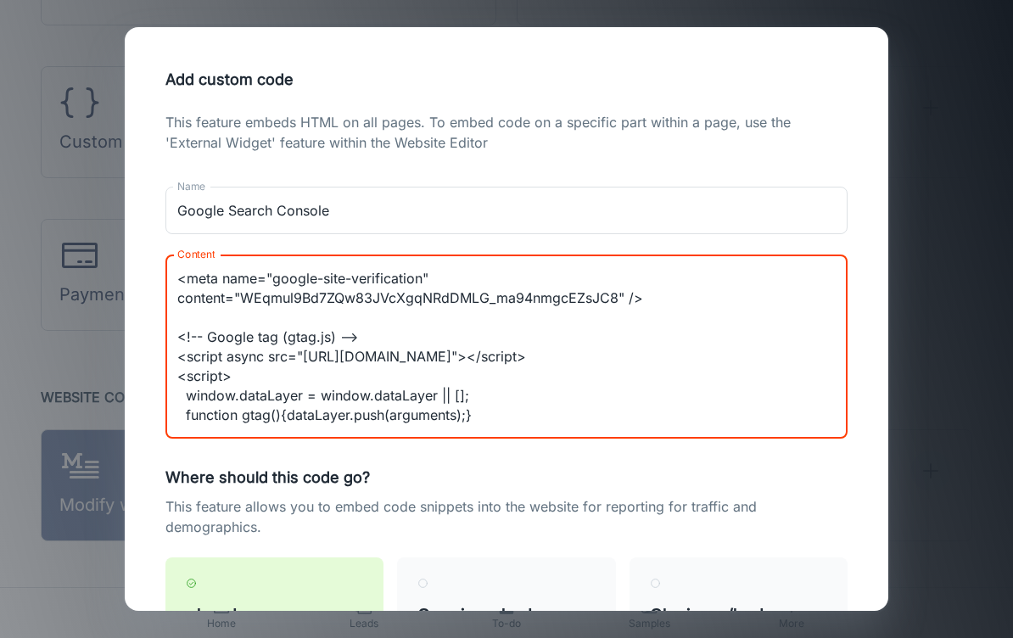
click at [679, 351] on textarea "<meta name="google-site-verification" content="WEqmul9Bd7ZQw83JVcXgqNRdDMLG_ma9…" at bounding box center [506, 347] width 659 height 156
click at [678, 351] on textarea "<meta name="google-site-verification" content="WEqmul9Bd7ZQw83JVcXgqNRdDMLG_ma9…" at bounding box center [506, 347] width 659 height 156
click at [952, 111] on div "Add custom code This feature embeds HTML on all pages. To embed code on a speci…" at bounding box center [506, 319] width 1013 height 638
type textarea "<meta name="google-site-verification" content="WEqmul9Bd7ZQw83JVcXgqNRdDMLG_ma9…"
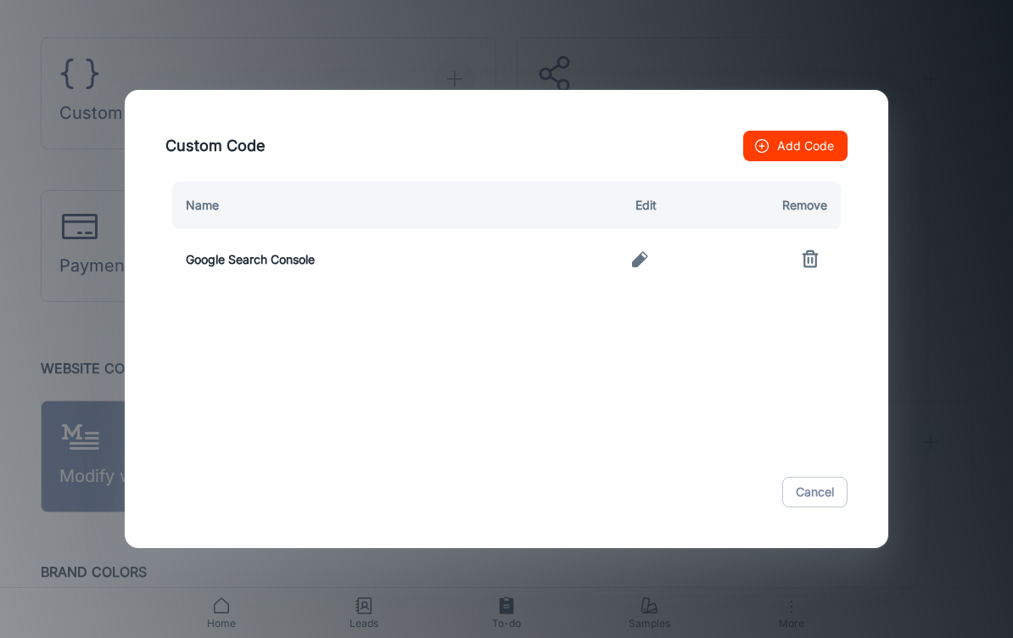
scroll to position [775, 0]
click at [228, 266] on td "Google Search Console" at bounding box center [349, 259] width 367 height 61
click at [211, 255] on td "Google Search Console" at bounding box center [349, 259] width 367 height 61
click at [222, 258] on td "Google Search Console" at bounding box center [349, 259] width 367 height 61
click at [639, 248] on button "button" at bounding box center [640, 260] width 34 height 34
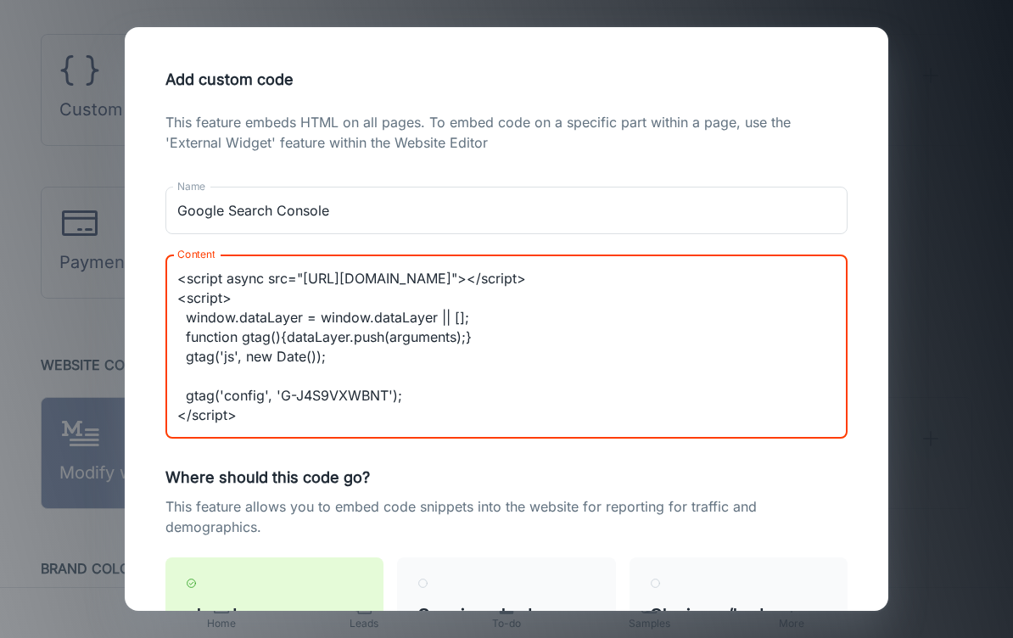
scroll to position [0, 0]
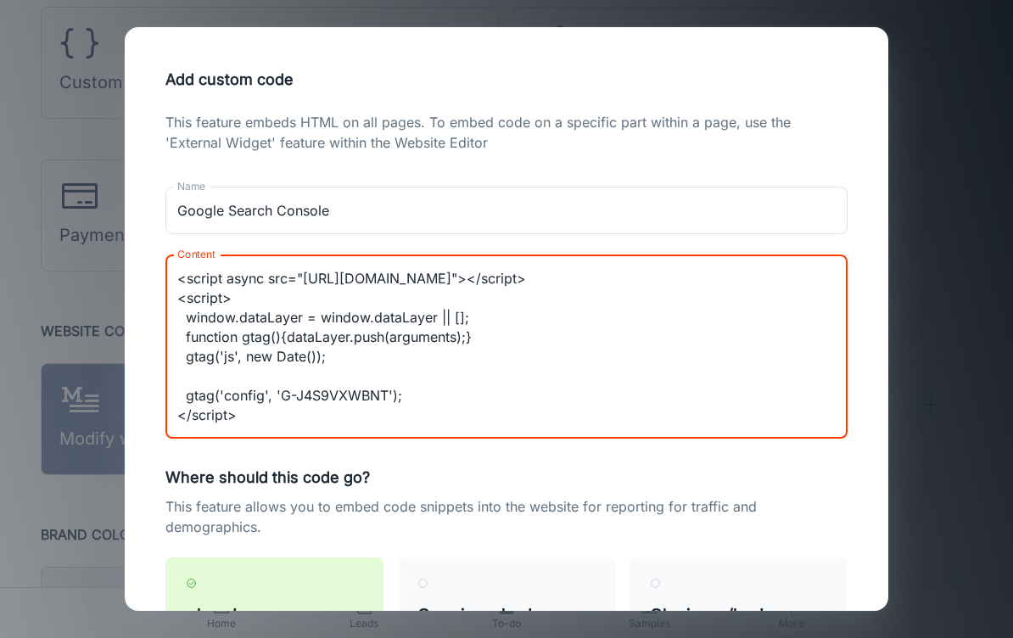
type textarea "<meta name="google-site-verification" content="WEqmul9Bd7ZQw83JVcXgqNRdDMLG_ma9…"
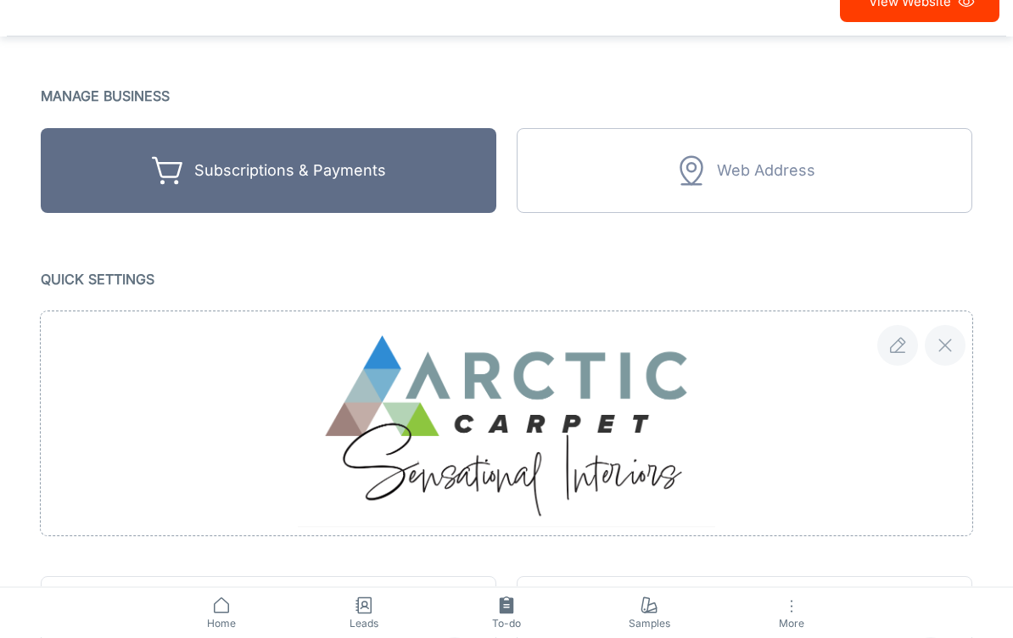
scroll to position [80, 0]
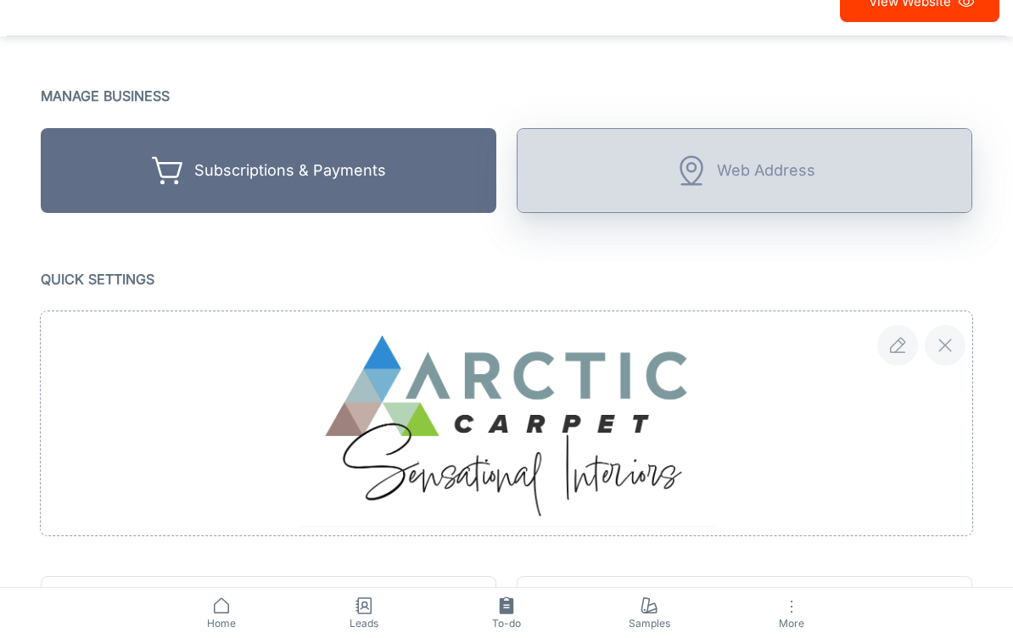
click at [789, 174] on div "Web Address" at bounding box center [766, 171] width 98 height 26
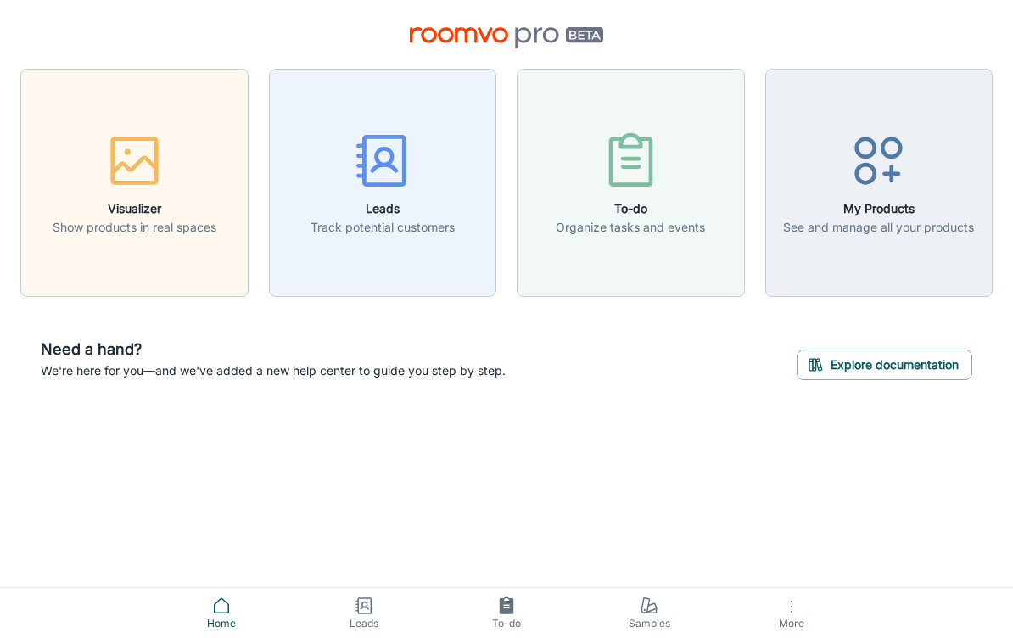
click at [571, 27] on img at bounding box center [507, 37] width 194 height 21
click at [772, 588] on button "More" at bounding box center [792, 613] width 143 height 50
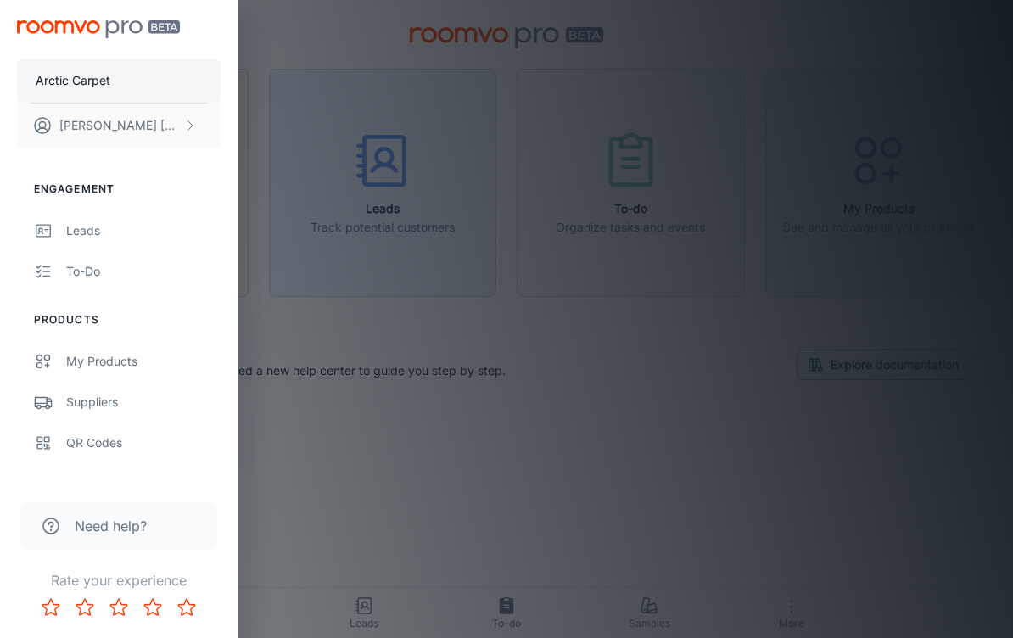
click at [50, 76] on p "Arctic Carpet" at bounding box center [73, 80] width 75 height 19
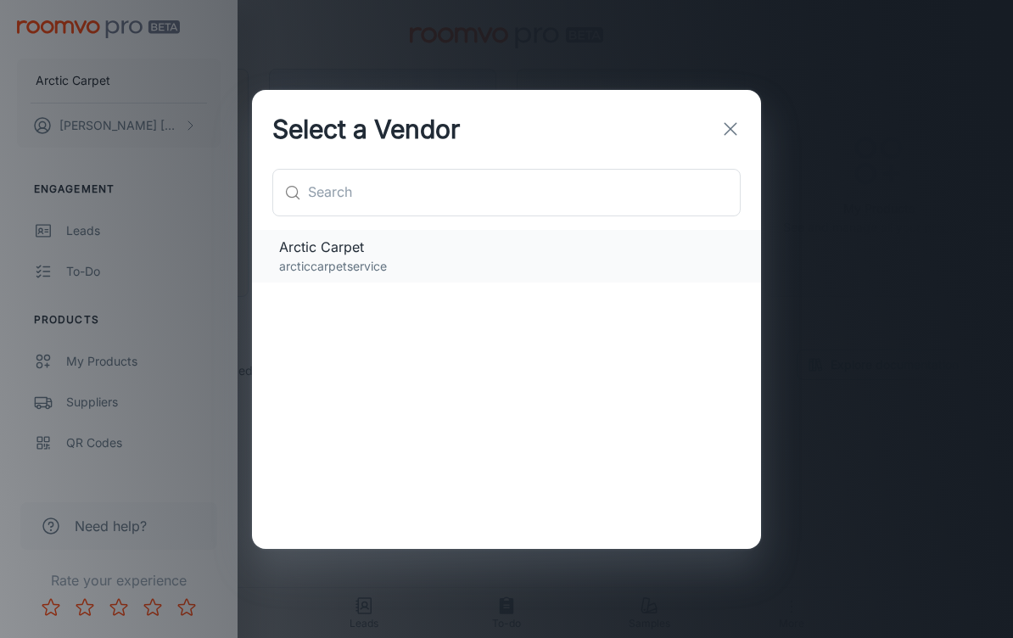
click at [294, 257] on p "arcticcarpetservice" at bounding box center [506, 266] width 455 height 19
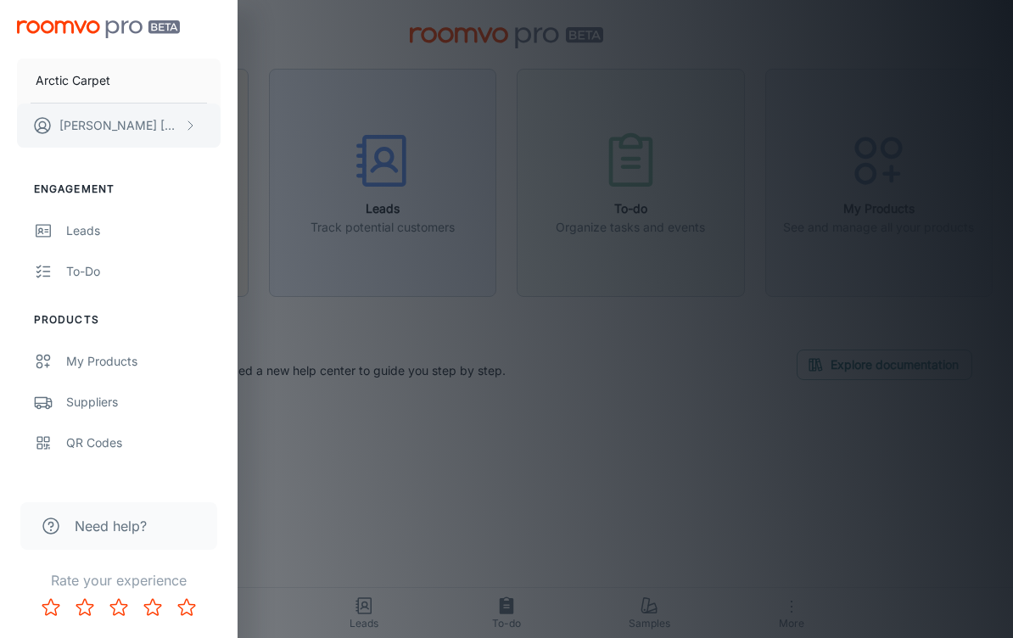
click at [59, 121] on p "Shawn Mauldin" at bounding box center [119, 125] width 121 height 19
click at [42, 133] on div at bounding box center [506, 319] width 1013 height 638
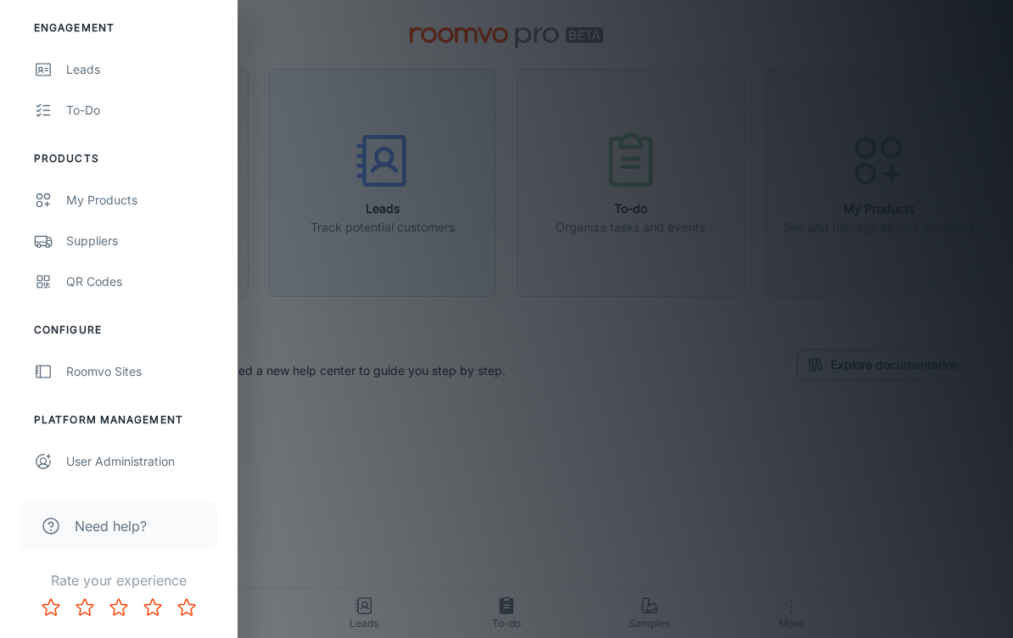
scroll to position [161, 0]
click at [56, 460] on link "User Administration" at bounding box center [119, 461] width 238 height 41
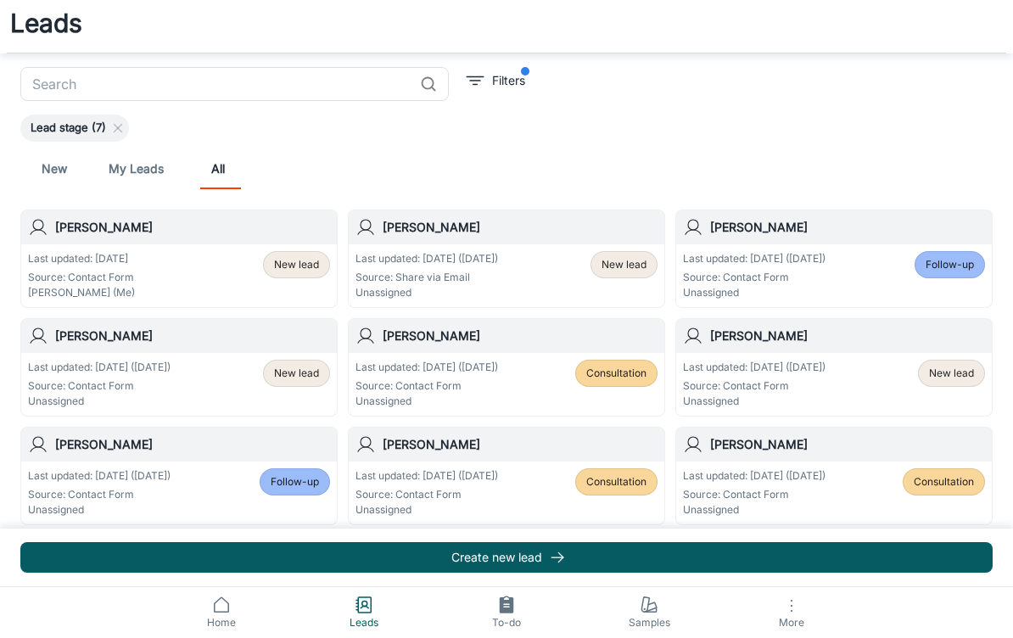
scroll to position [6, 0]
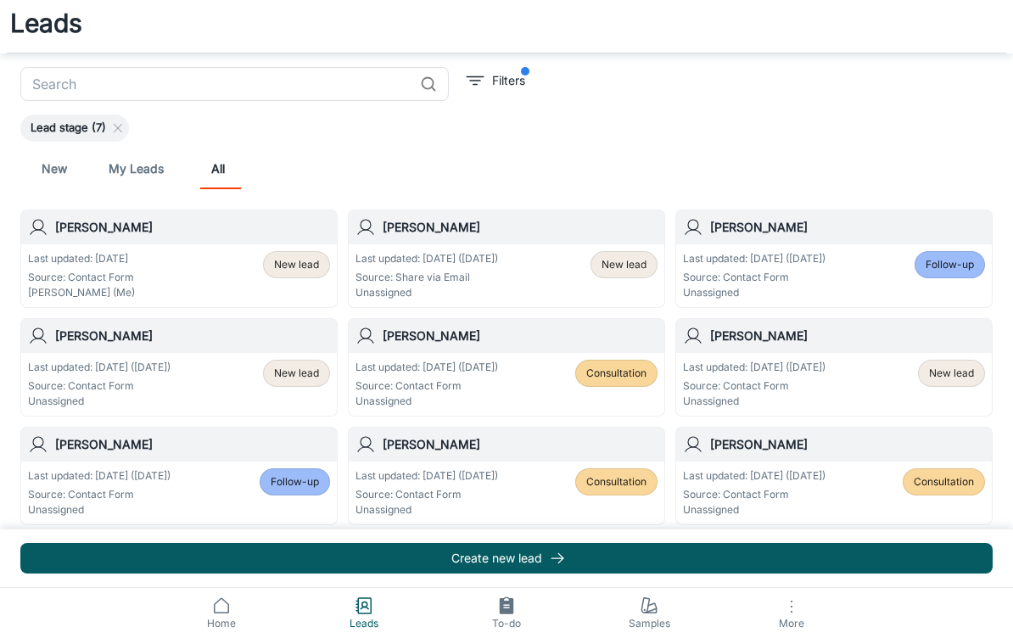
click at [59, 163] on link "New" at bounding box center [54, 169] width 41 height 41
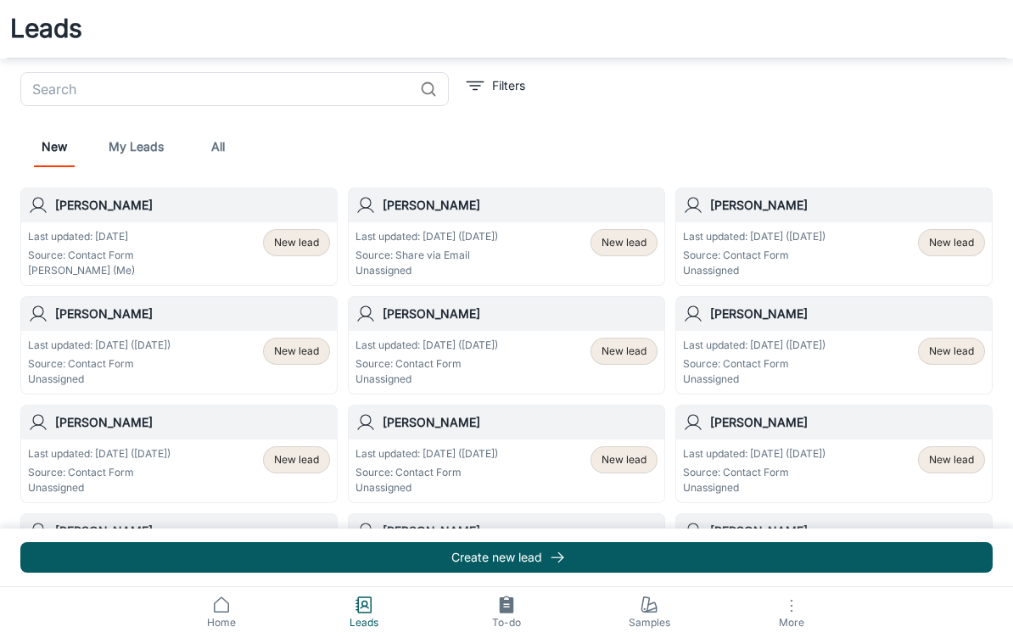
scroll to position [1, 0]
